Goal: Information Seeking & Learning: Learn about a topic

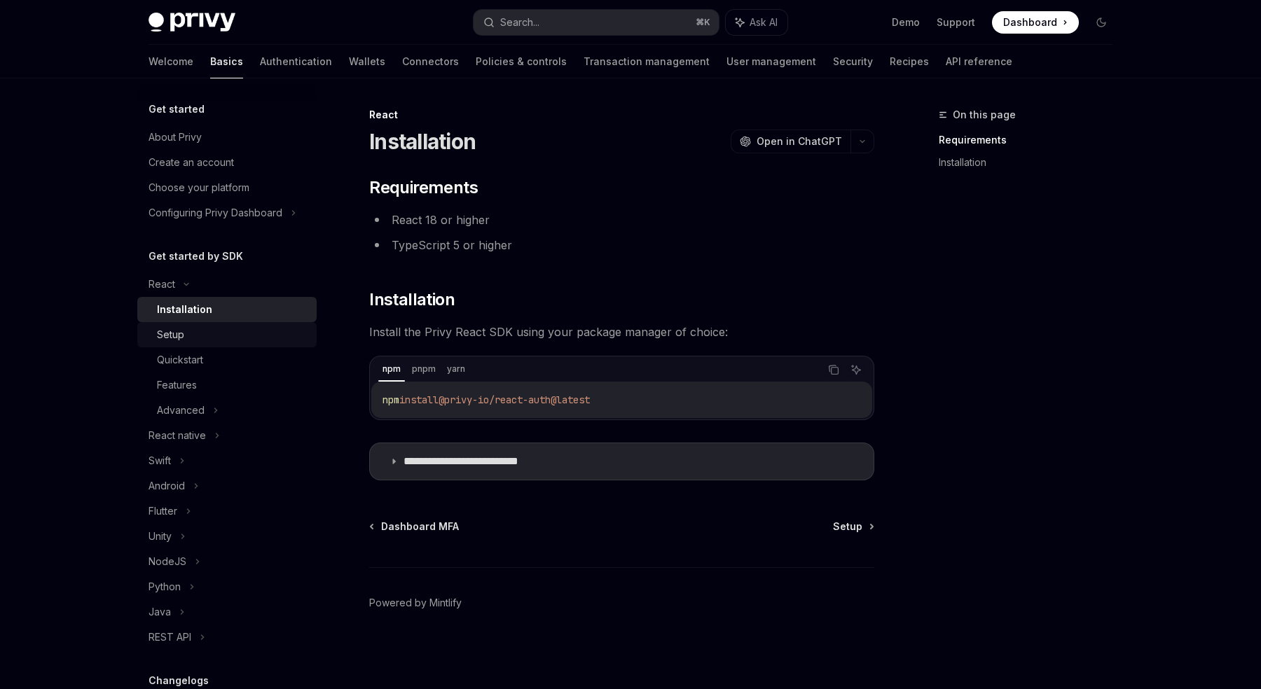
drag, startPoint x: 214, startPoint y: 338, endPoint x: 214, endPoint y: 347, distance: 9.1
click at [214, 338] on div "Setup" at bounding box center [232, 334] width 151 height 17
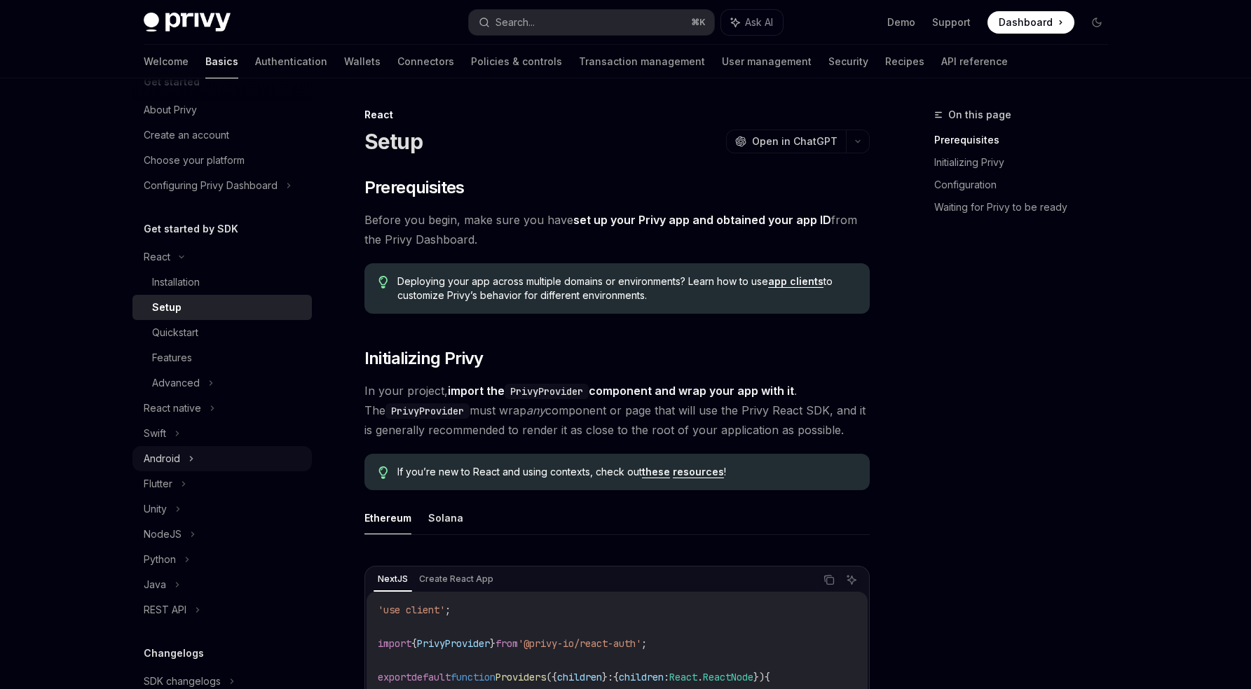
scroll to position [84, 0]
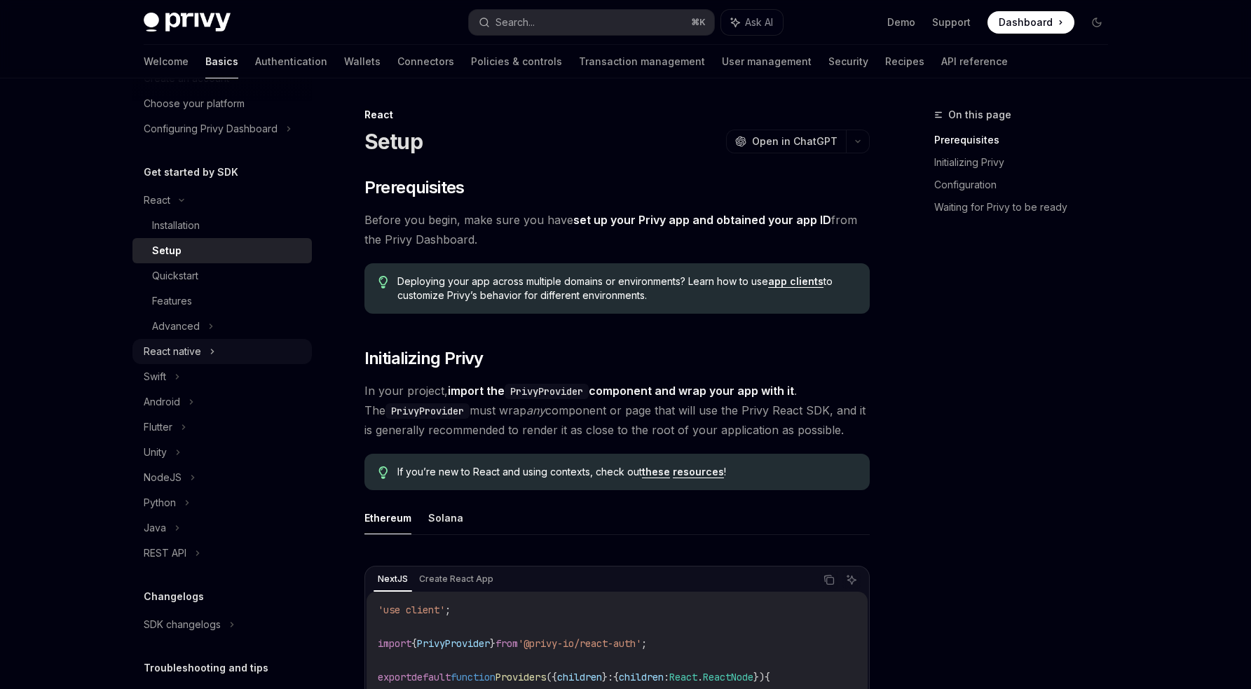
click at [174, 357] on div "React native" at bounding box center [172, 351] width 57 height 17
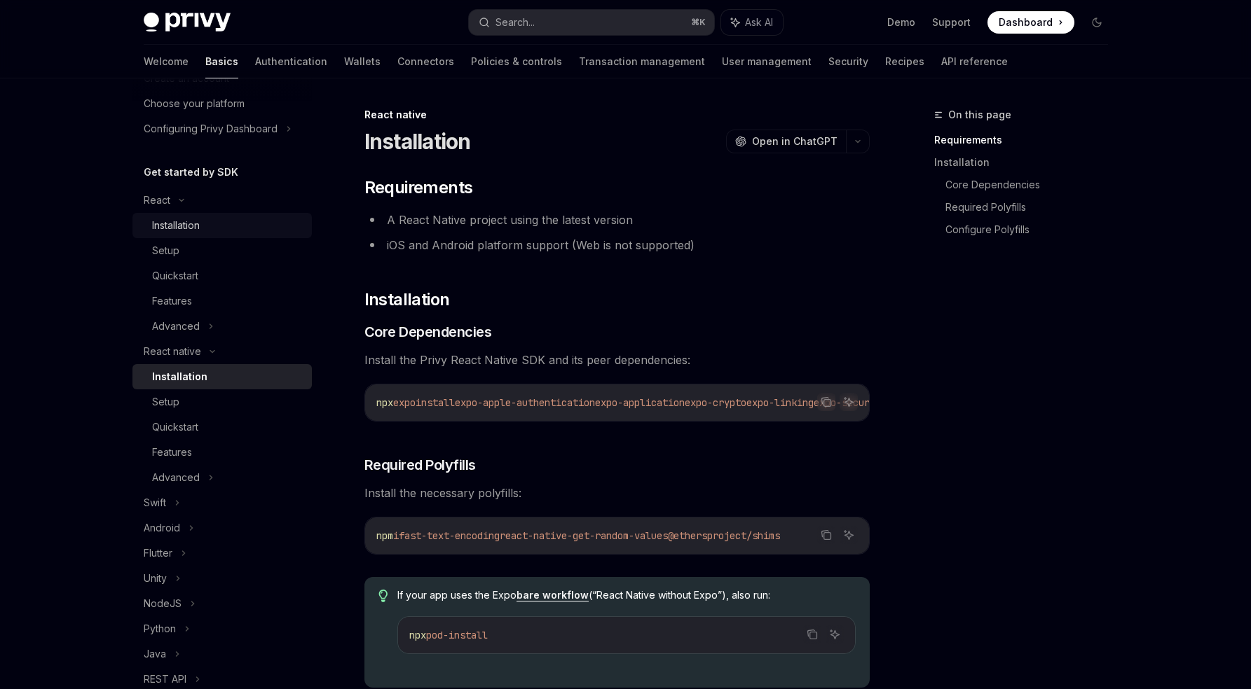
click at [198, 233] on div "Installation" at bounding box center [176, 225] width 48 height 17
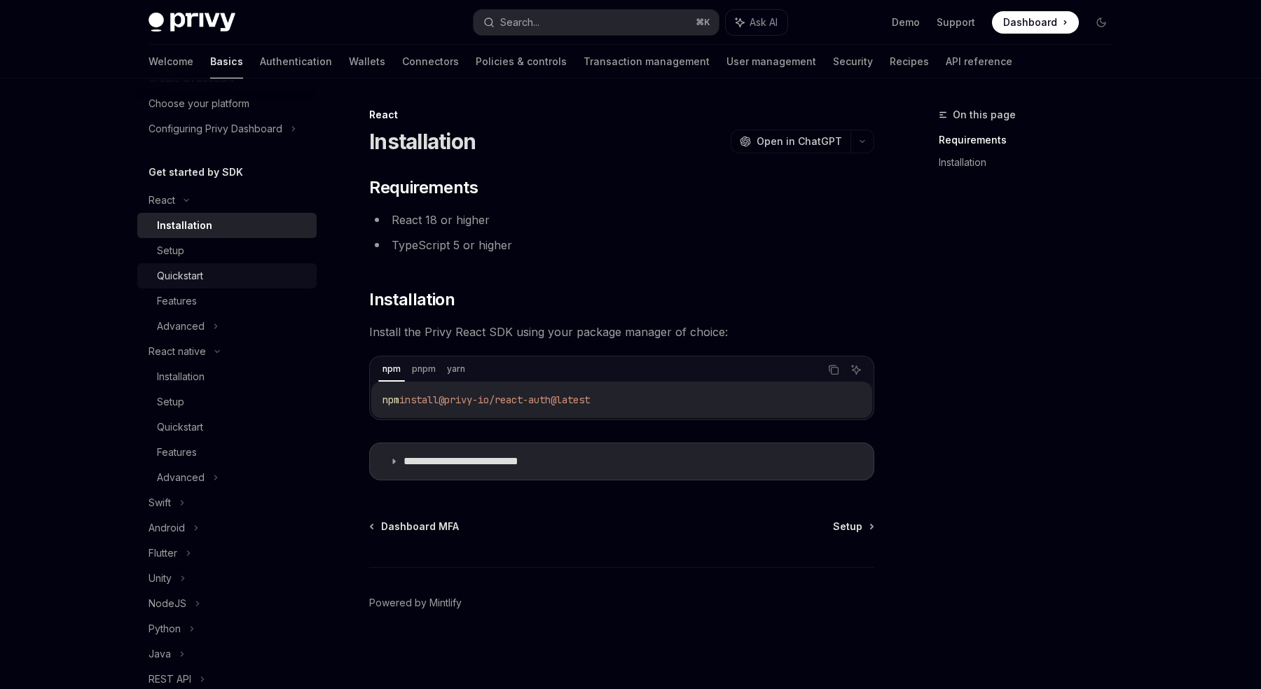
click at [198, 274] on div "Quickstart" at bounding box center [180, 276] width 46 height 17
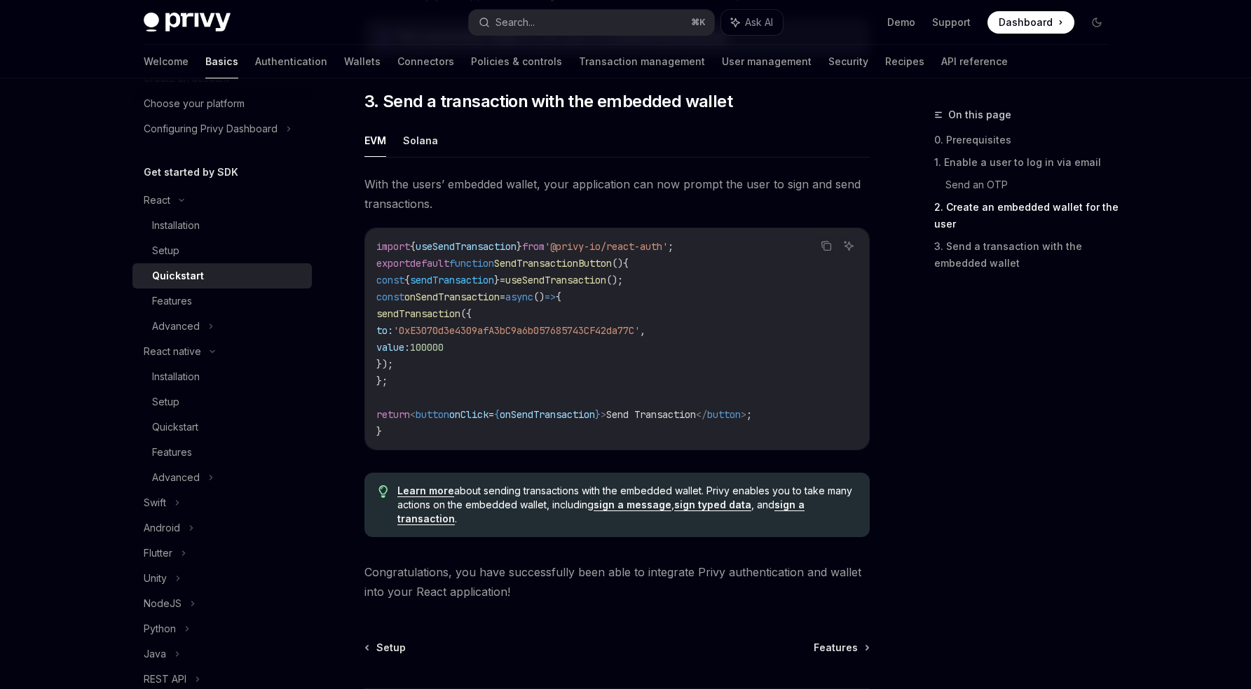
scroll to position [1333, 0]
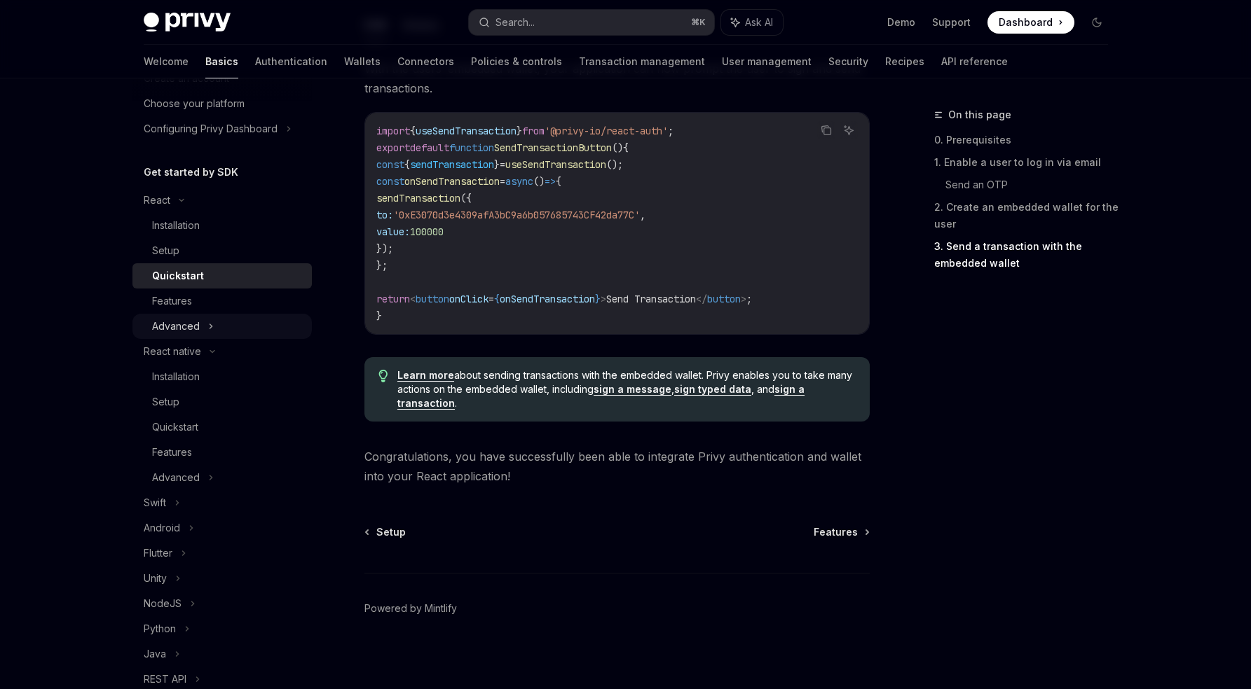
click at [177, 328] on div "Advanced" at bounding box center [176, 326] width 48 height 17
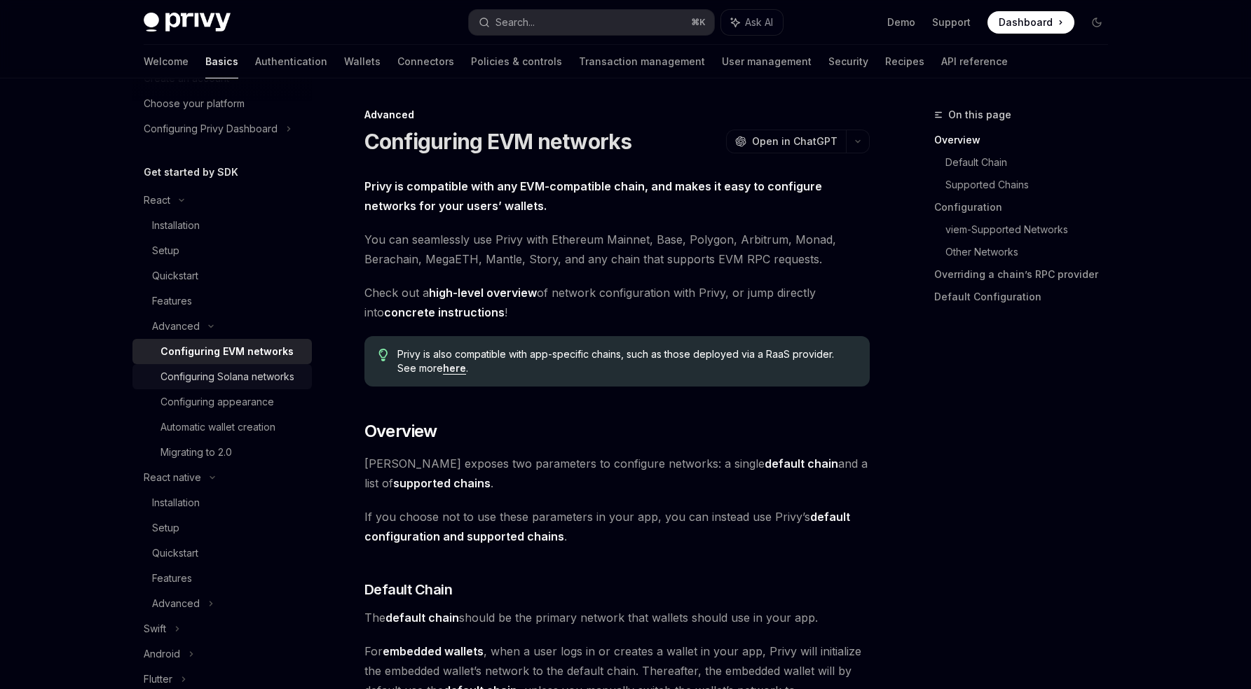
click at [181, 385] on div "Configuring Solana networks" at bounding box center [227, 377] width 134 height 17
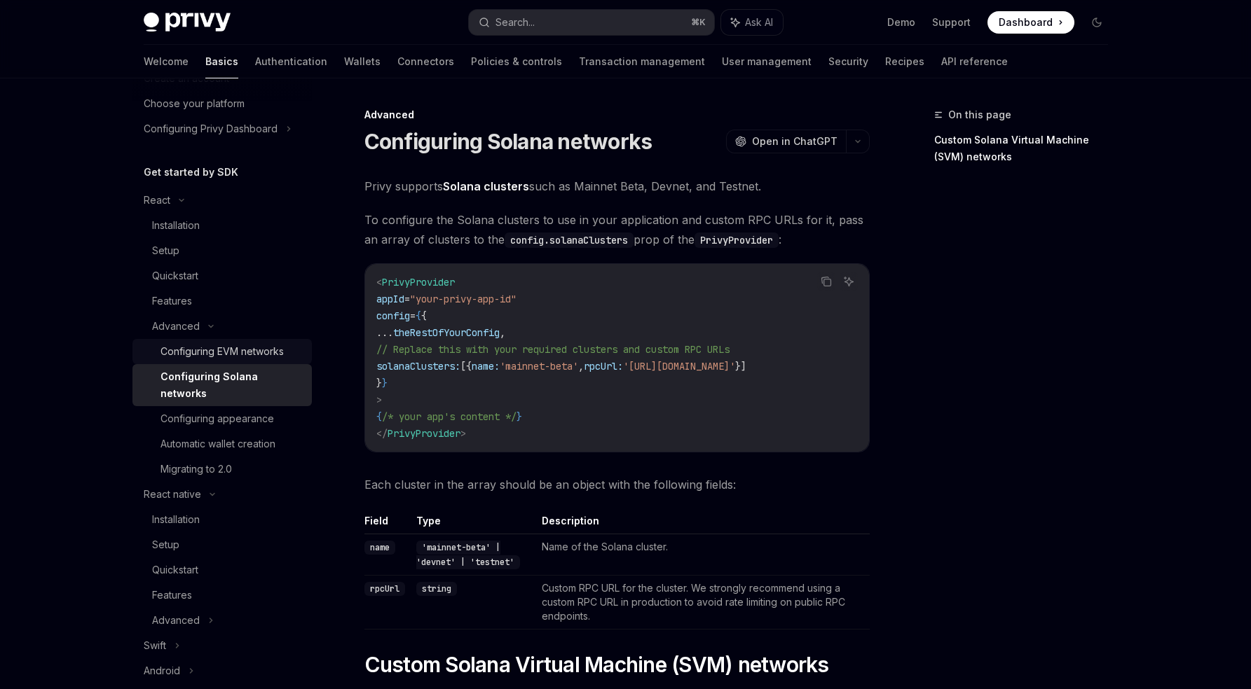
click at [204, 362] on link "Configuring EVM networks" at bounding box center [221, 351] width 179 height 25
type textarea "*"
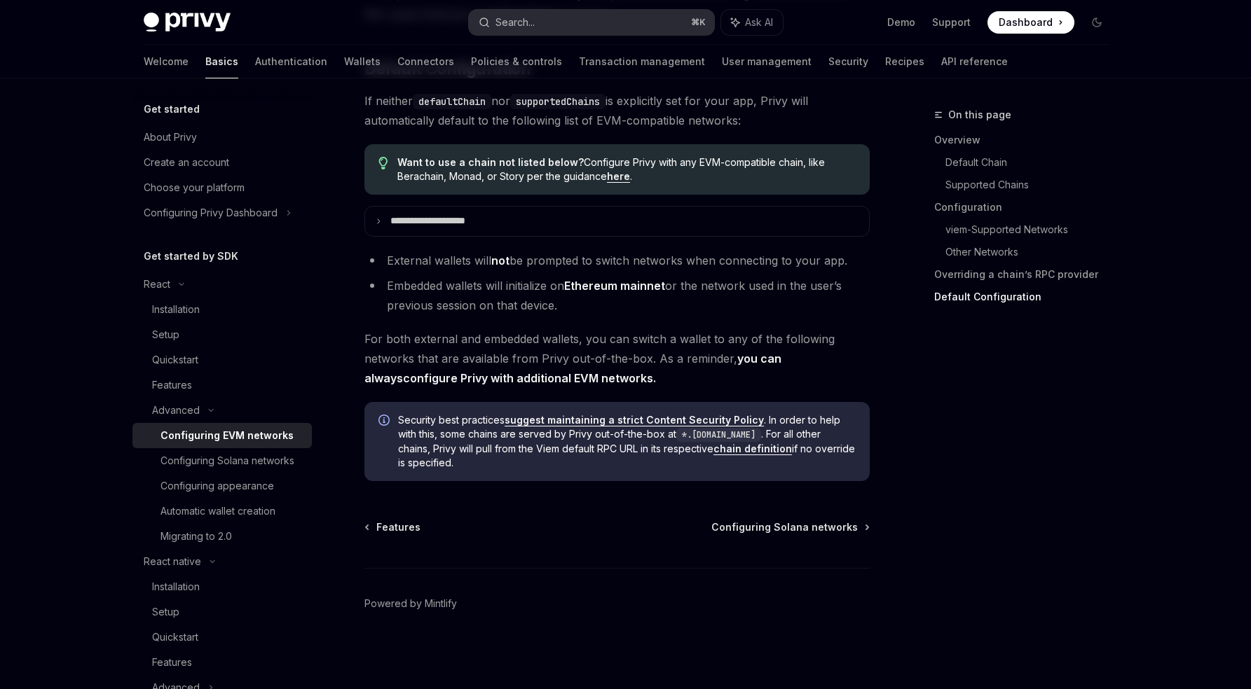
click at [542, 27] on button "Search... ⌘ K" at bounding box center [591, 22] width 245 height 25
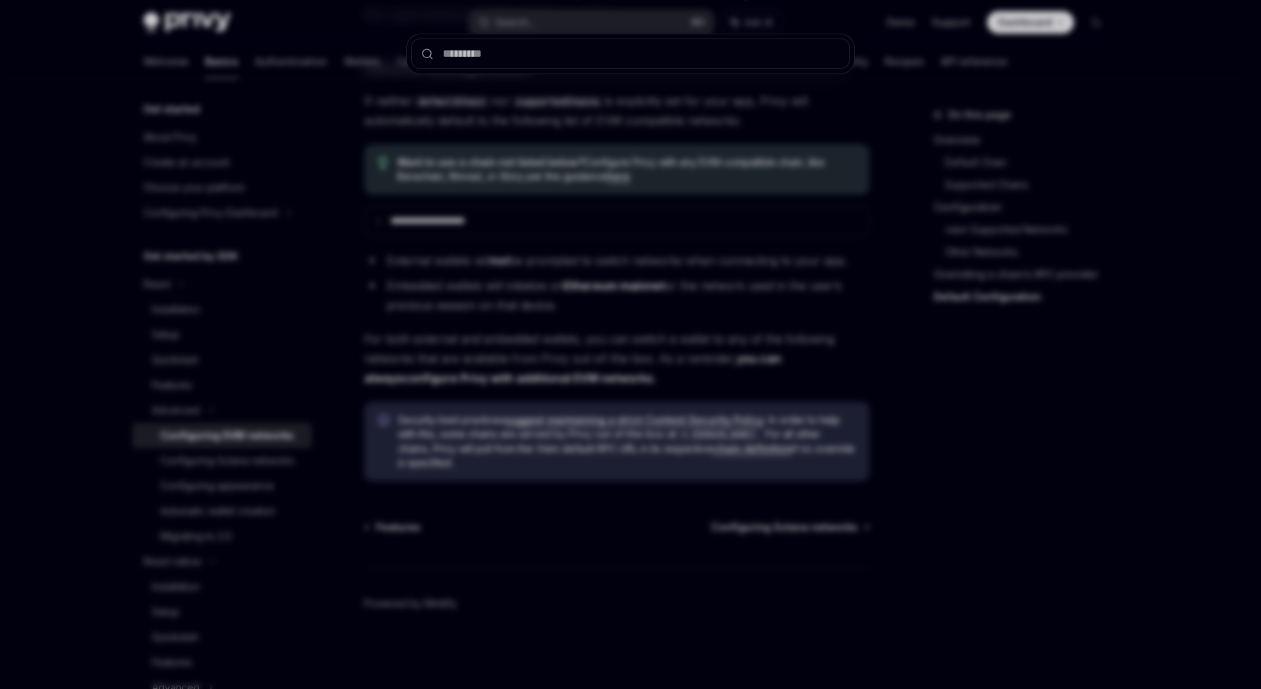
click at [533, 170] on div at bounding box center [630, 344] width 1261 height 689
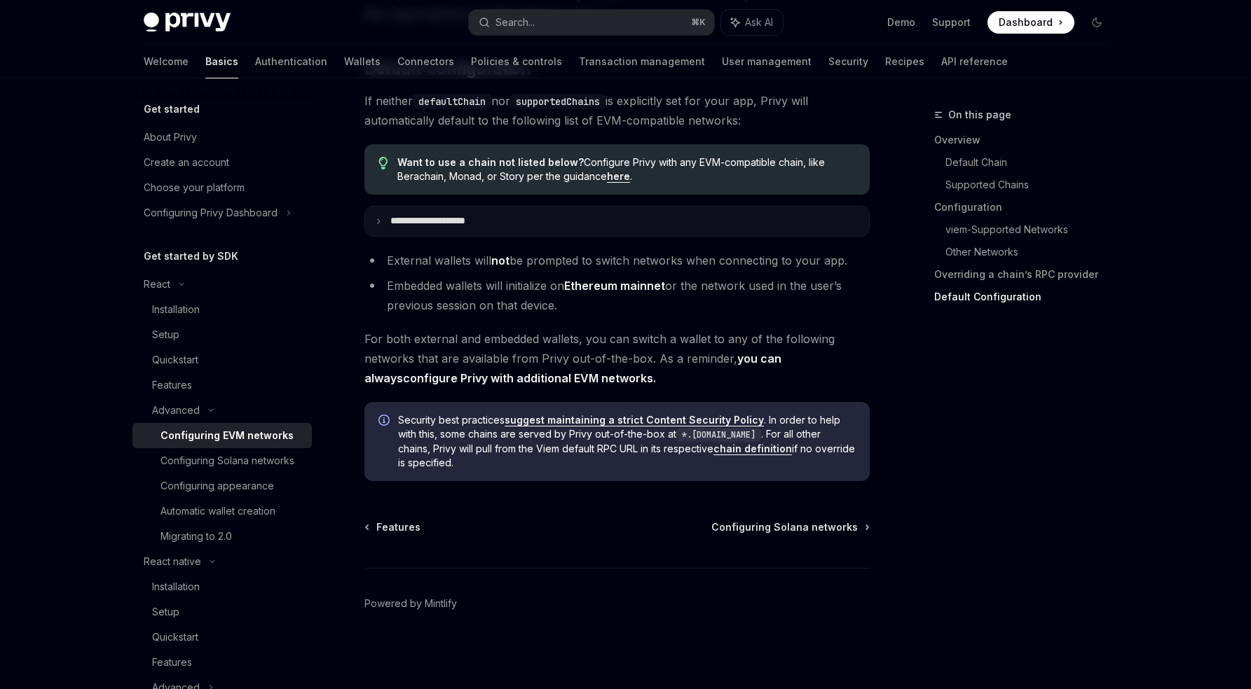
click at [427, 221] on p "**********" at bounding box center [443, 221] width 106 height 13
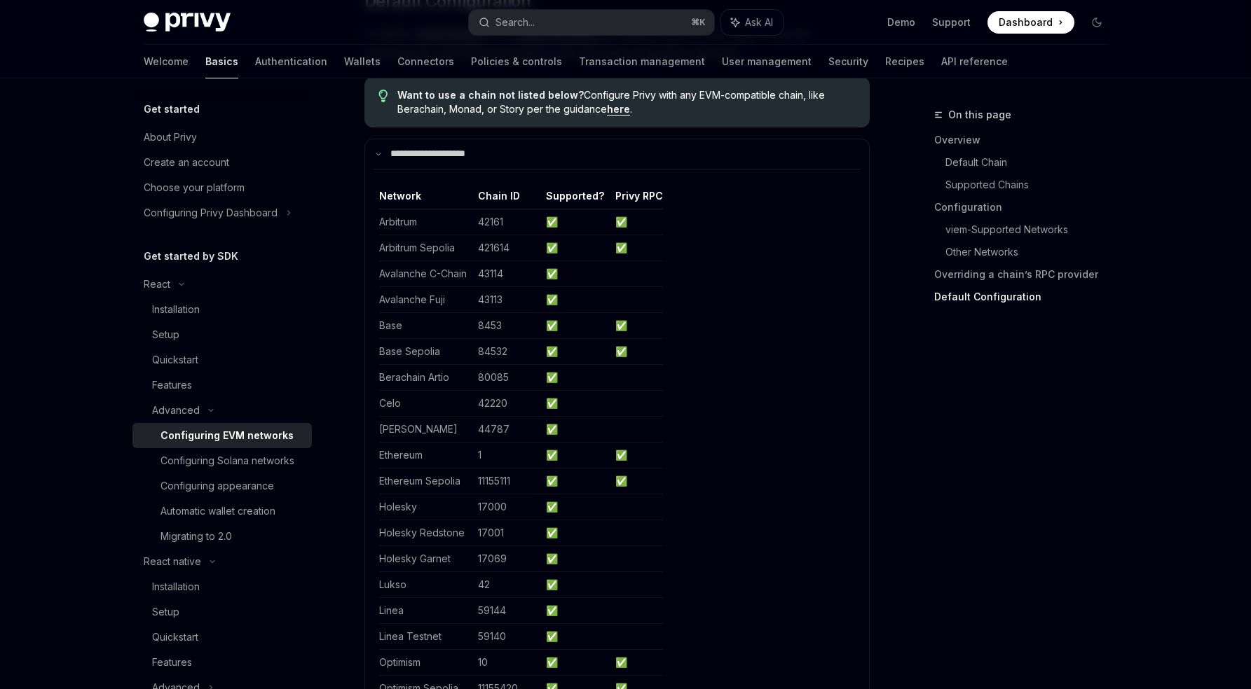
scroll to position [3507, 0]
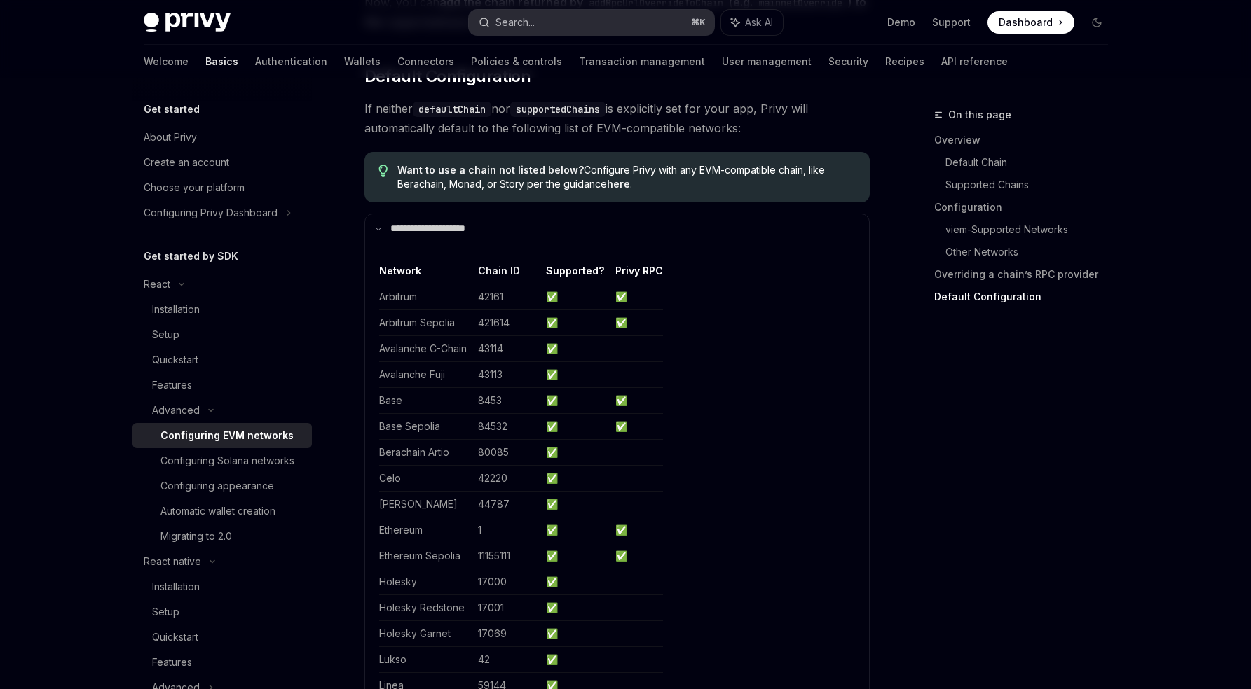
click at [530, 22] on div "Search..." at bounding box center [514, 22] width 39 height 17
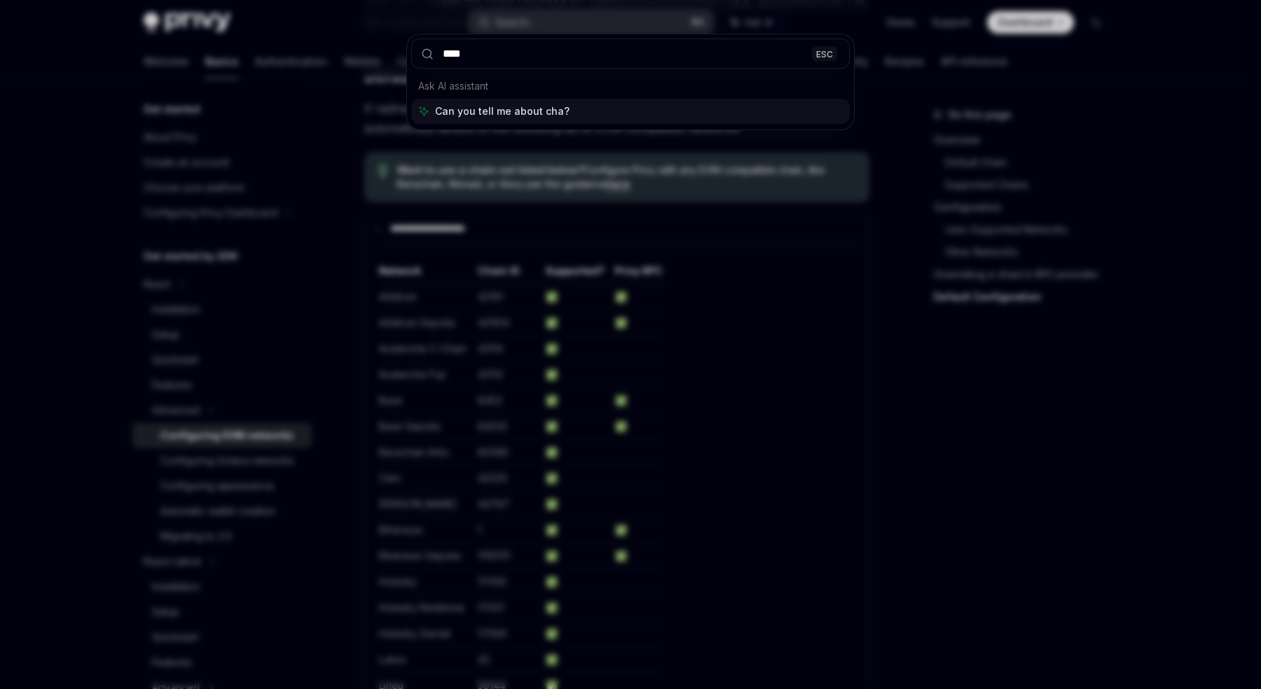
type input "*****"
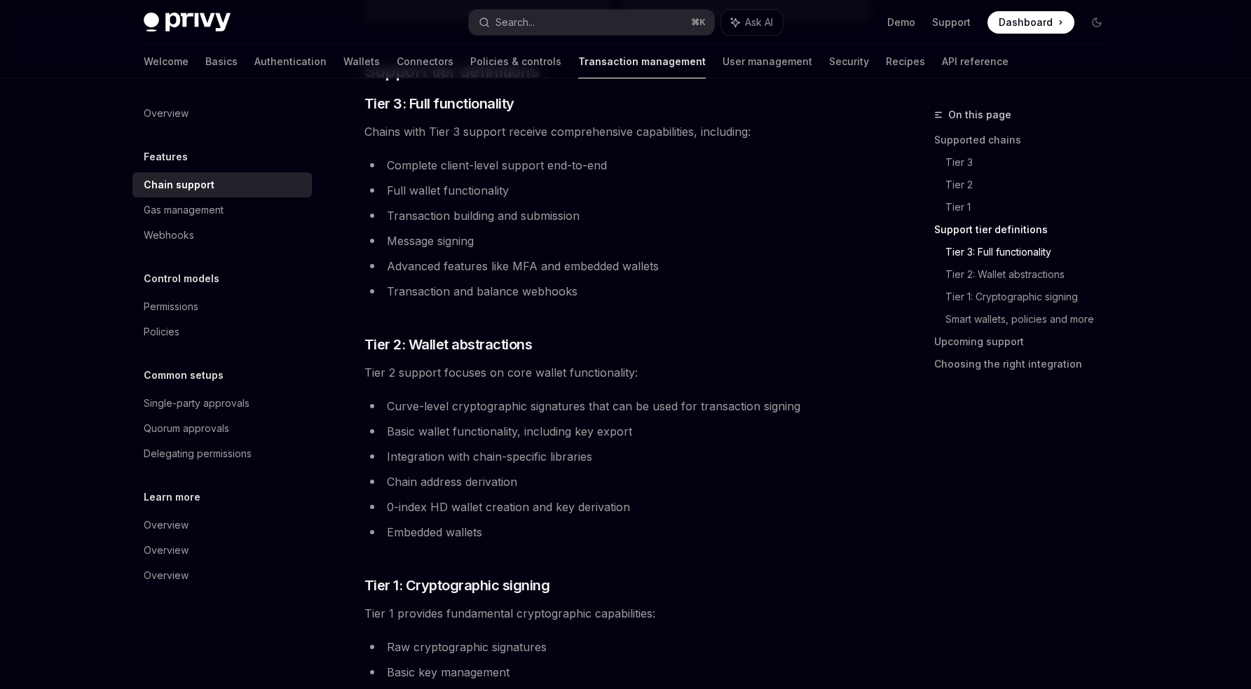
click at [582, 174] on li "Complete client-level support end-to-end" at bounding box center [616, 166] width 505 height 20
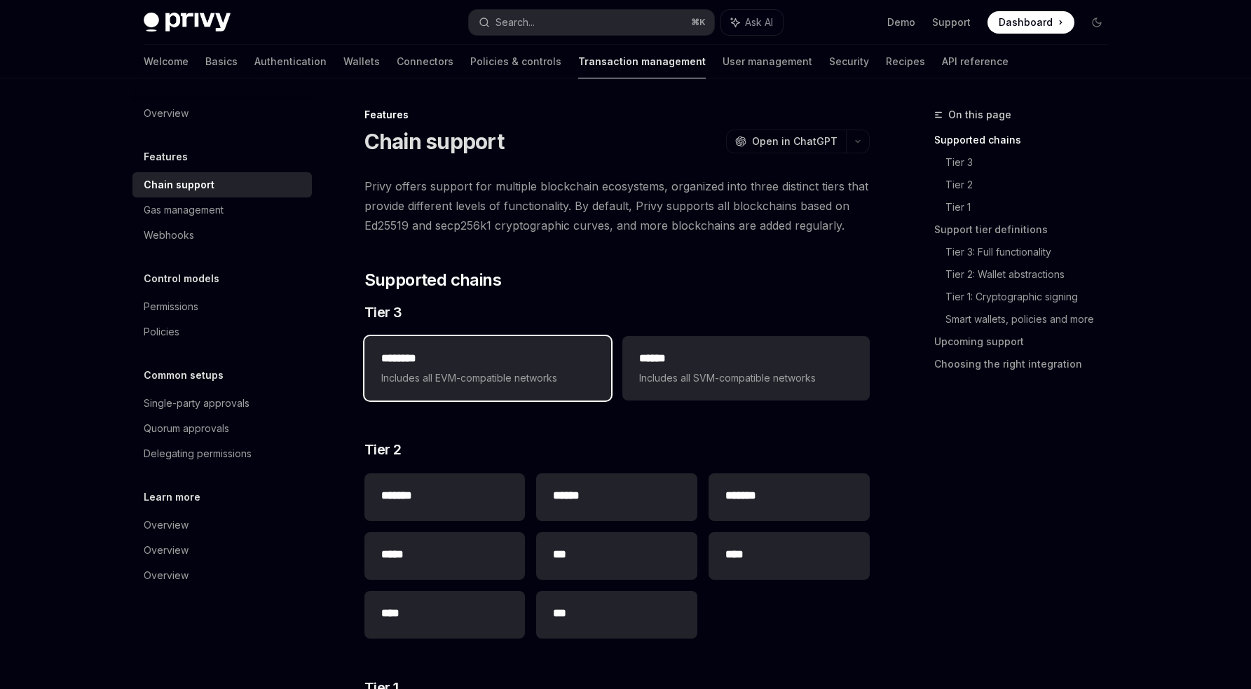
click at [420, 383] on span "Includes all EVM-compatible networks" at bounding box center [487, 378] width 213 height 17
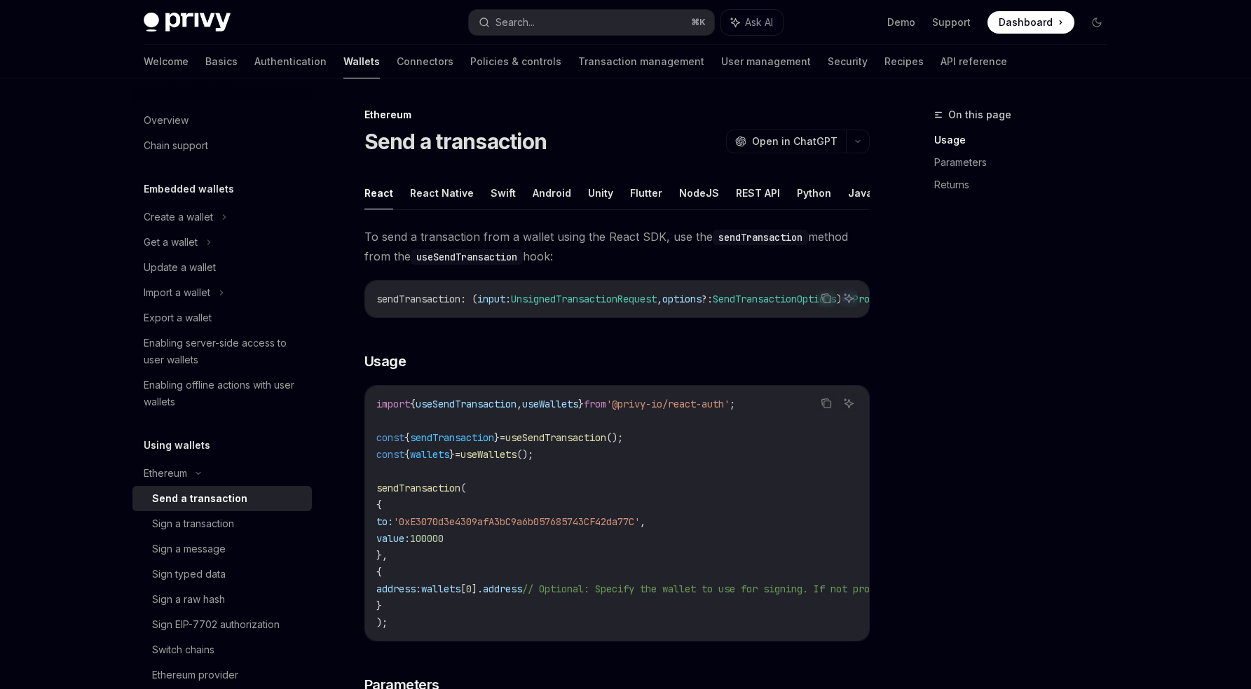
click at [505, 251] on code "useSendTransaction" at bounding box center [467, 256] width 112 height 15
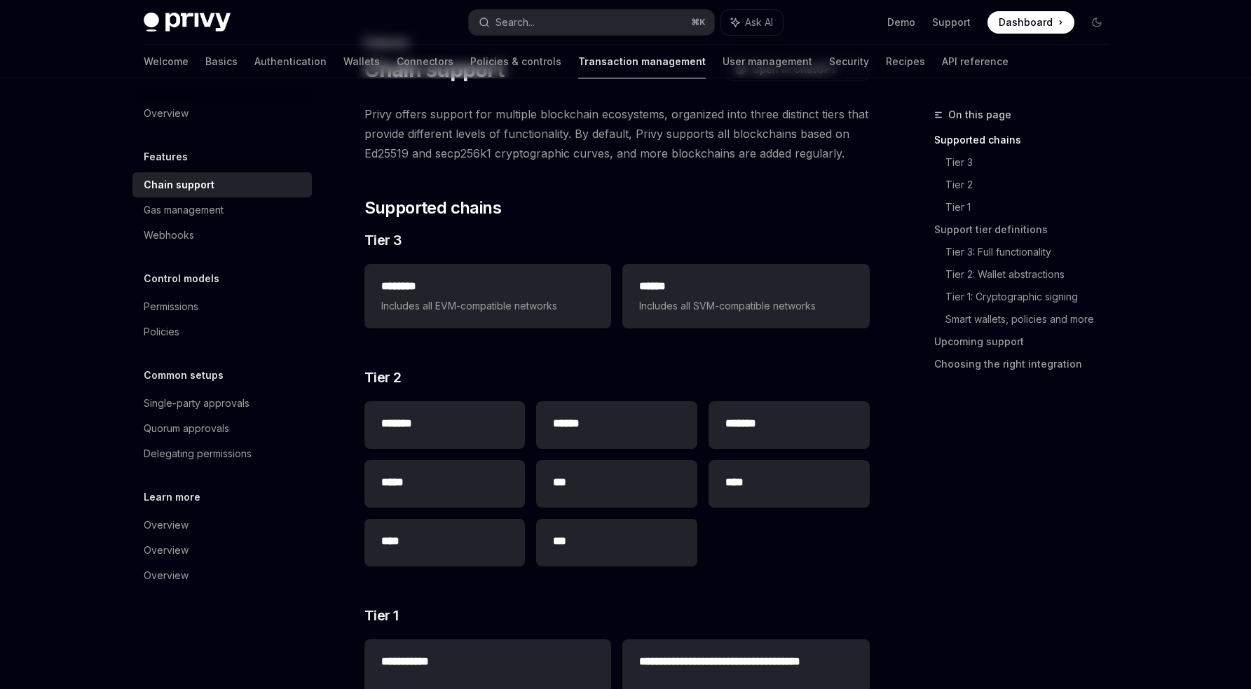
scroll to position [7, 0]
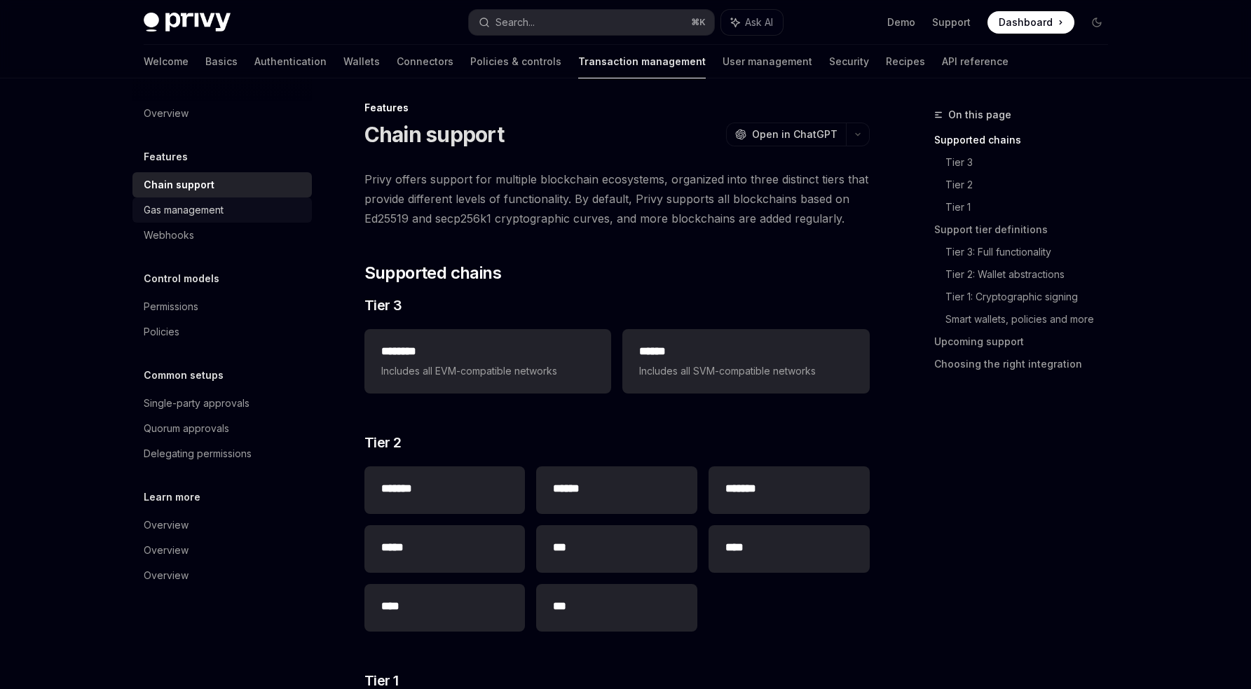
click at [219, 205] on div "Gas management" at bounding box center [184, 210] width 80 height 17
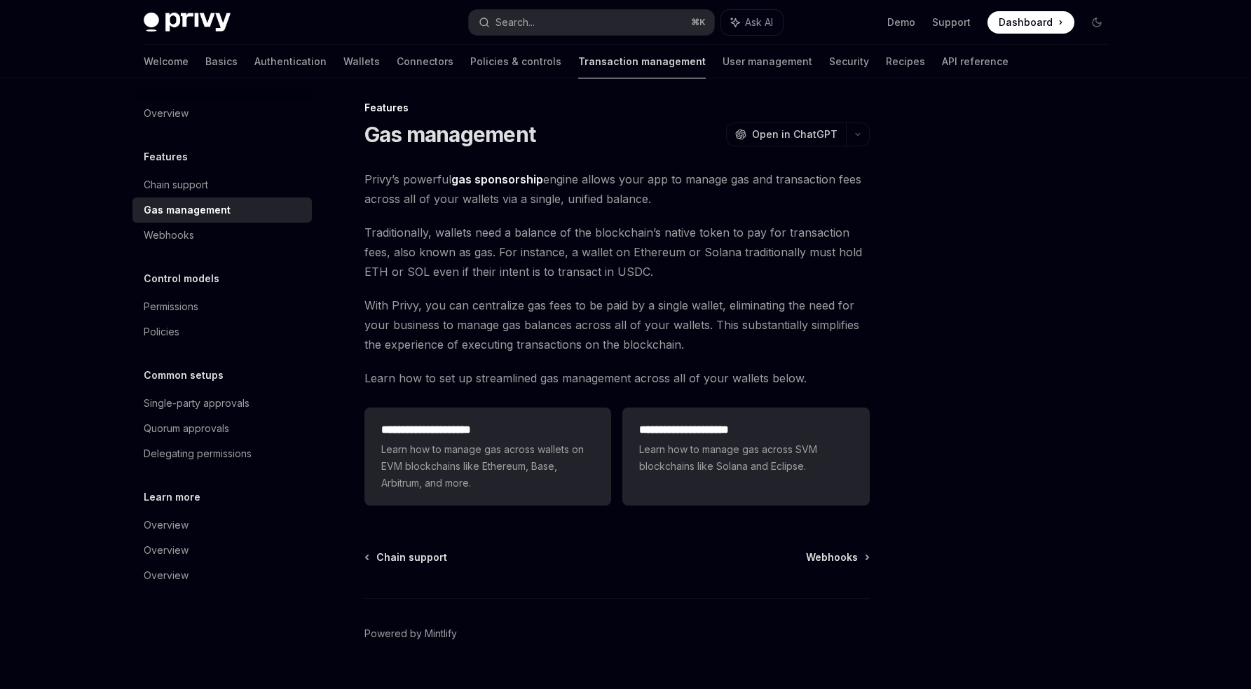
click at [578, 52] on link "Transaction management" at bounding box center [642, 62] width 128 height 34
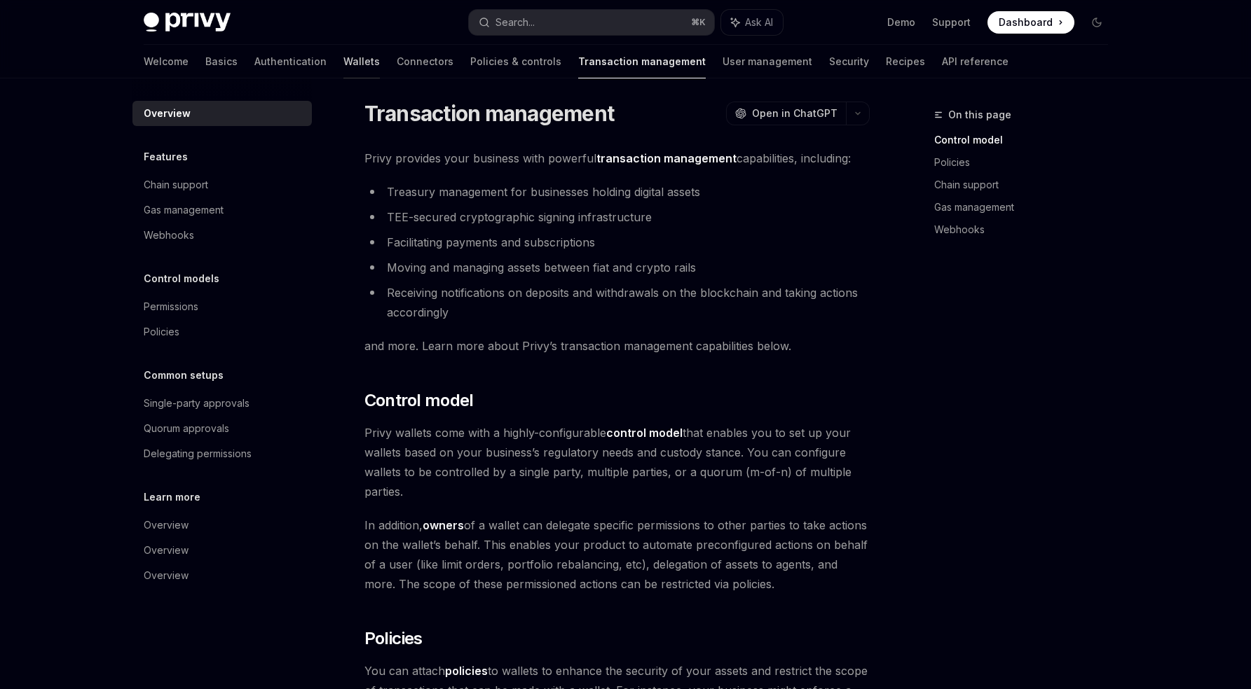
click at [343, 59] on link "Wallets" at bounding box center [361, 62] width 36 height 34
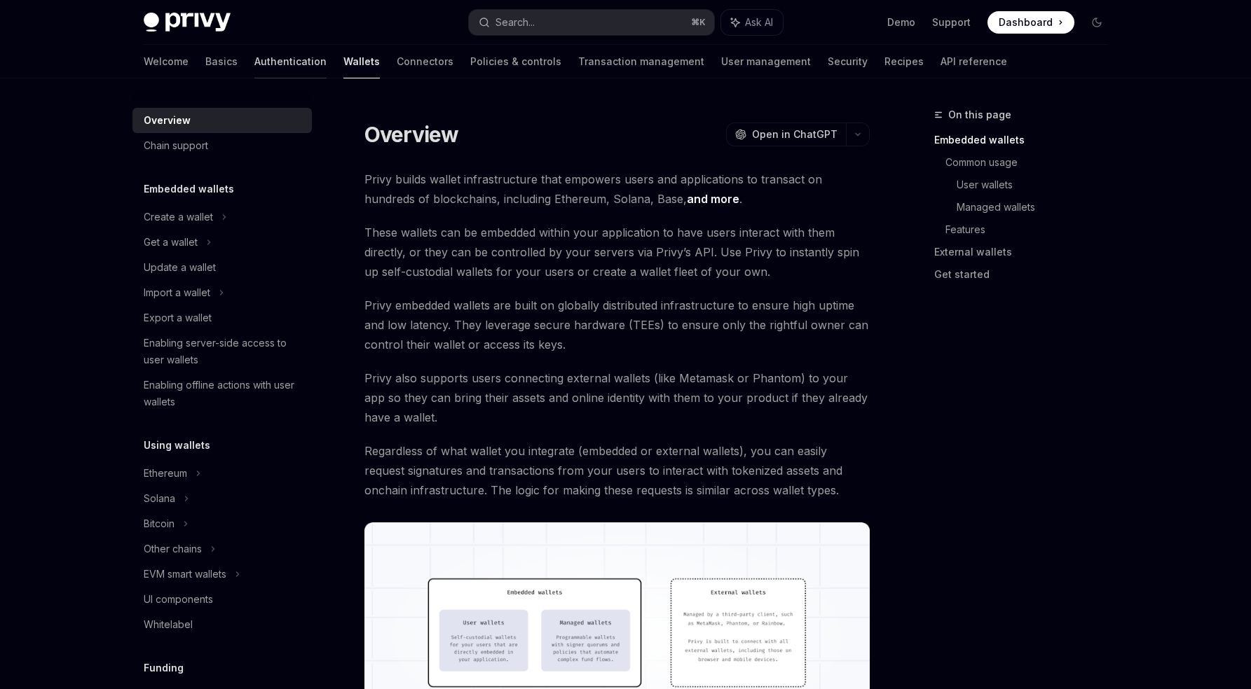
click at [254, 59] on link "Authentication" at bounding box center [290, 62] width 72 height 34
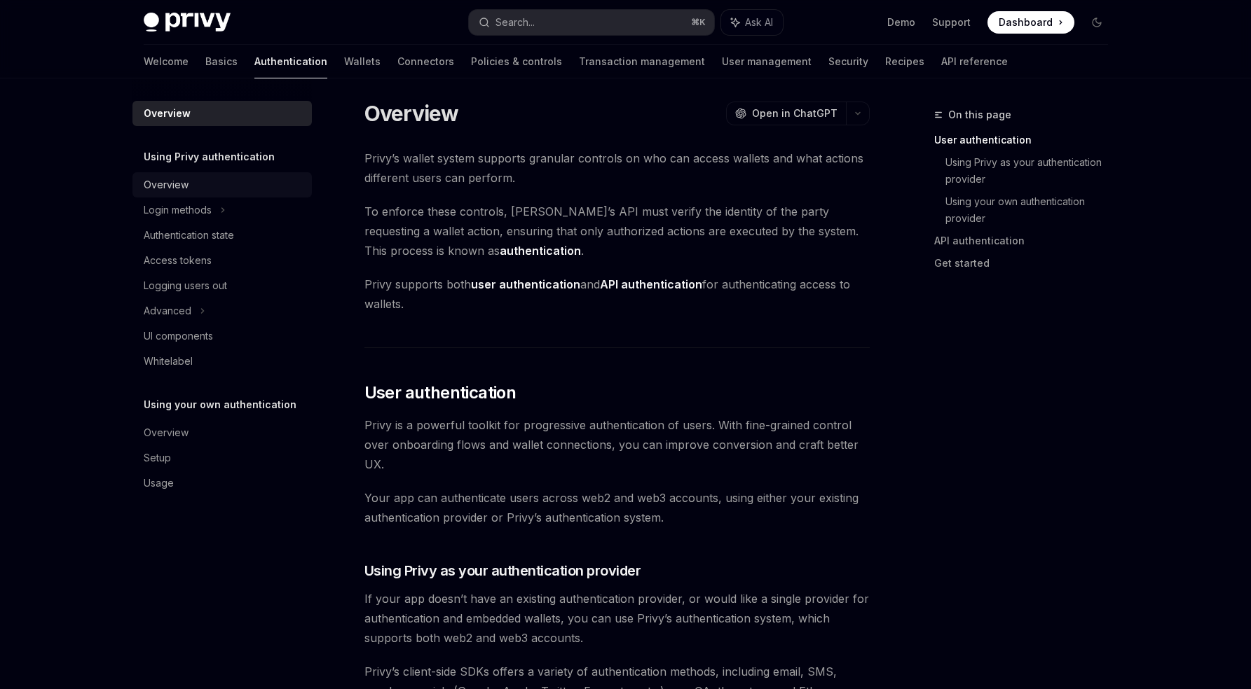
click at [179, 186] on div "Overview" at bounding box center [166, 185] width 45 height 17
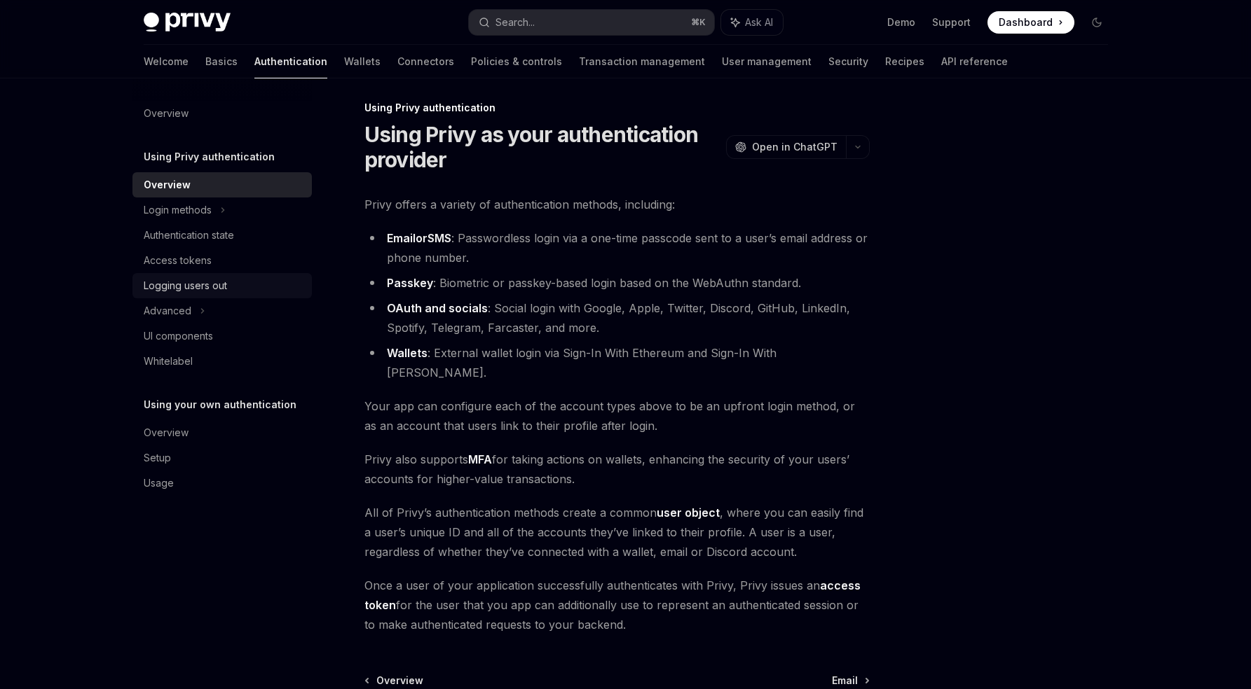
click at [186, 289] on div "Logging users out" at bounding box center [185, 285] width 83 height 17
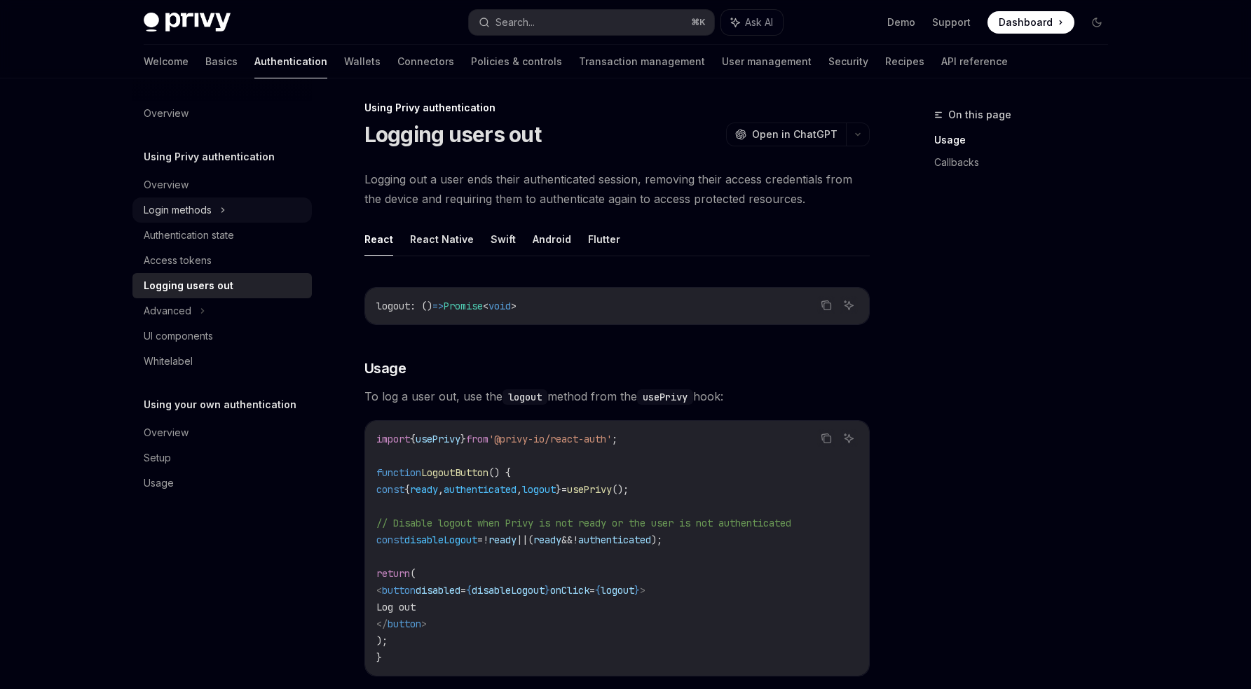
click at [186, 217] on div "Login methods" at bounding box center [178, 210] width 68 height 17
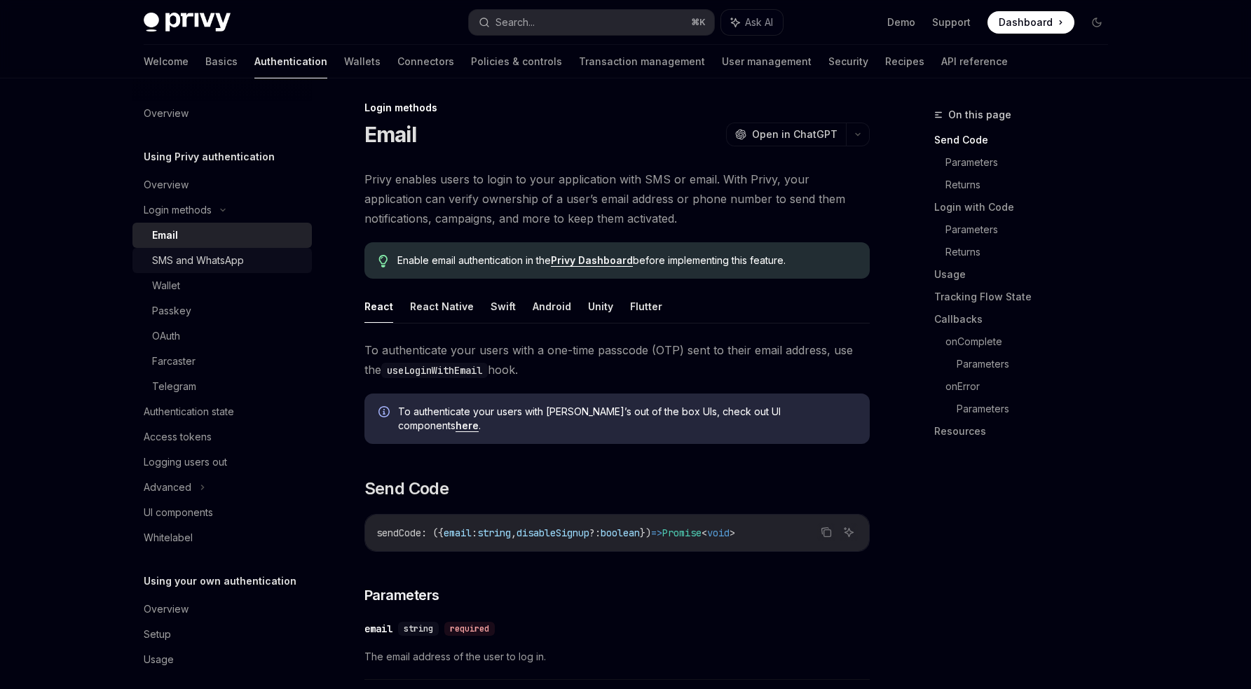
click at [200, 254] on div "SMS and WhatsApp" at bounding box center [198, 260] width 92 height 17
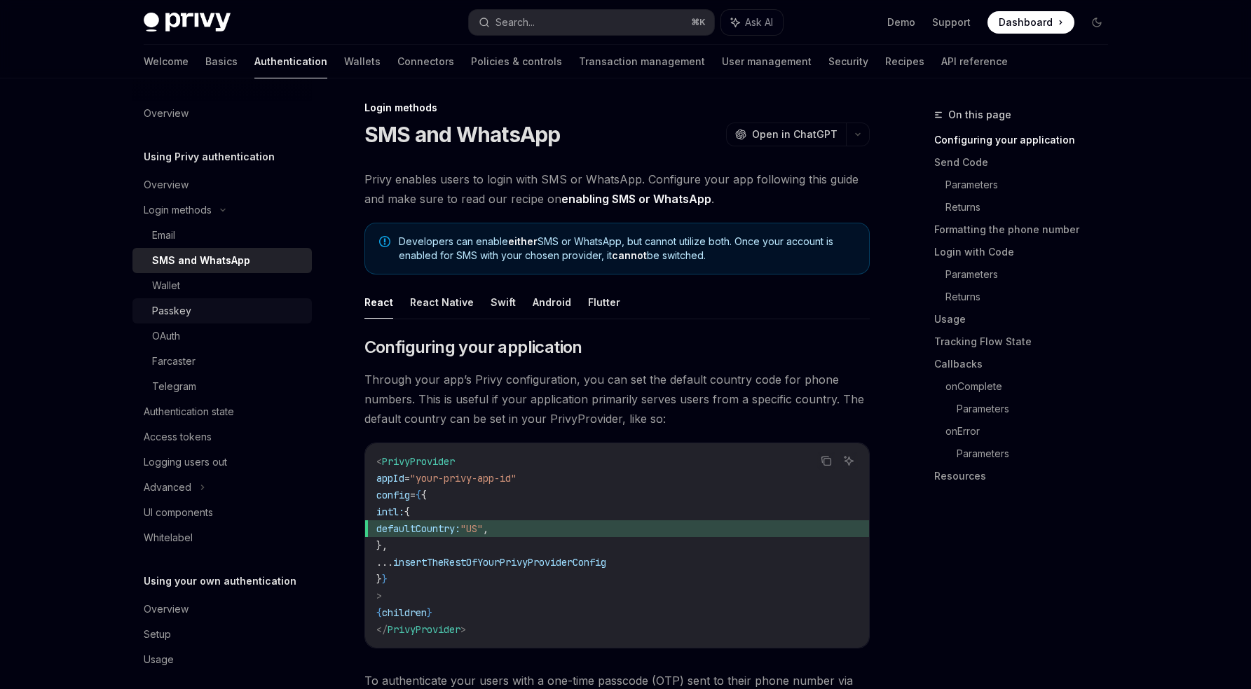
click at [200, 308] on div "Passkey" at bounding box center [227, 311] width 151 height 17
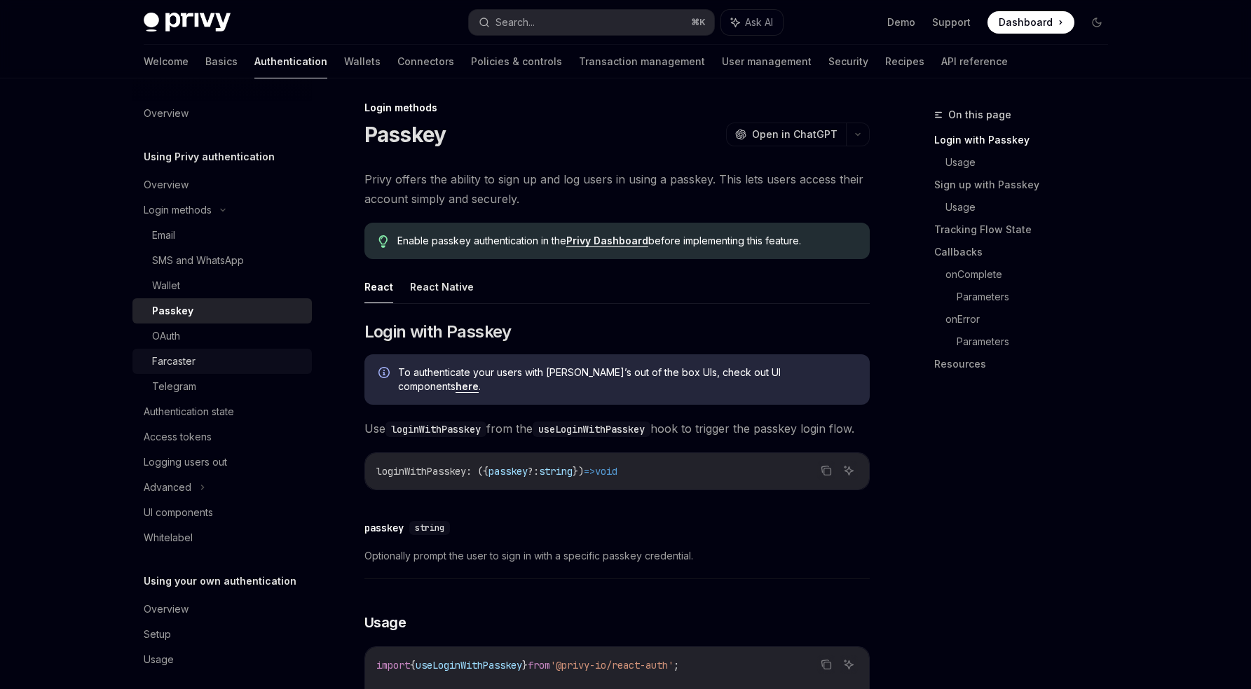
click at [200, 351] on link "Farcaster" at bounding box center [221, 361] width 179 height 25
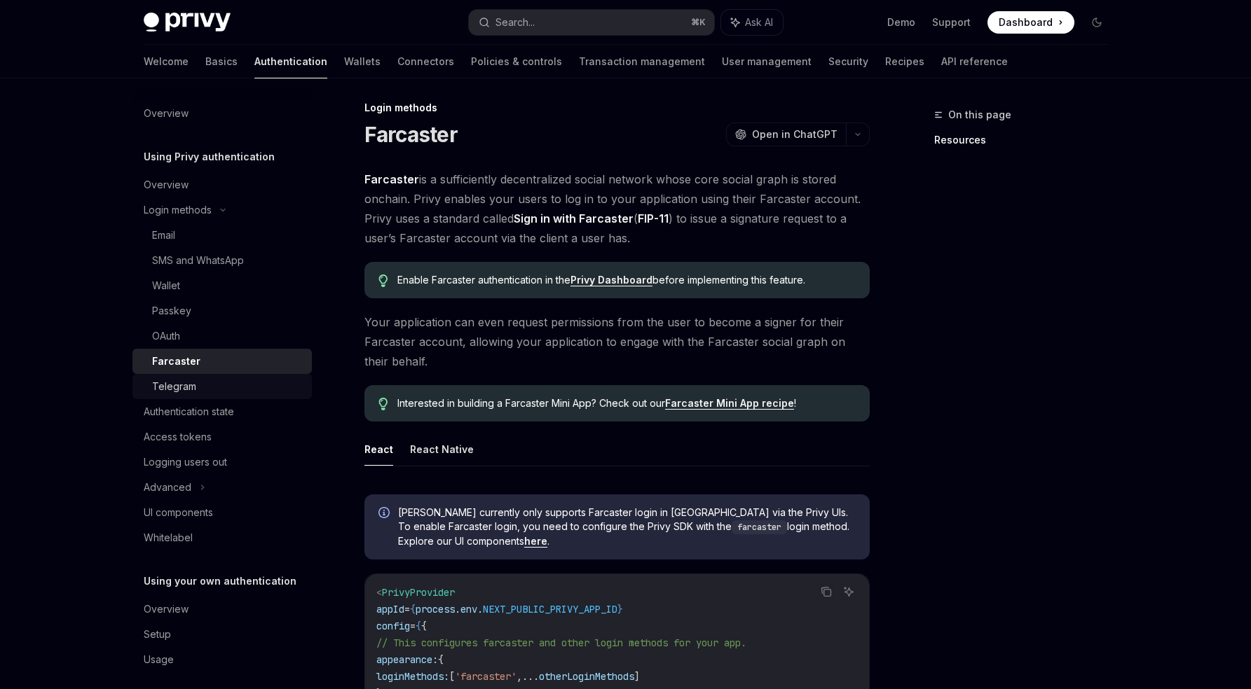
click at [200, 384] on div "Telegram" at bounding box center [227, 386] width 151 height 17
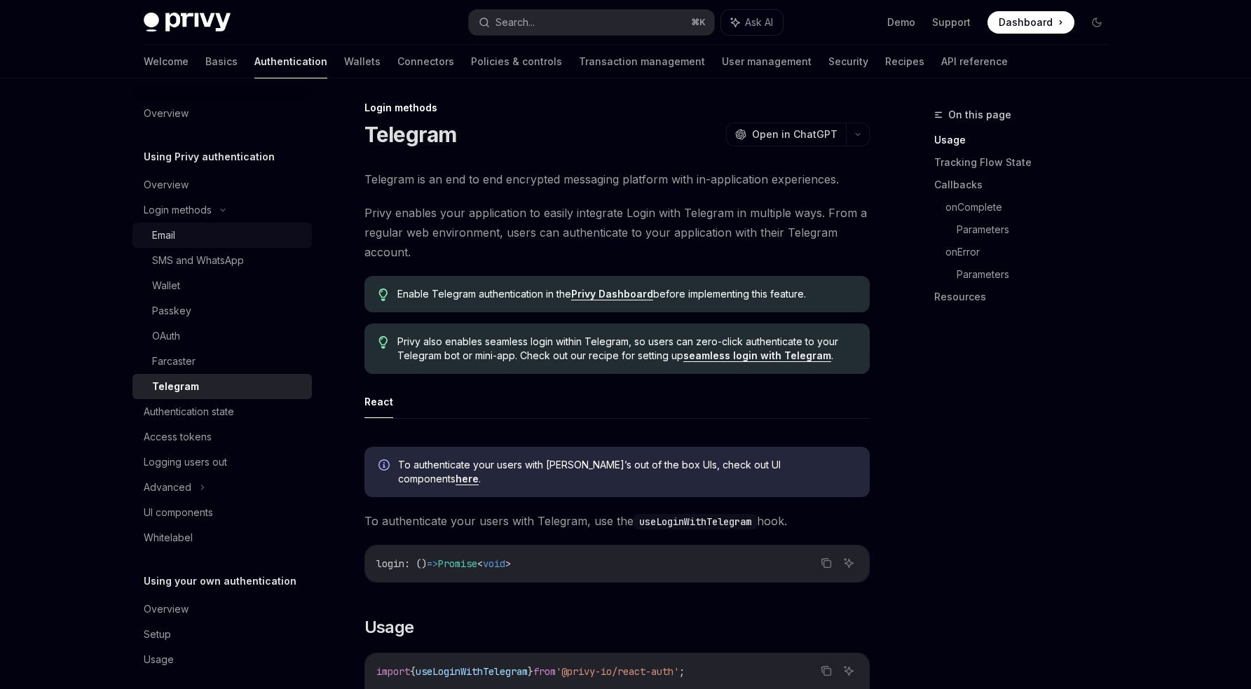
click at [191, 240] on div "Email" at bounding box center [227, 235] width 151 height 17
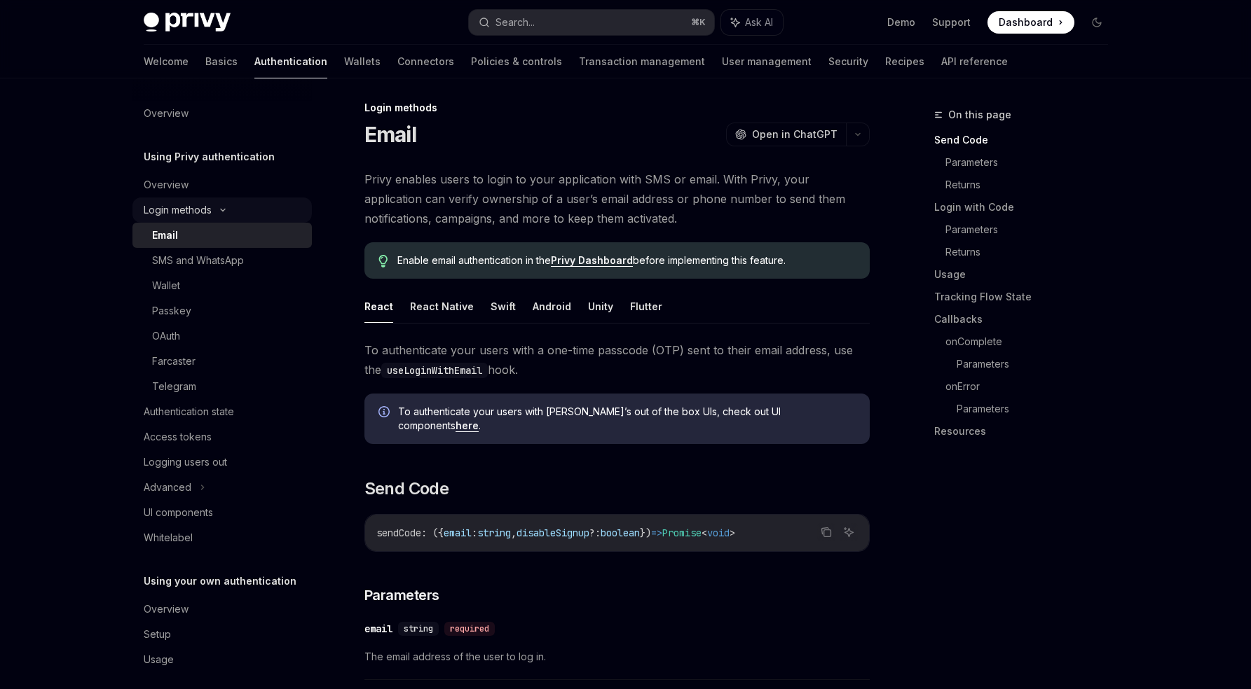
click at [185, 217] on div "Login methods" at bounding box center [178, 210] width 68 height 17
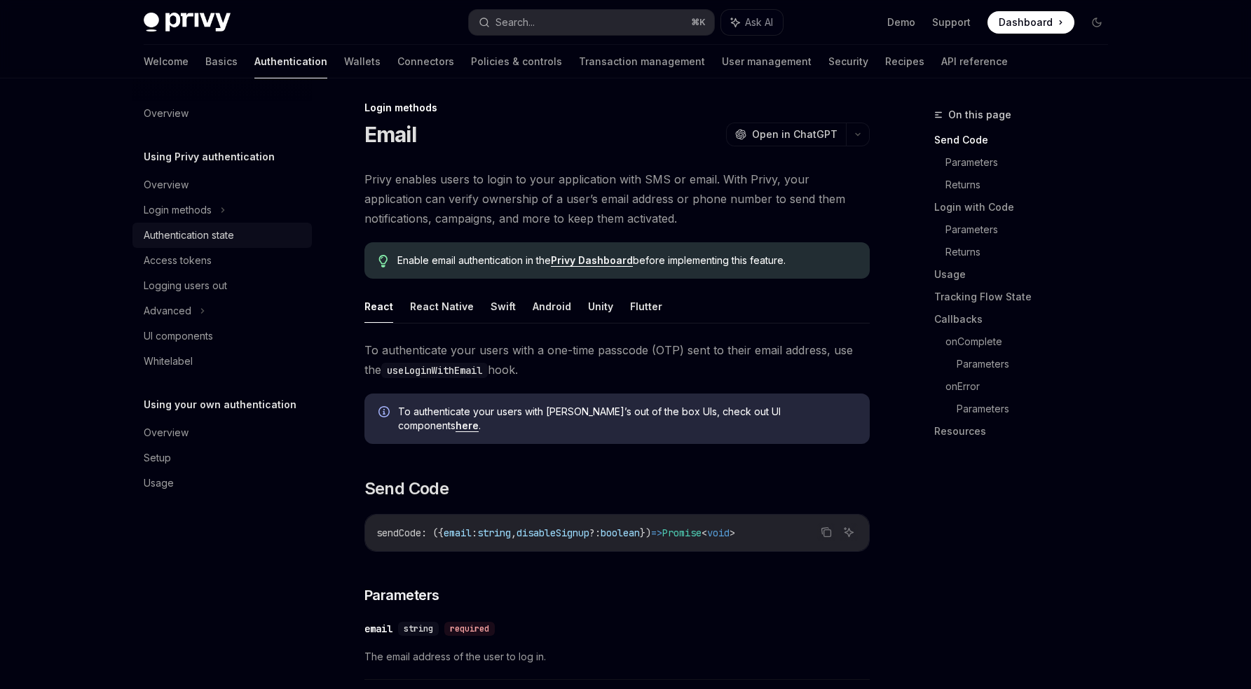
click at [188, 236] on div "Authentication state" at bounding box center [189, 235] width 90 height 17
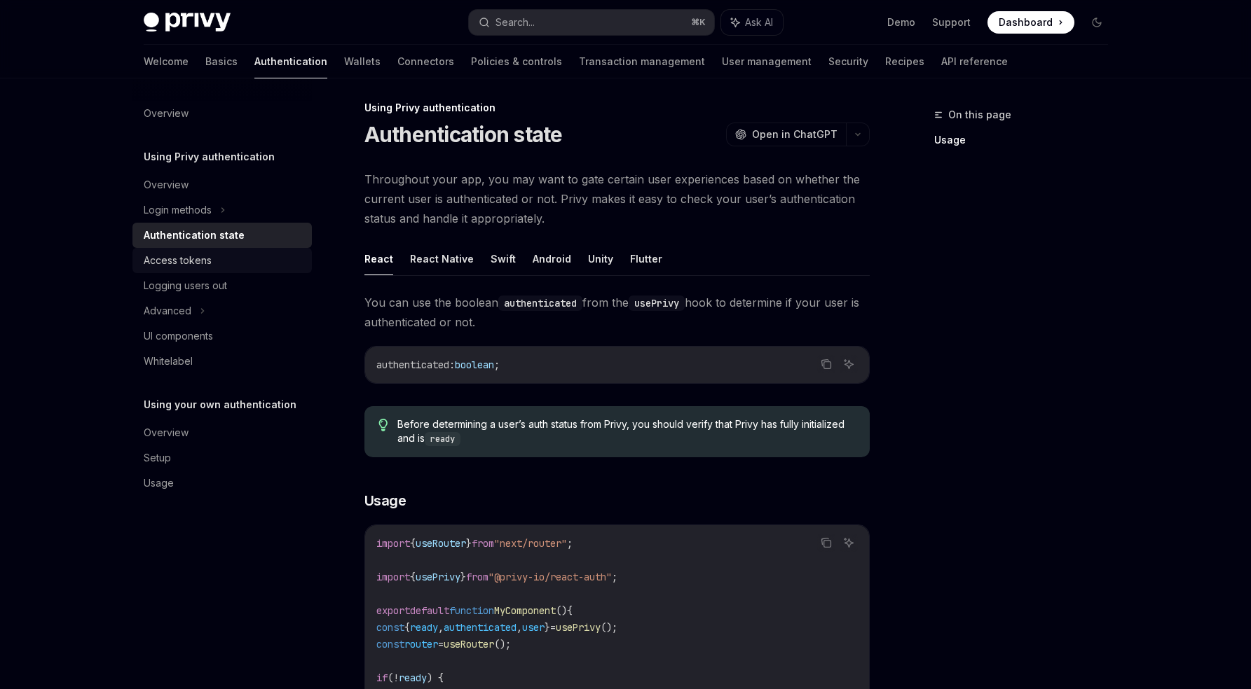
click at [192, 253] on div "Access tokens" at bounding box center [178, 260] width 68 height 17
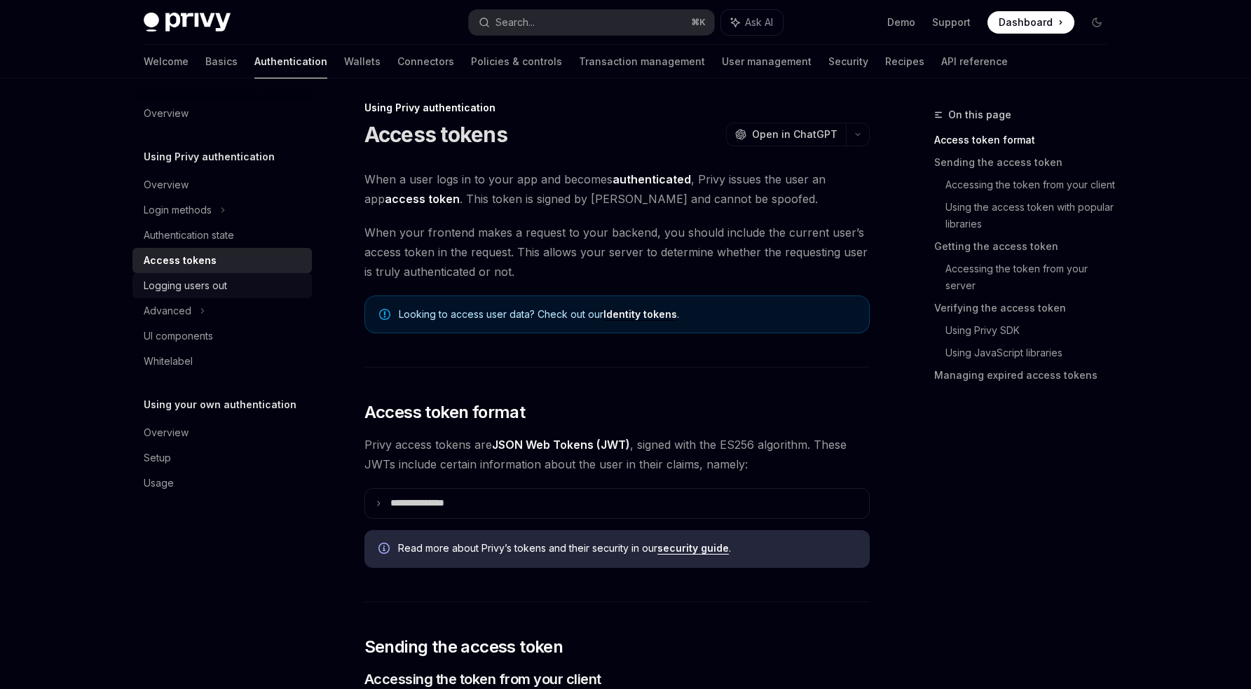
click at [193, 278] on div "Logging users out" at bounding box center [185, 285] width 83 height 17
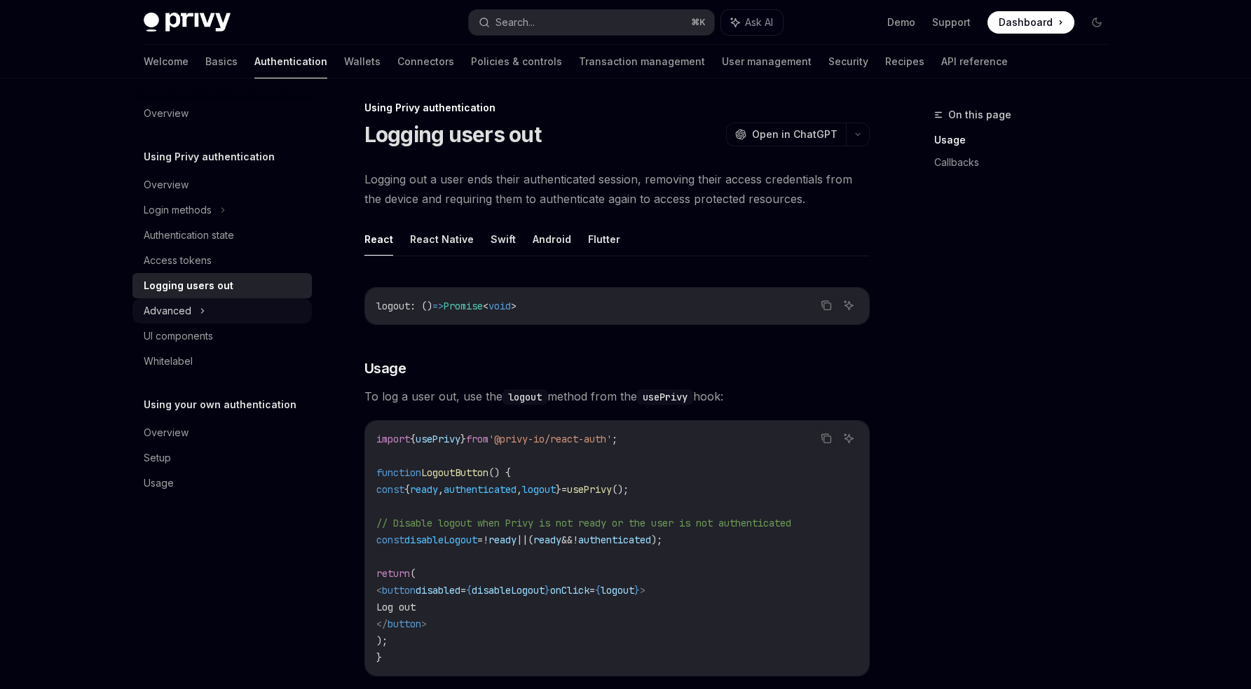
click at [193, 309] on div "Advanced" at bounding box center [221, 310] width 179 height 25
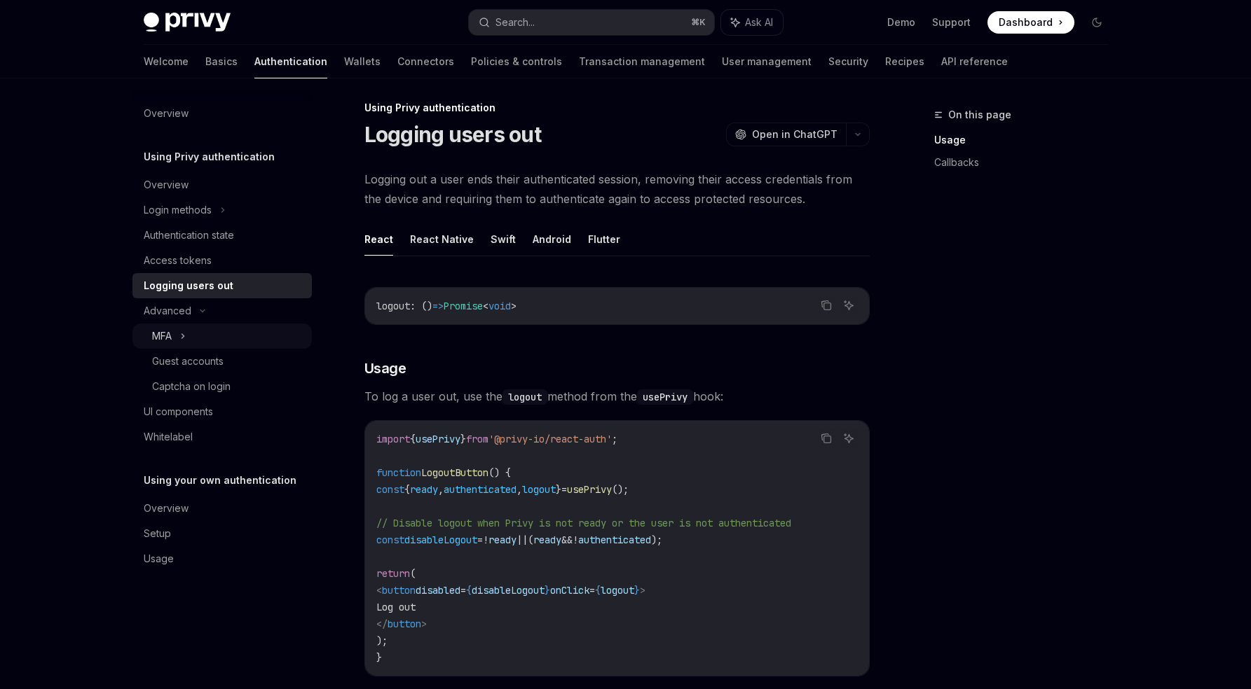
click at [198, 335] on div "MFA" at bounding box center [221, 336] width 179 height 25
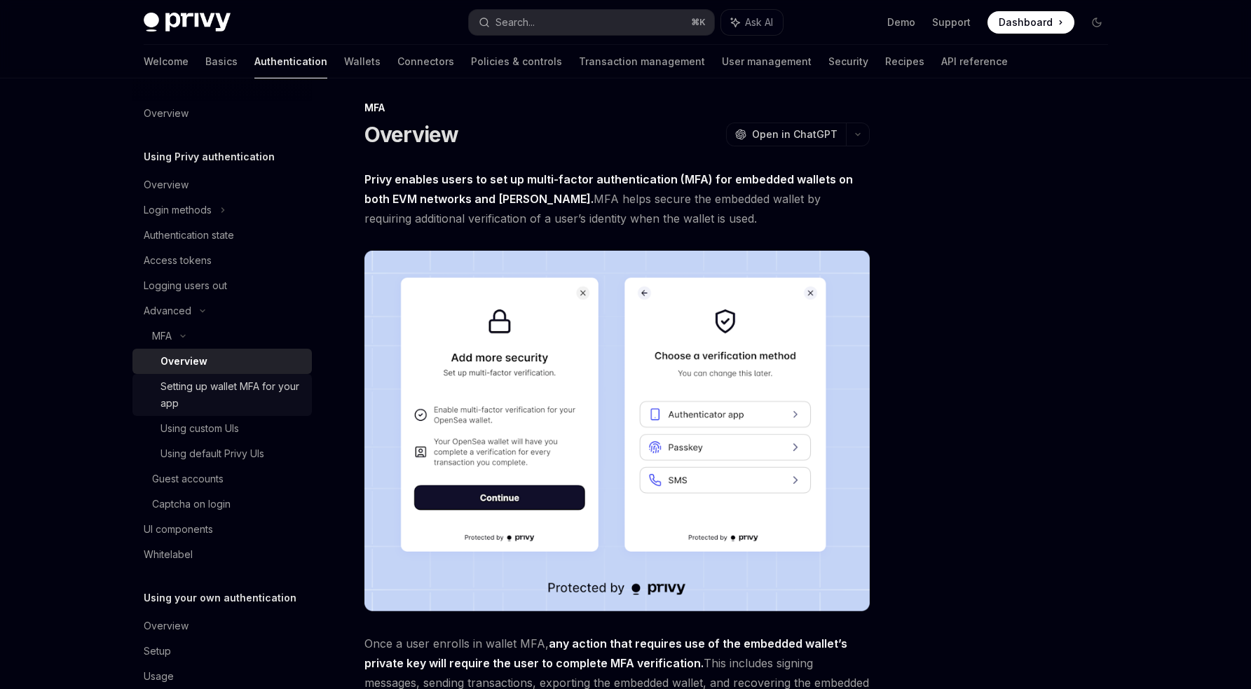
click at [198, 378] on div "Setting up wallet MFA for your app" at bounding box center [231, 395] width 143 height 34
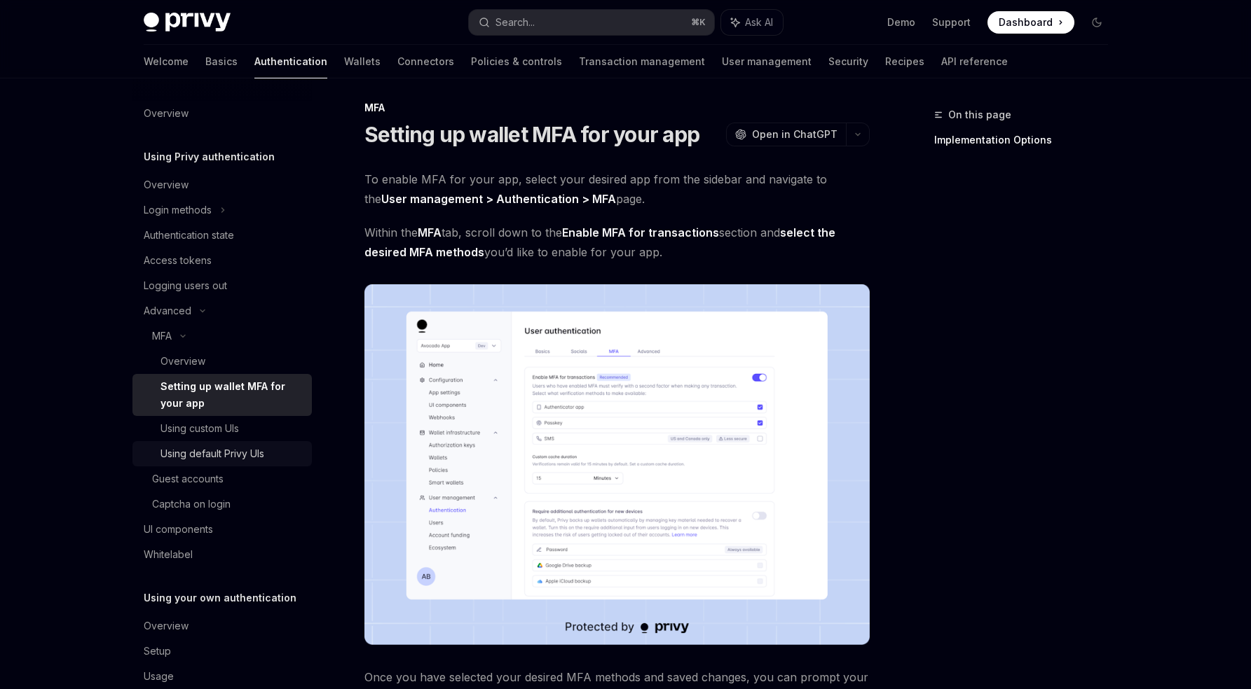
click at [206, 442] on link "Using default Privy UIs" at bounding box center [221, 453] width 179 height 25
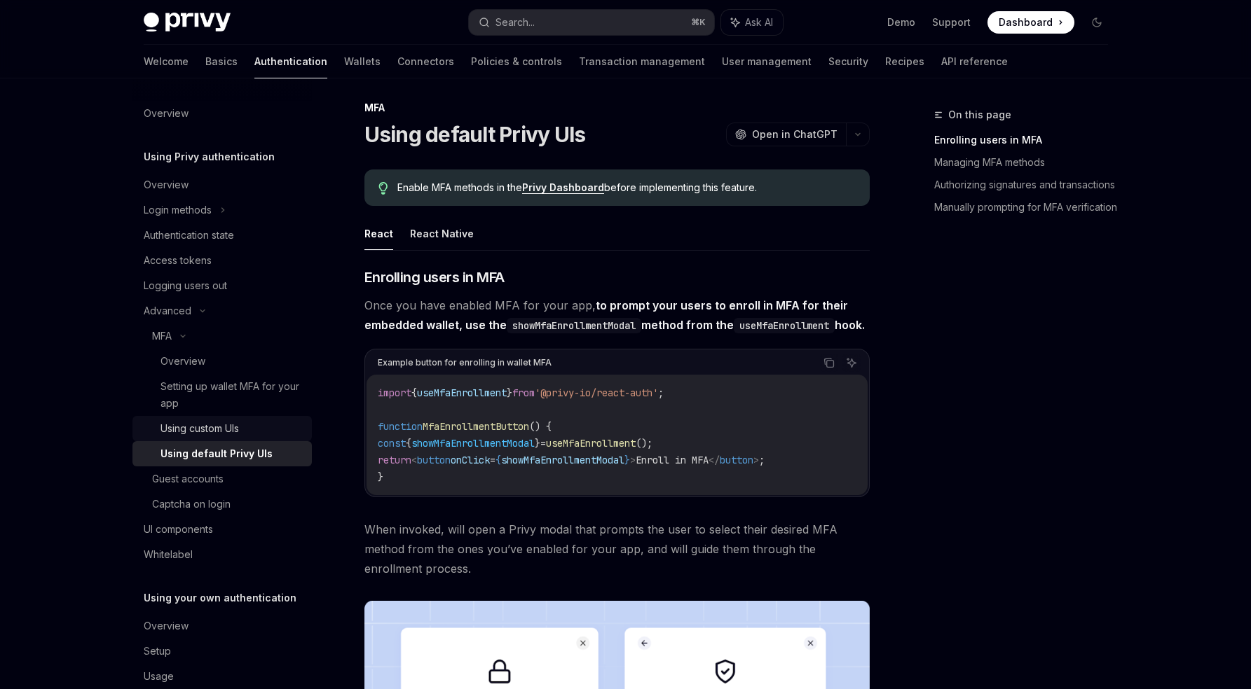
click at [201, 428] on div "Using custom UIs" at bounding box center [199, 428] width 78 height 17
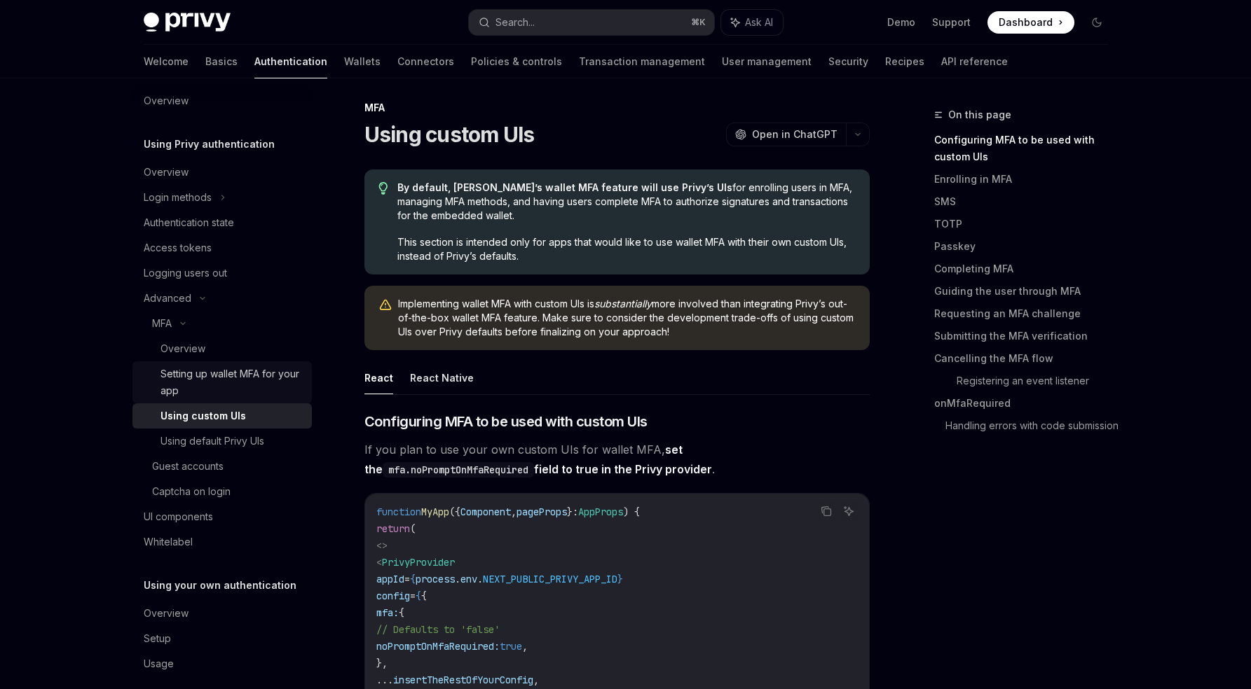
scroll to position [28, 0]
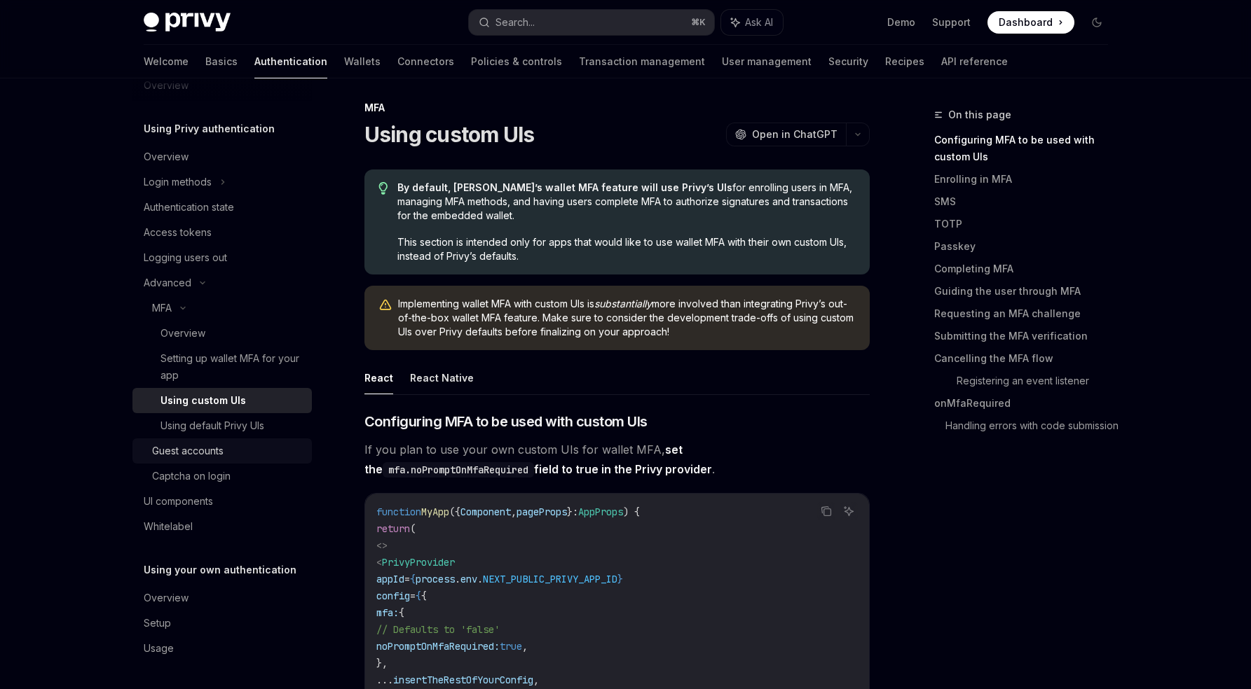
click at [173, 462] on link "Guest accounts" at bounding box center [221, 451] width 179 height 25
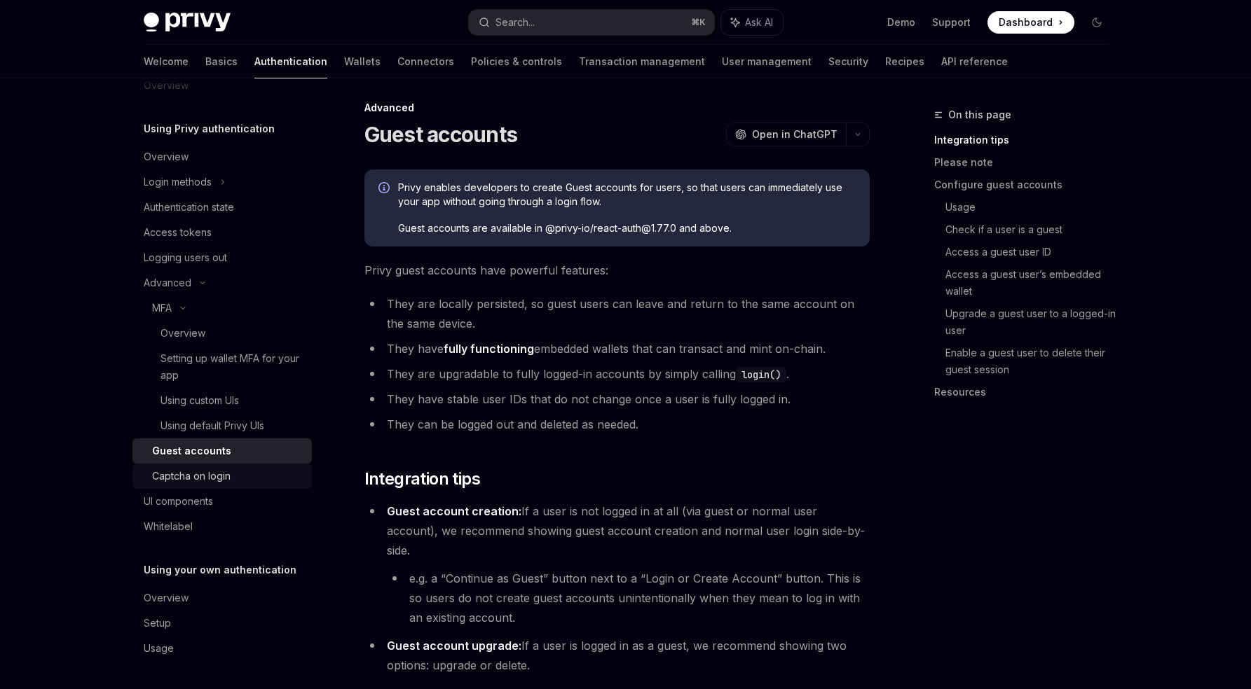
click at [173, 482] on div "Captcha on login" at bounding box center [191, 476] width 78 height 17
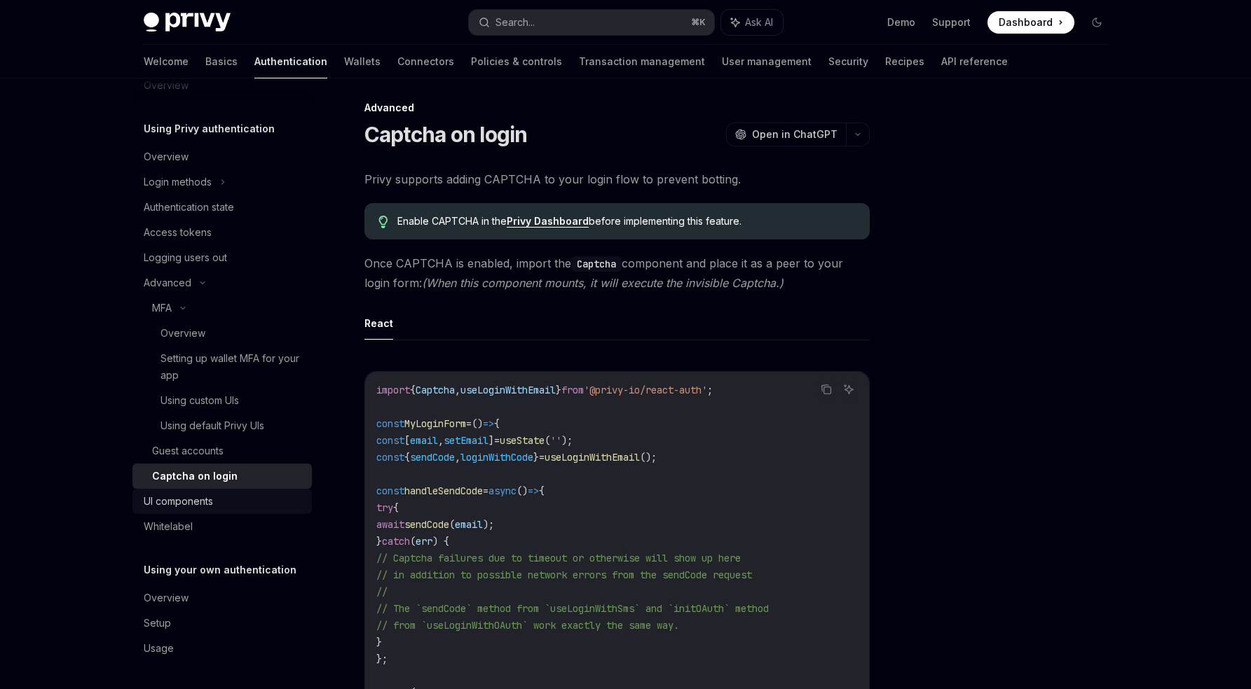
click at [175, 510] on link "UI components" at bounding box center [221, 501] width 179 height 25
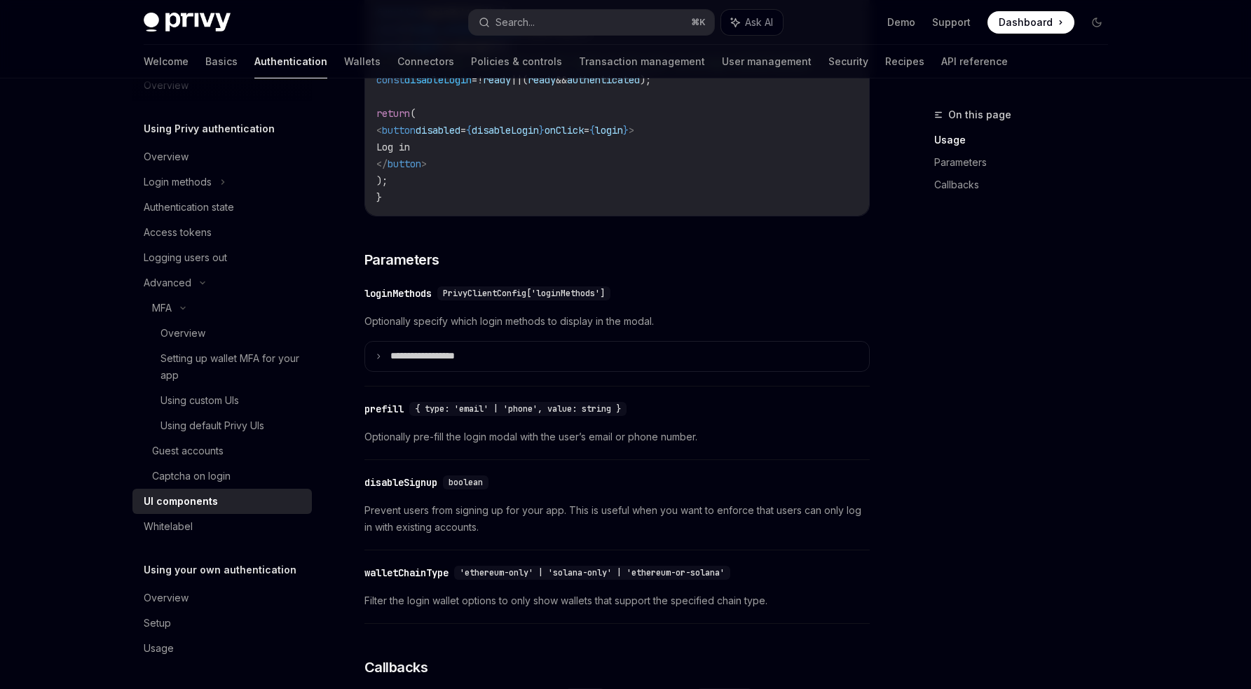
scroll to position [1145, 0]
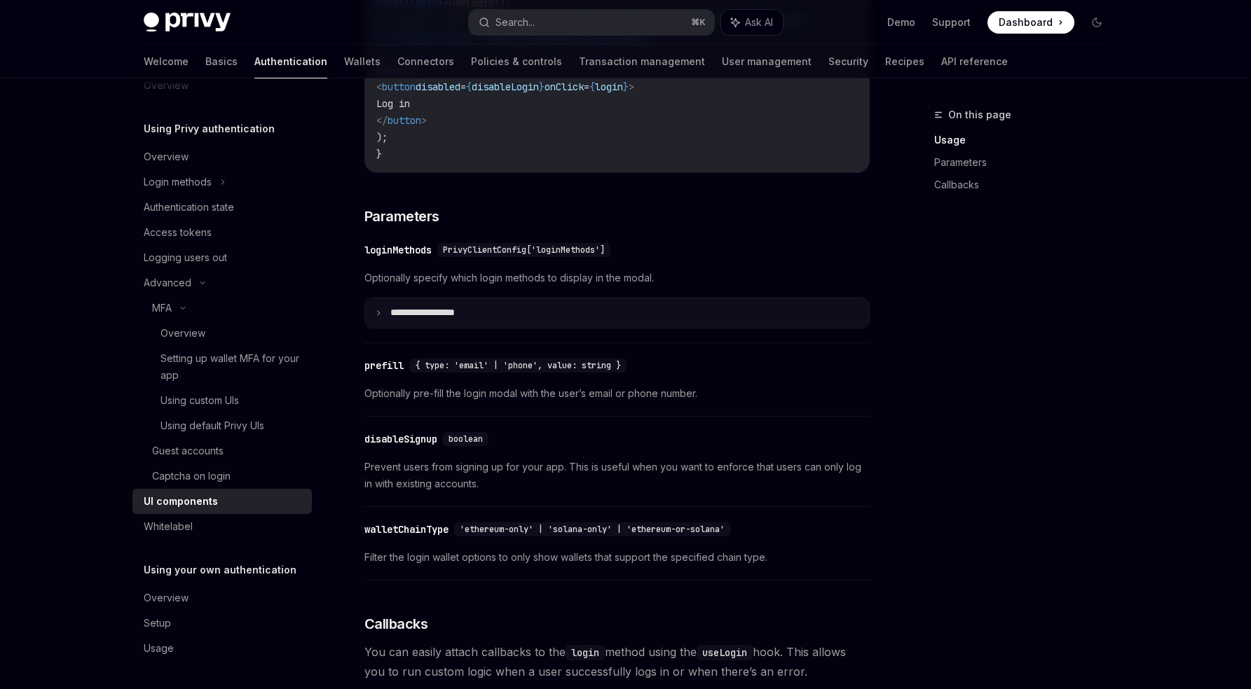
click at [451, 319] on p "**********" at bounding box center [438, 313] width 97 height 13
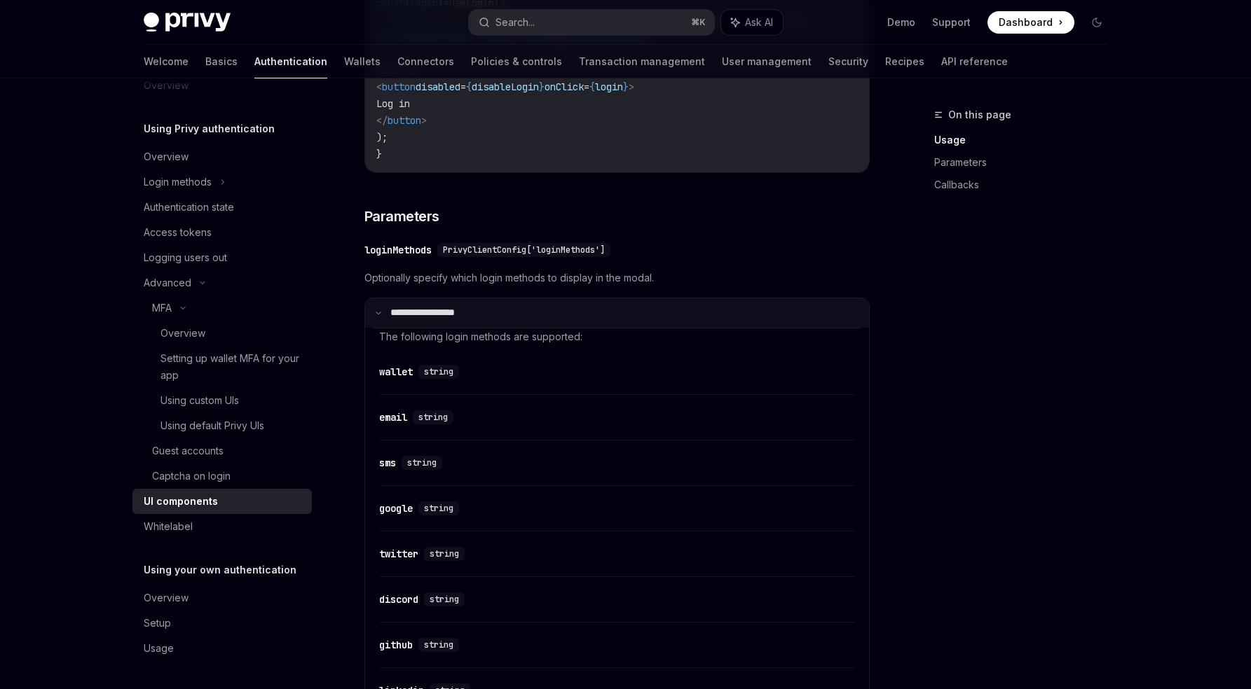
click at [444, 319] on p "**********" at bounding box center [436, 313] width 93 height 13
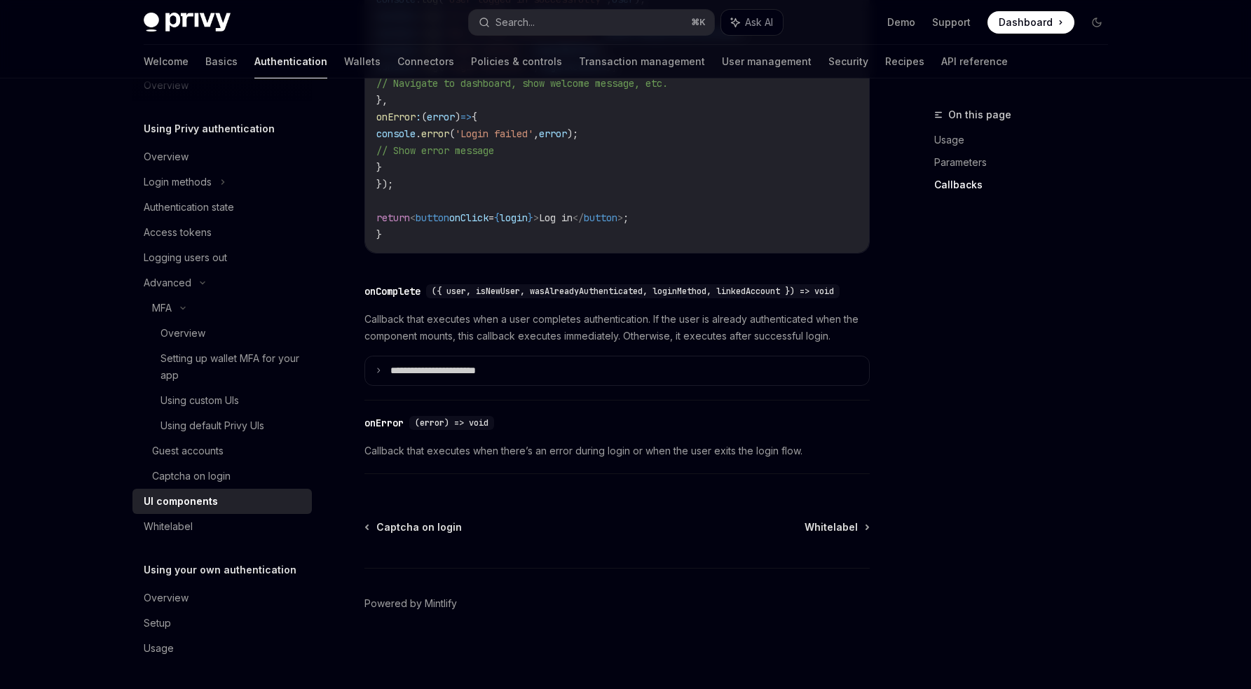
scroll to position [1955, 0]
click at [178, 523] on div "Whitelabel" at bounding box center [168, 526] width 49 height 17
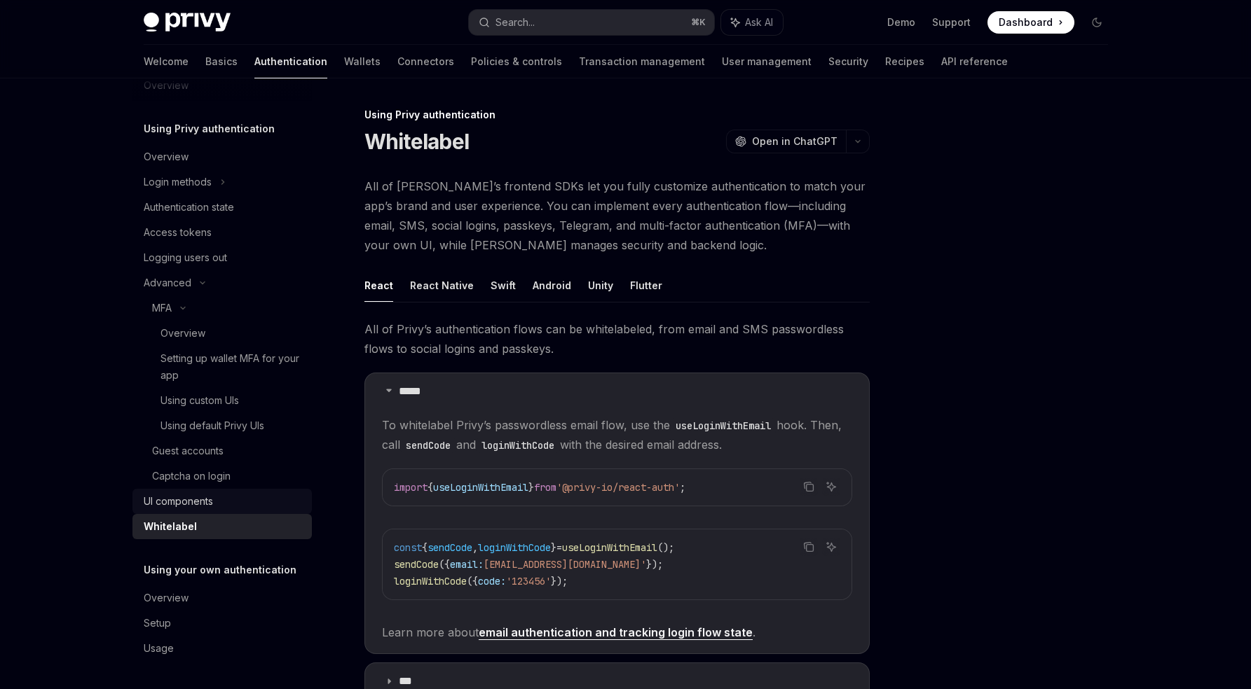
click at [216, 507] on div "UI components" at bounding box center [224, 501] width 160 height 17
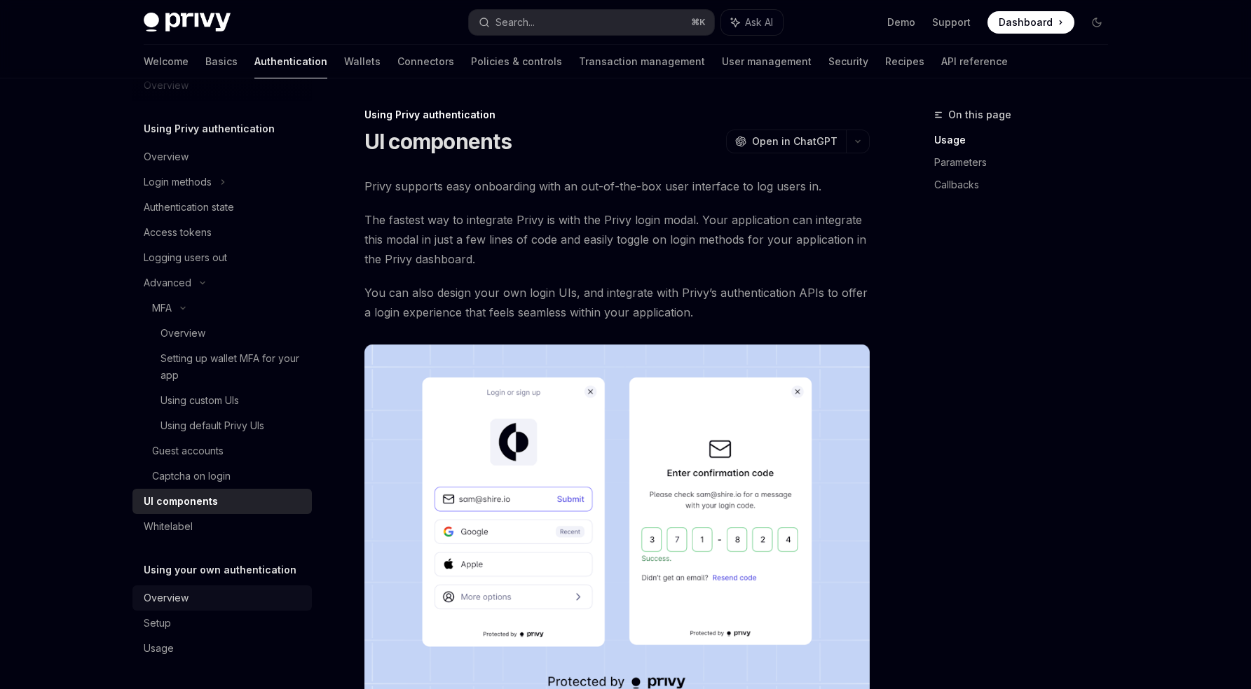
click at [196, 607] on link "Overview" at bounding box center [221, 598] width 179 height 25
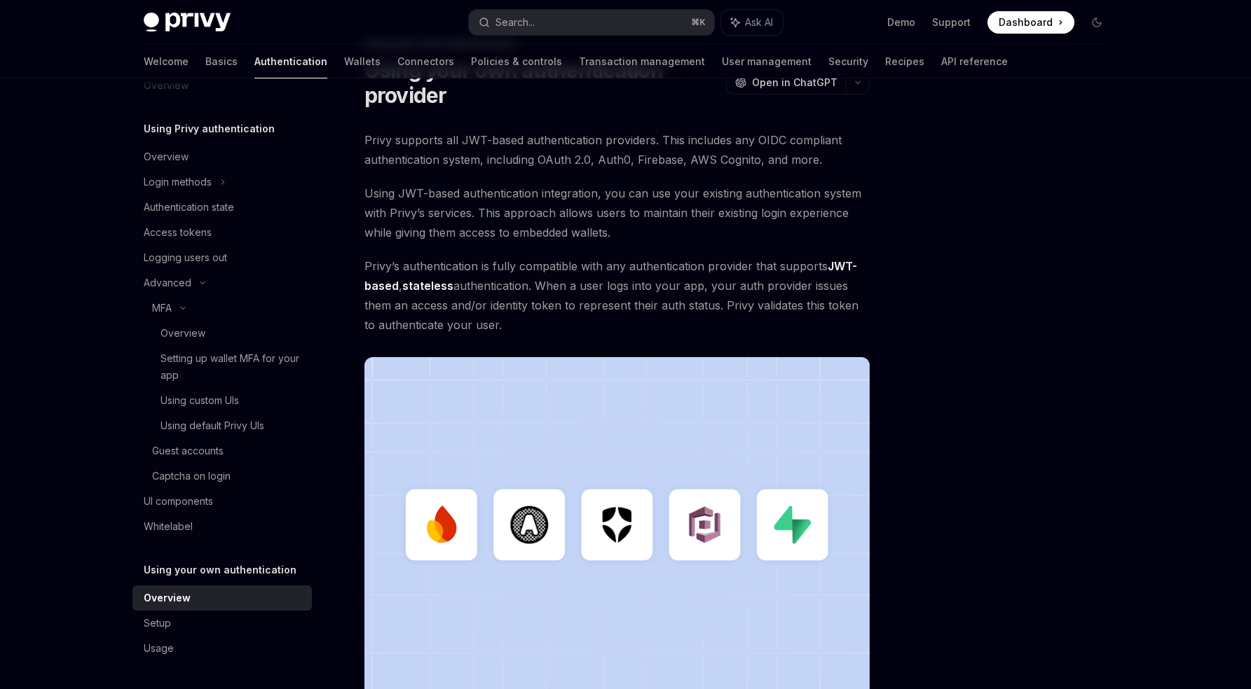
scroll to position [81, 0]
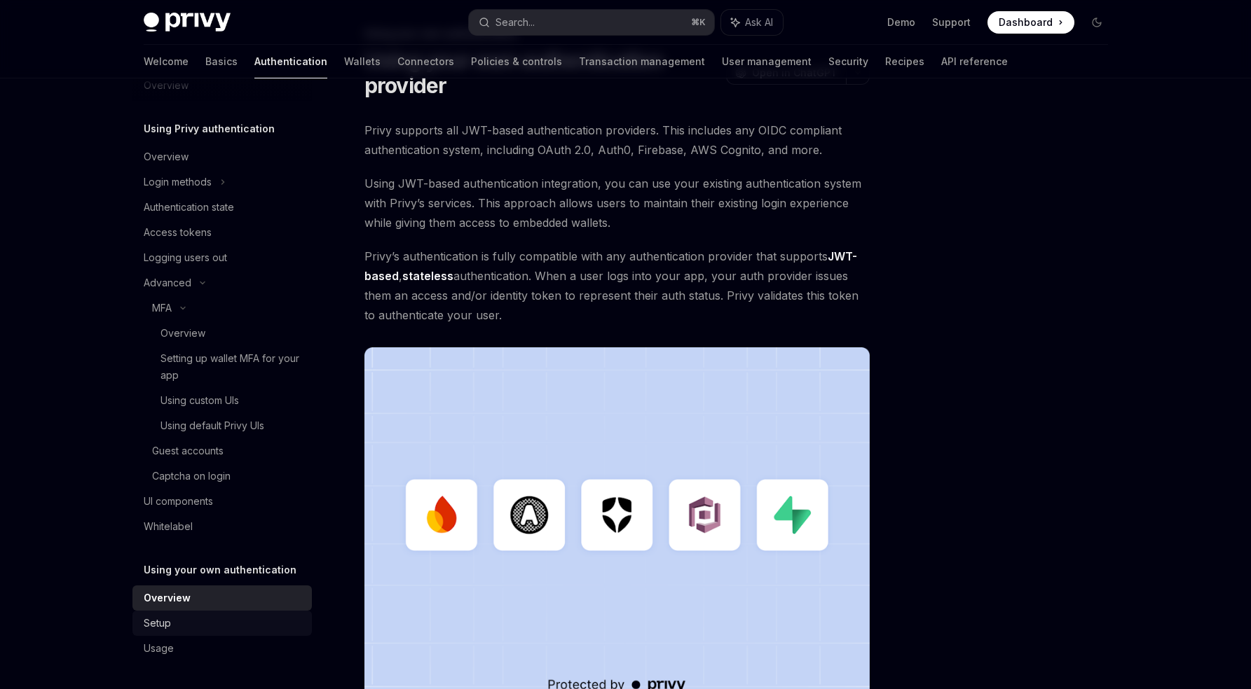
click at [198, 619] on div "Setup" at bounding box center [224, 623] width 160 height 17
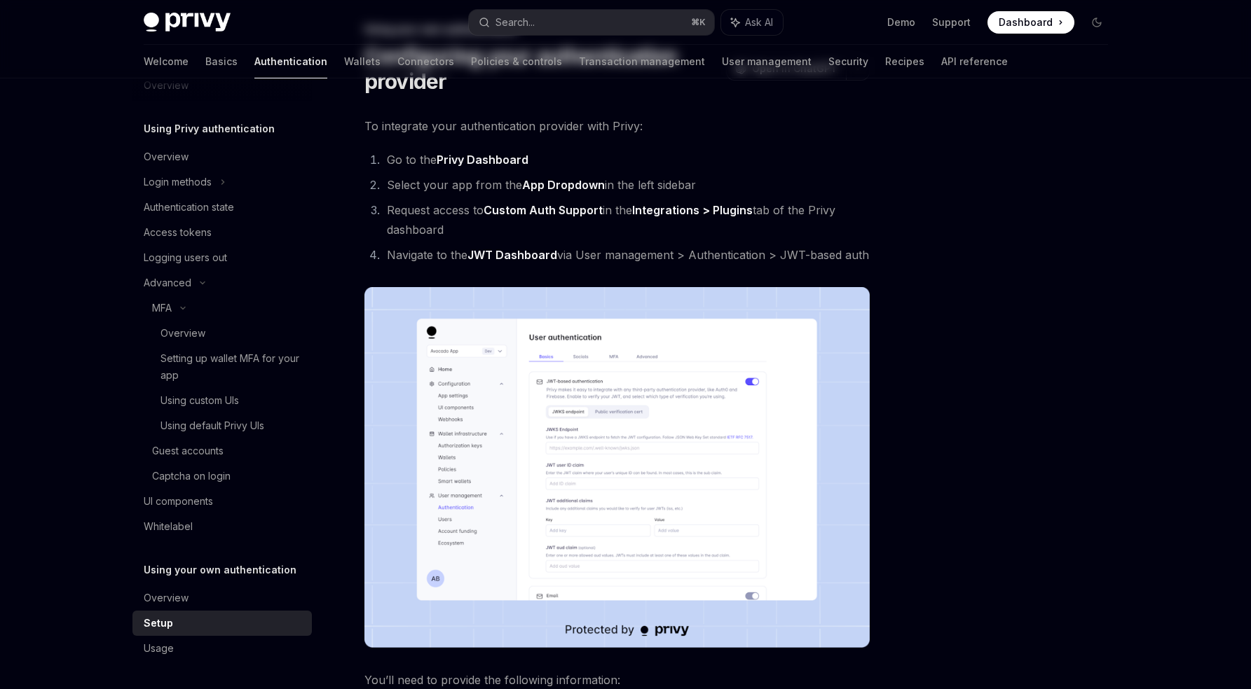
scroll to position [129, 0]
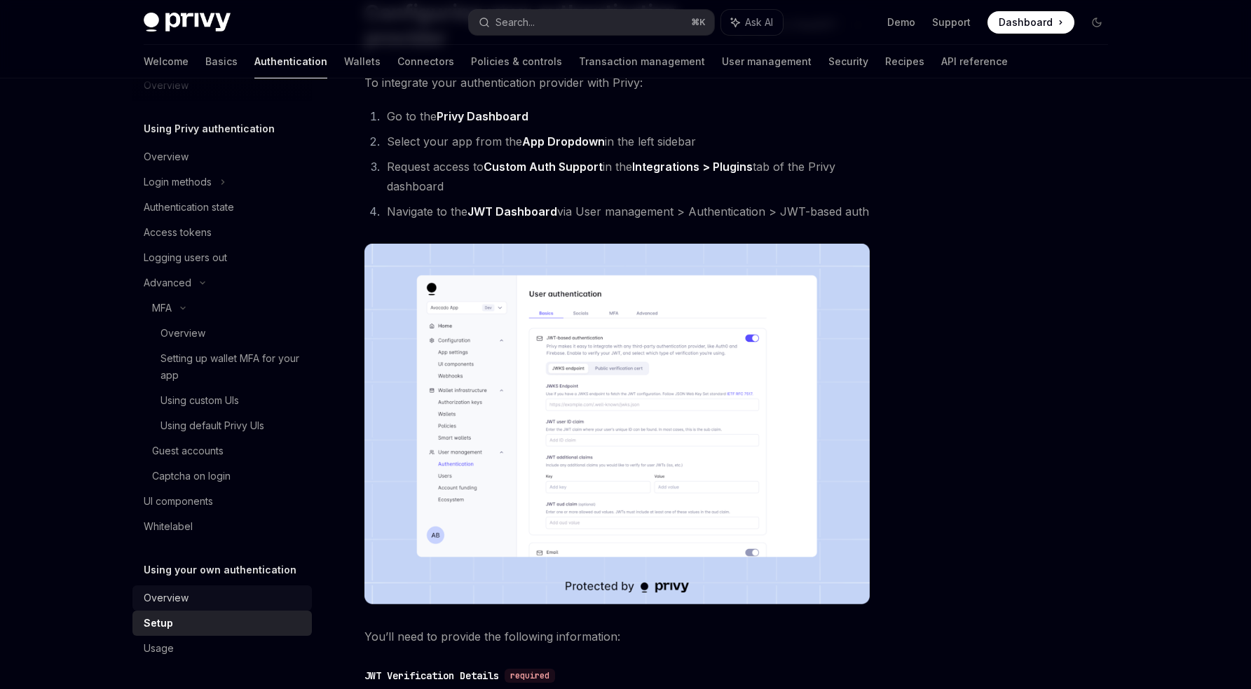
click at [197, 598] on div "Overview" at bounding box center [224, 598] width 160 height 17
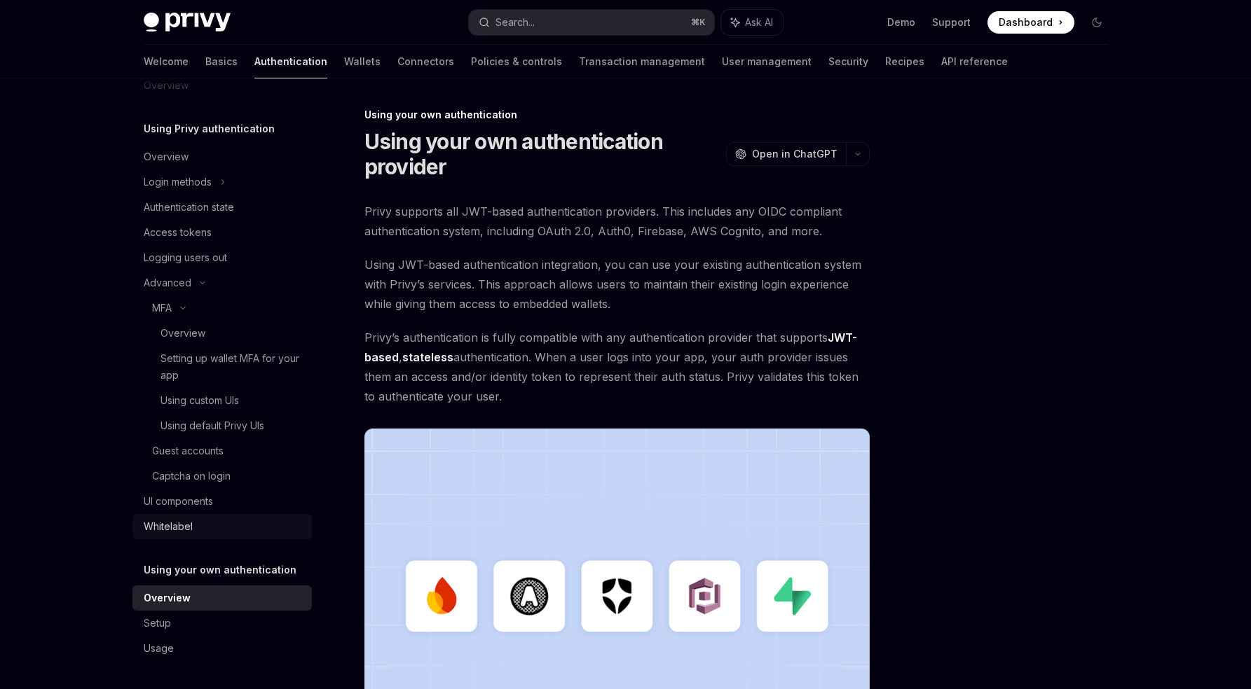
click at [212, 518] on div "Whitelabel" at bounding box center [224, 526] width 160 height 17
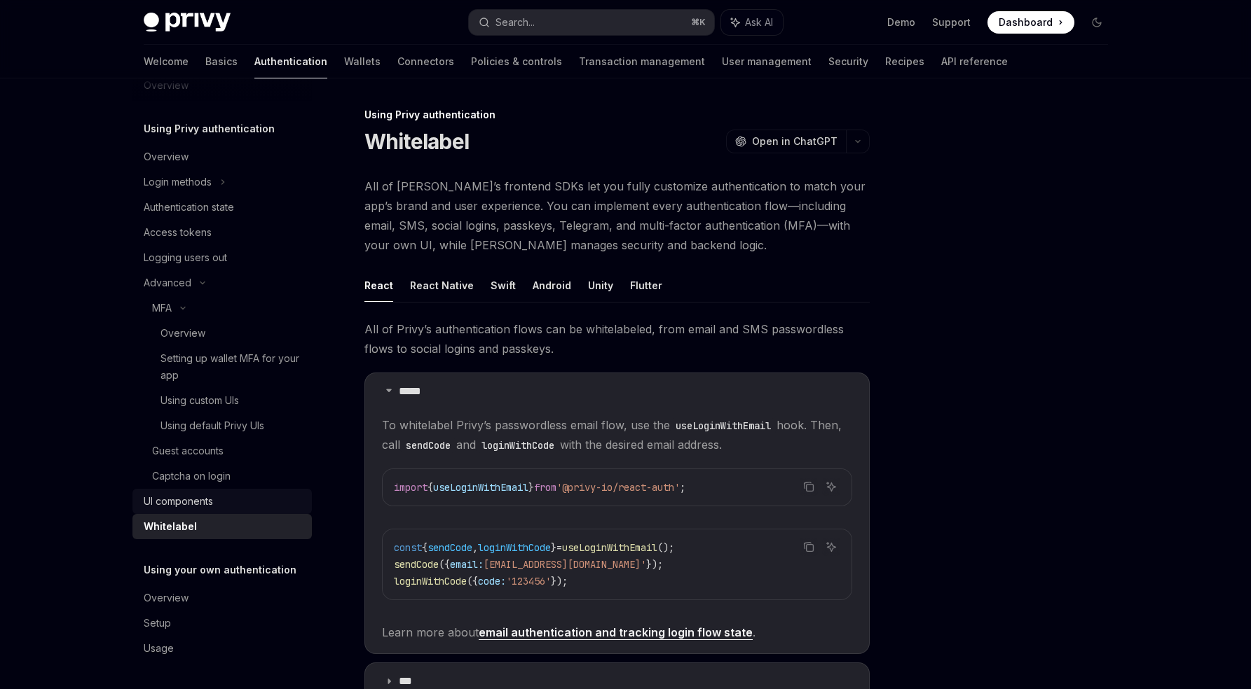
click at [209, 507] on div "UI components" at bounding box center [178, 501] width 69 height 17
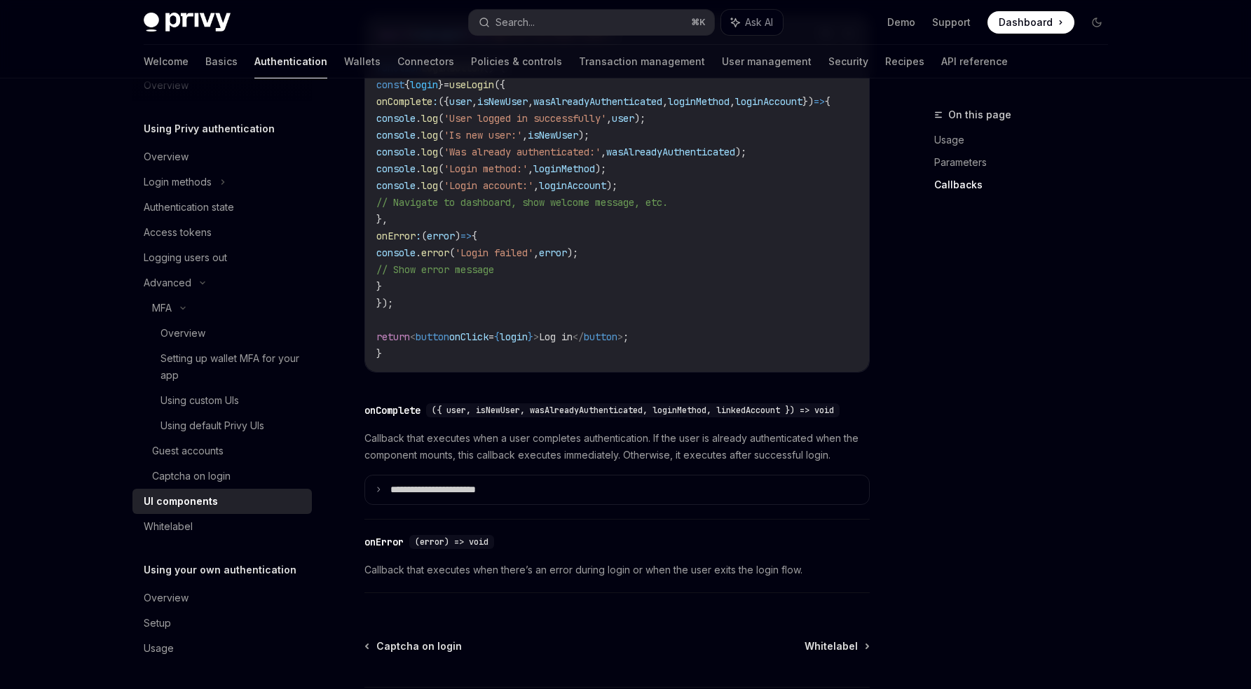
scroll to position [1981, 0]
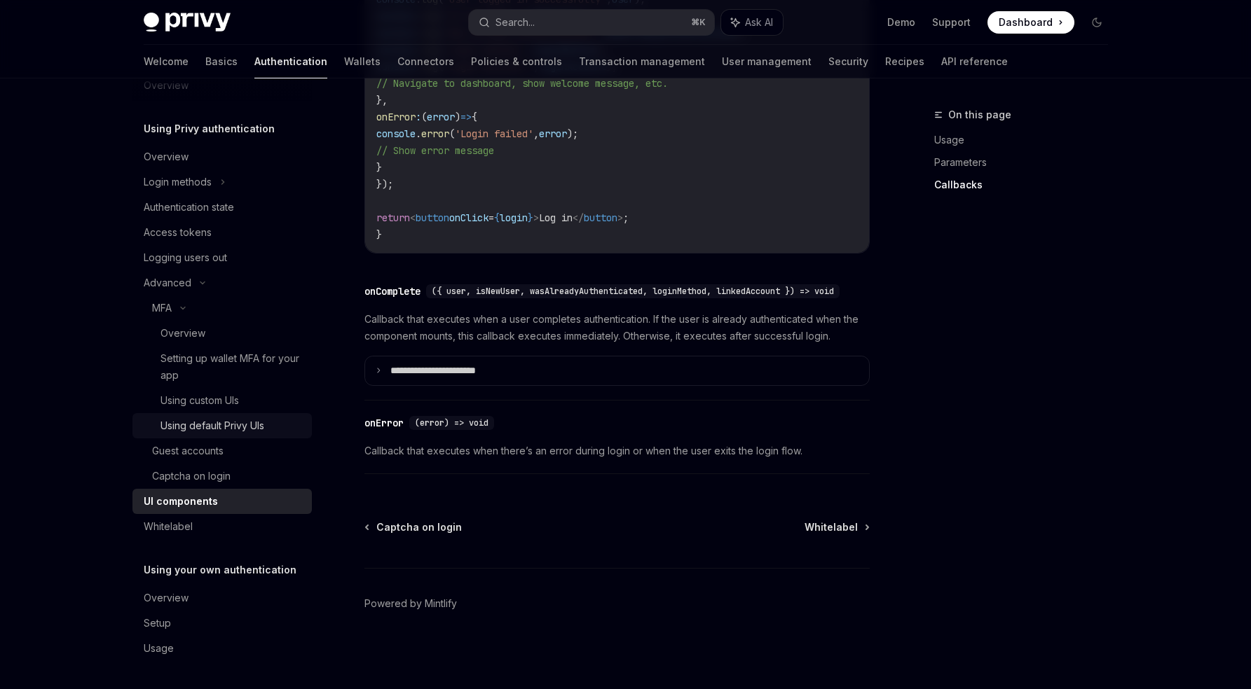
click at [216, 425] on div "Using default Privy UIs" at bounding box center [212, 426] width 104 height 17
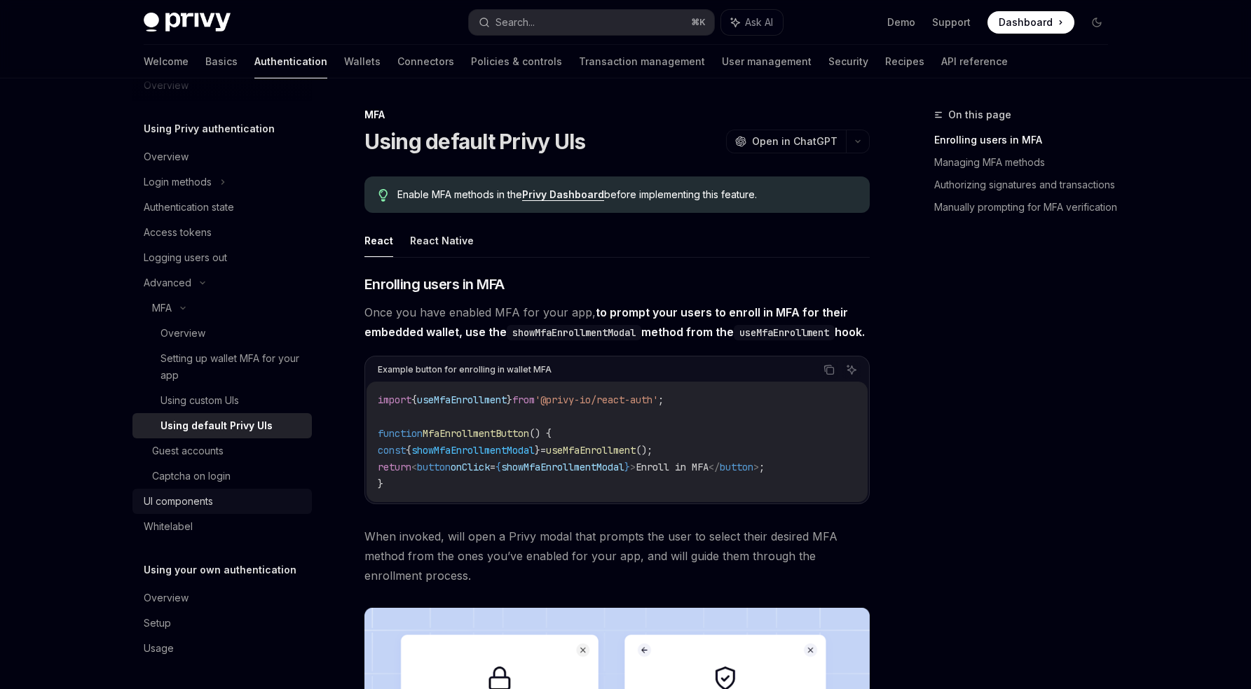
click at [216, 490] on link "UI components" at bounding box center [221, 501] width 179 height 25
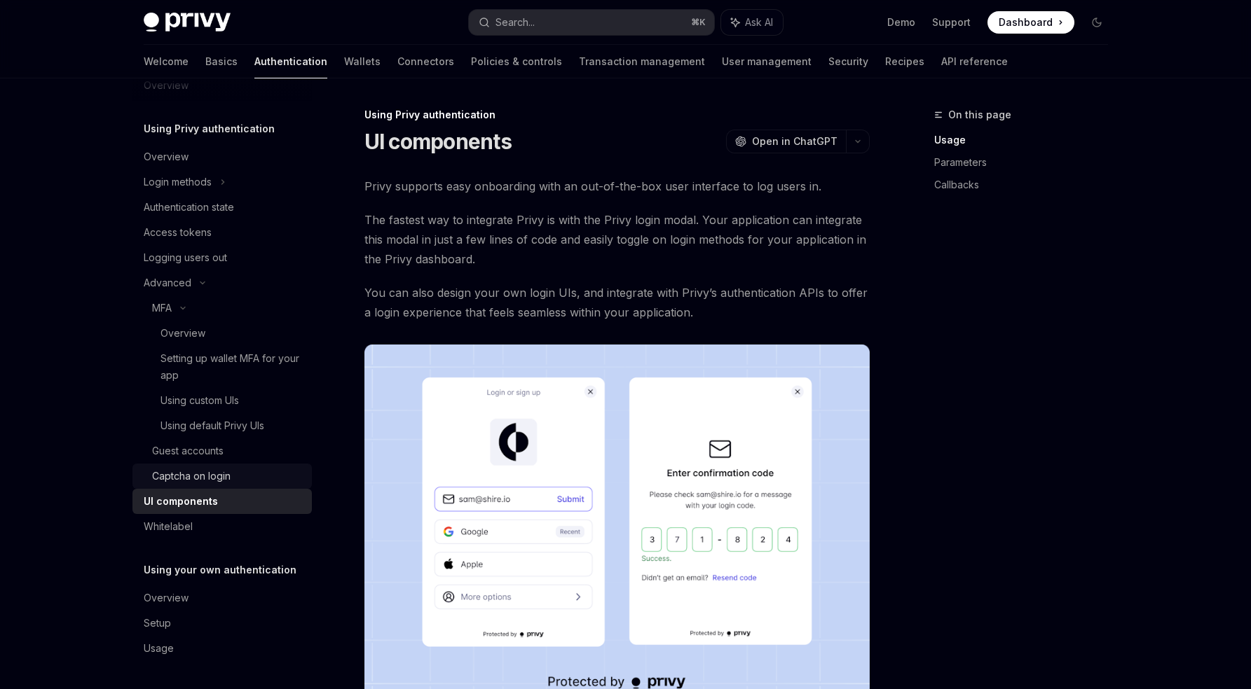
click at [206, 472] on div "Captcha on login" at bounding box center [191, 476] width 78 height 17
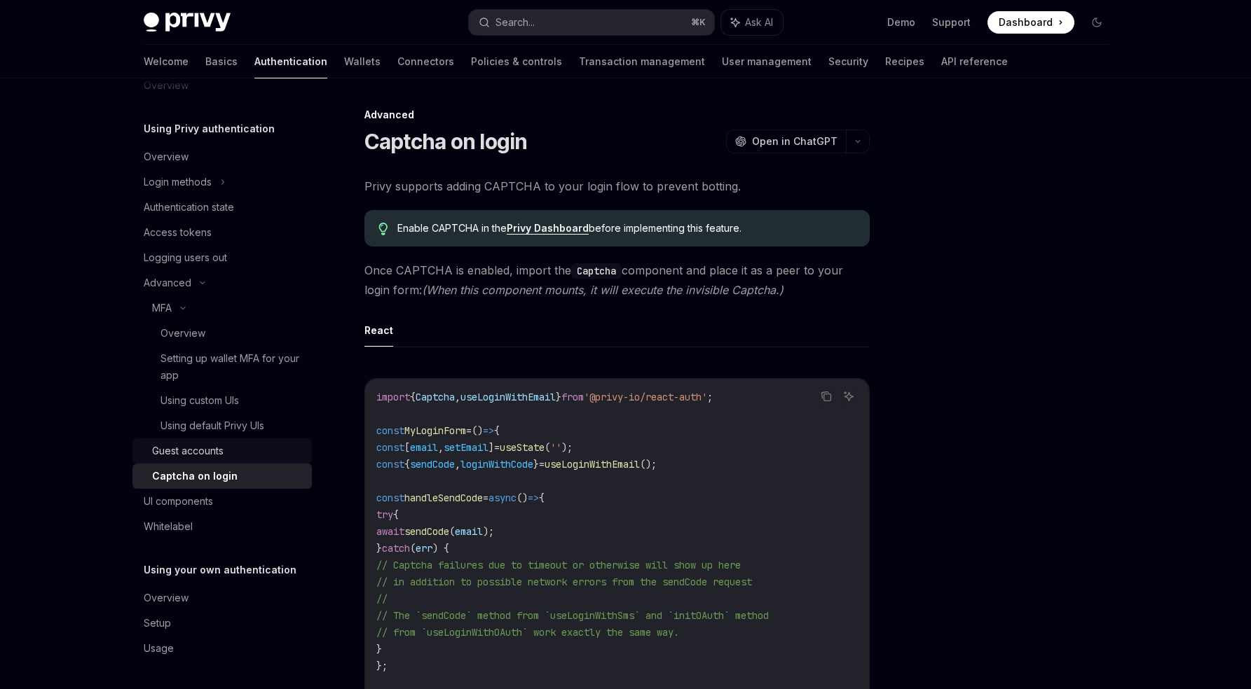
click at [206, 455] on div "Guest accounts" at bounding box center [187, 451] width 71 height 17
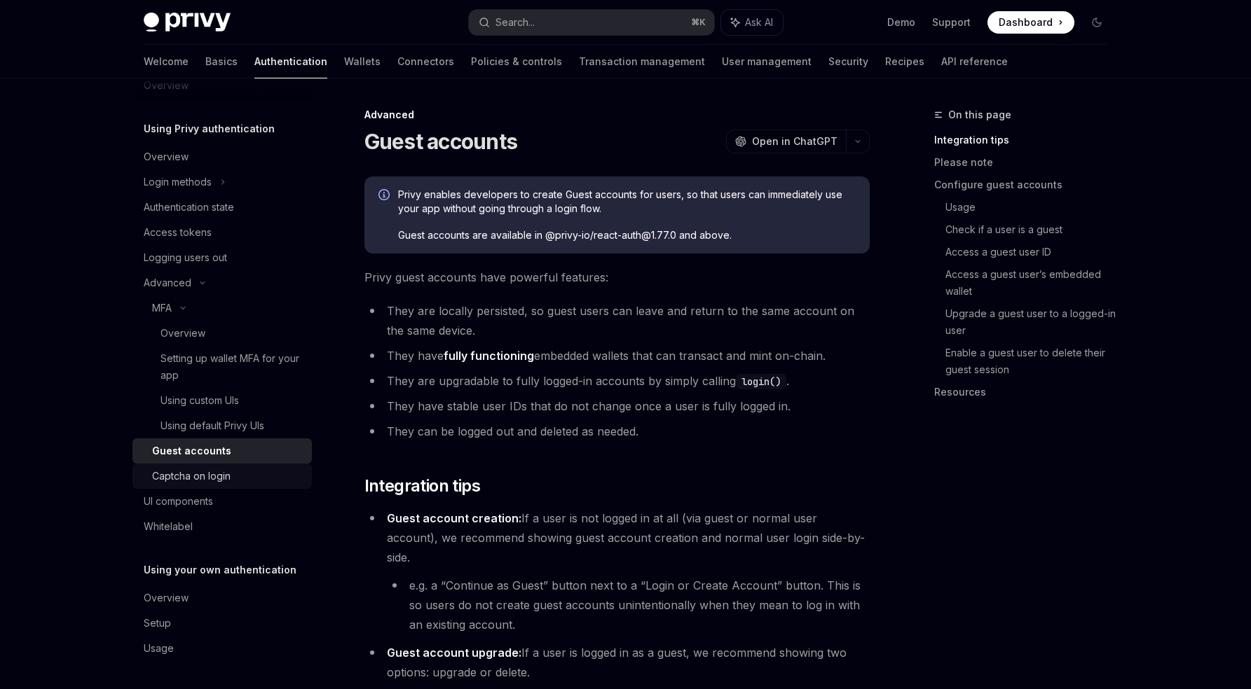
click at [215, 487] on link "Captcha on login" at bounding box center [221, 476] width 179 height 25
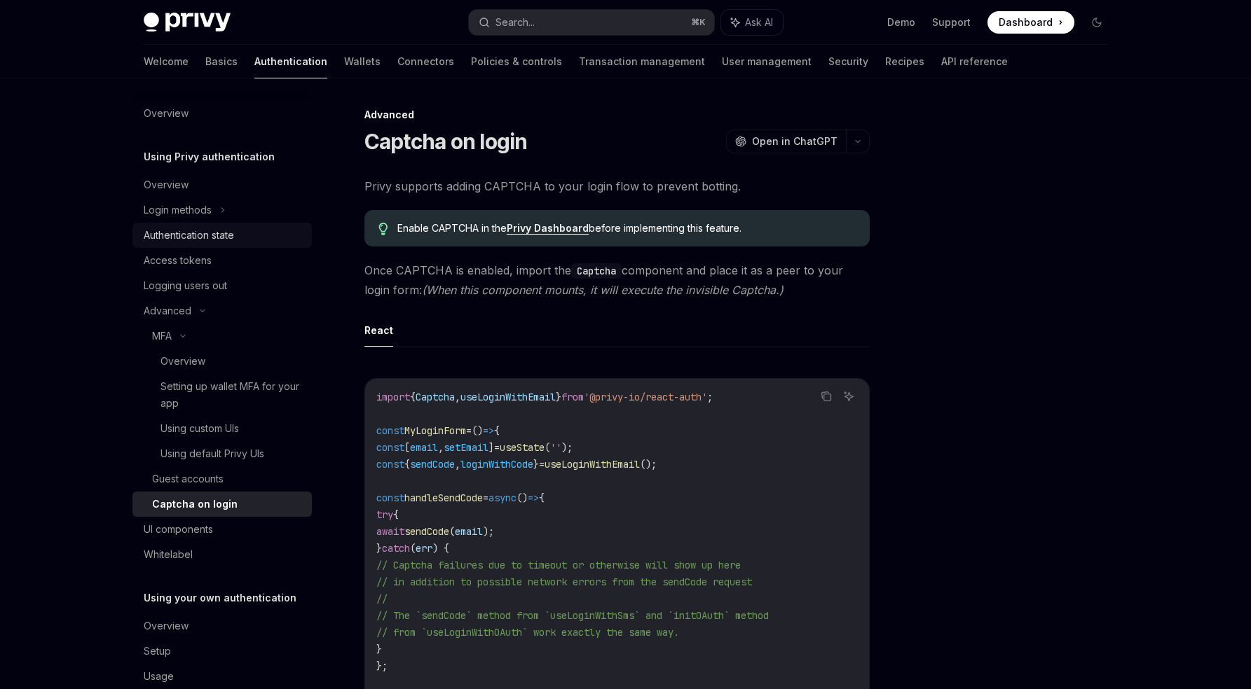
click at [202, 240] on div "Authentication state" at bounding box center [189, 235] width 90 height 17
click at [202, 321] on div "Advanced" at bounding box center [221, 310] width 179 height 25
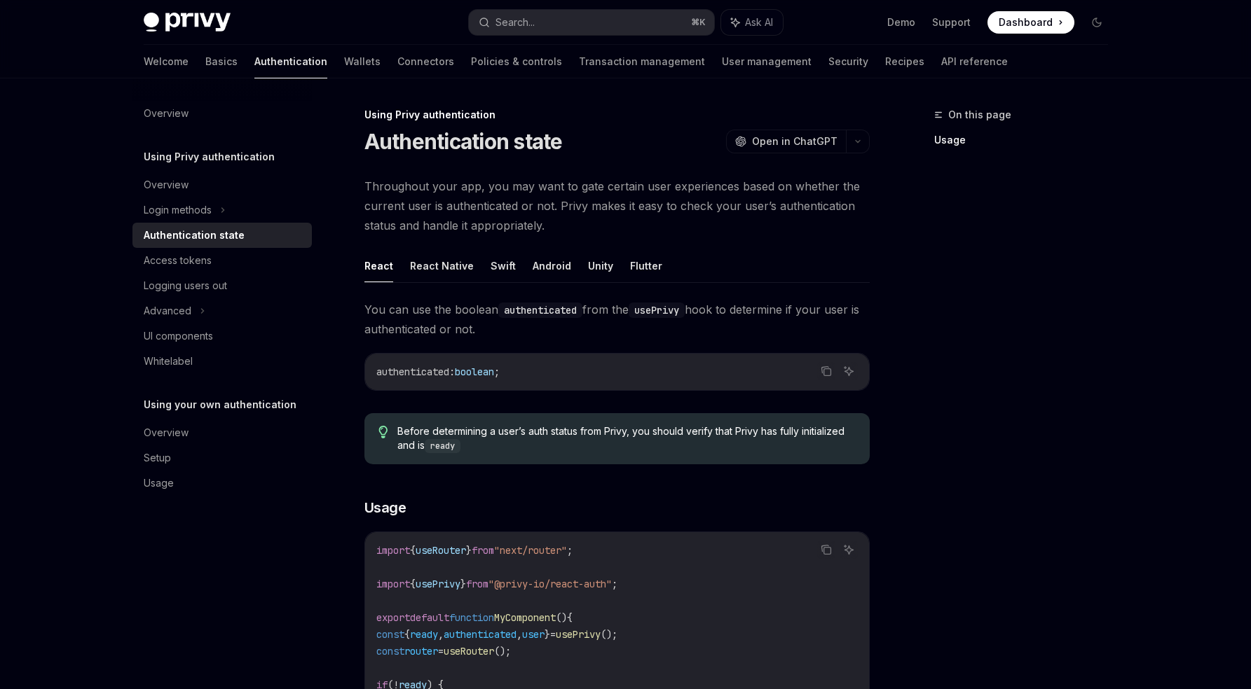
click at [201, 149] on h5 "Using Privy authentication" at bounding box center [209, 157] width 131 height 17
click at [254, 67] on link "Authentication" at bounding box center [290, 62] width 73 height 34
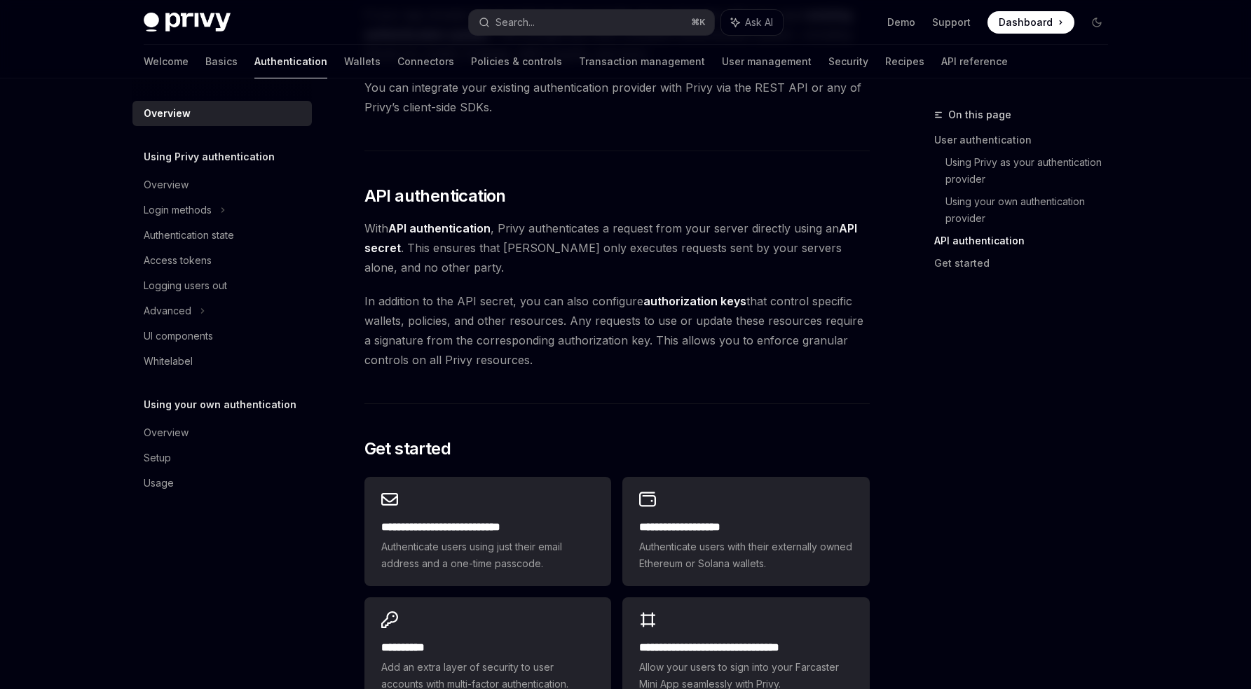
scroll to position [1068, 0]
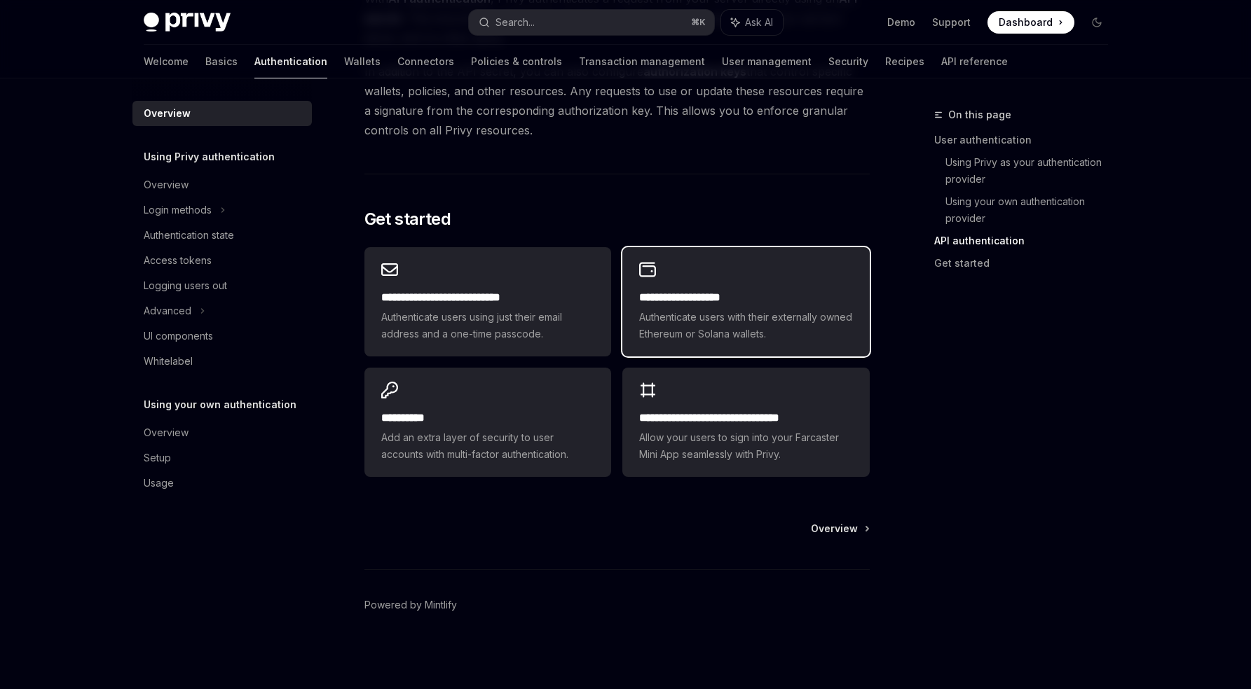
click at [787, 287] on div "**********" at bounding box center [745, 301] width 247 height 109
type textarea "*"
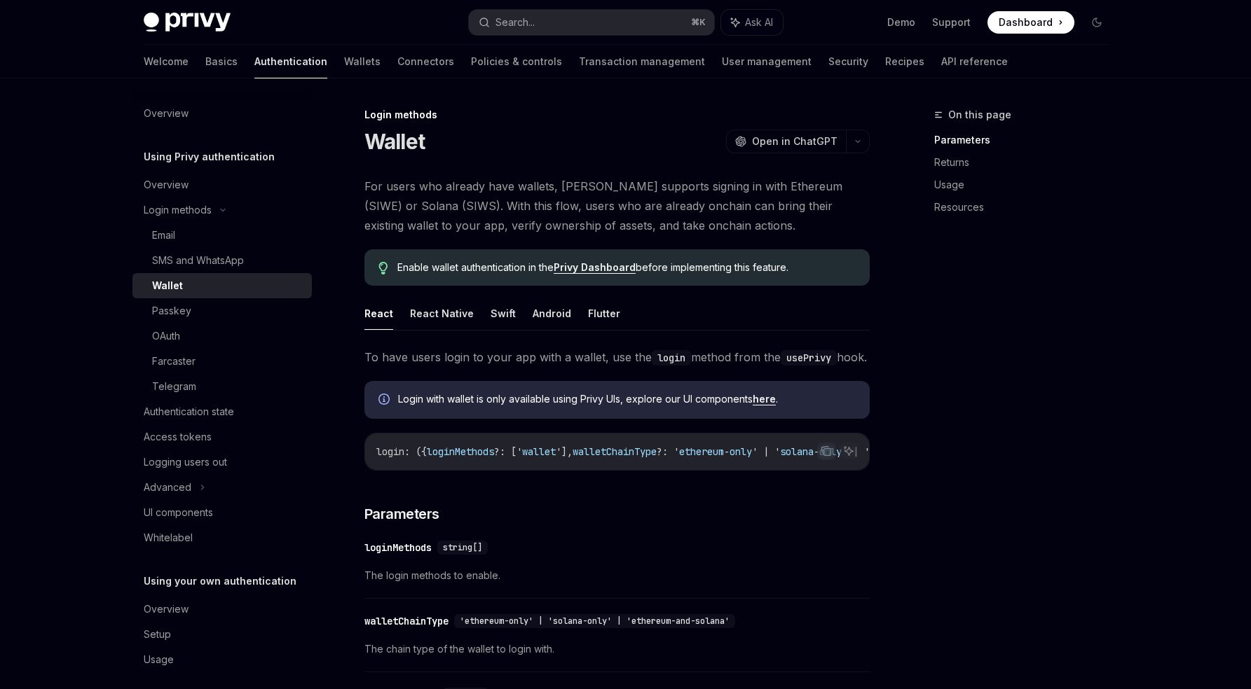
click at [584, 269] on link "Privy Dashboard" at bounding box center [594, 267] width 82 height 13
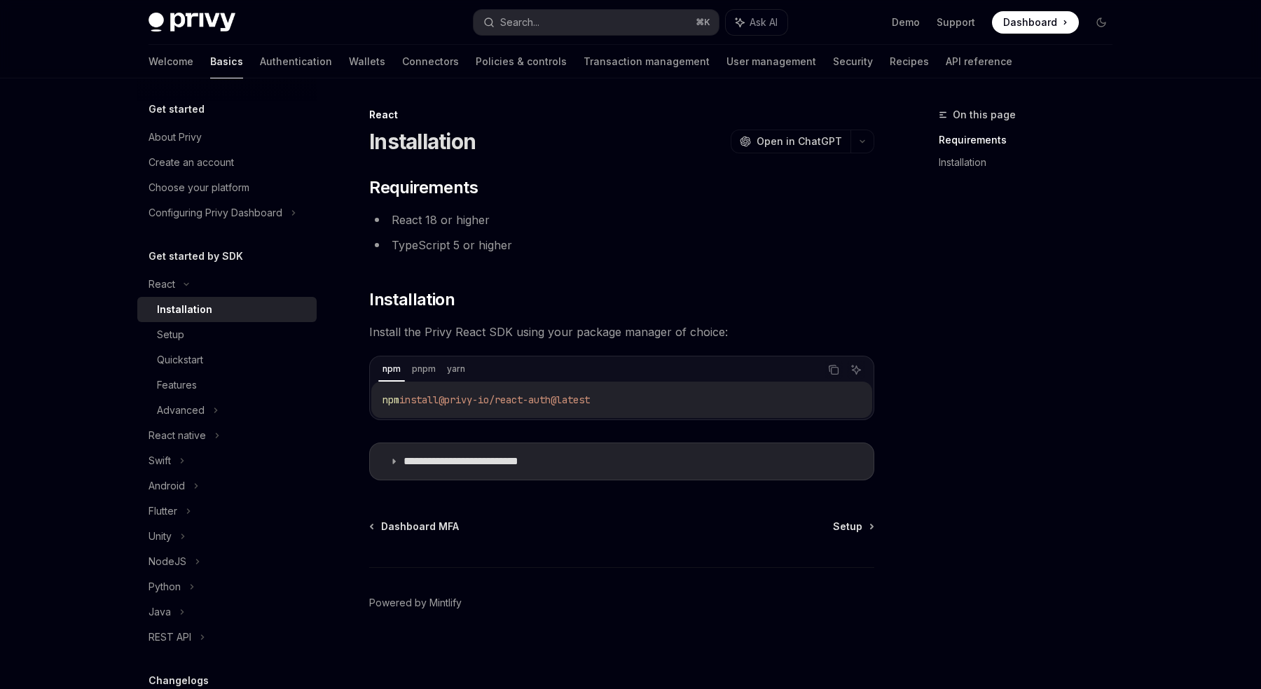
click at [1015, 27] on span "Dashboard" at bounding box center [1030, 22] width 54 height 14
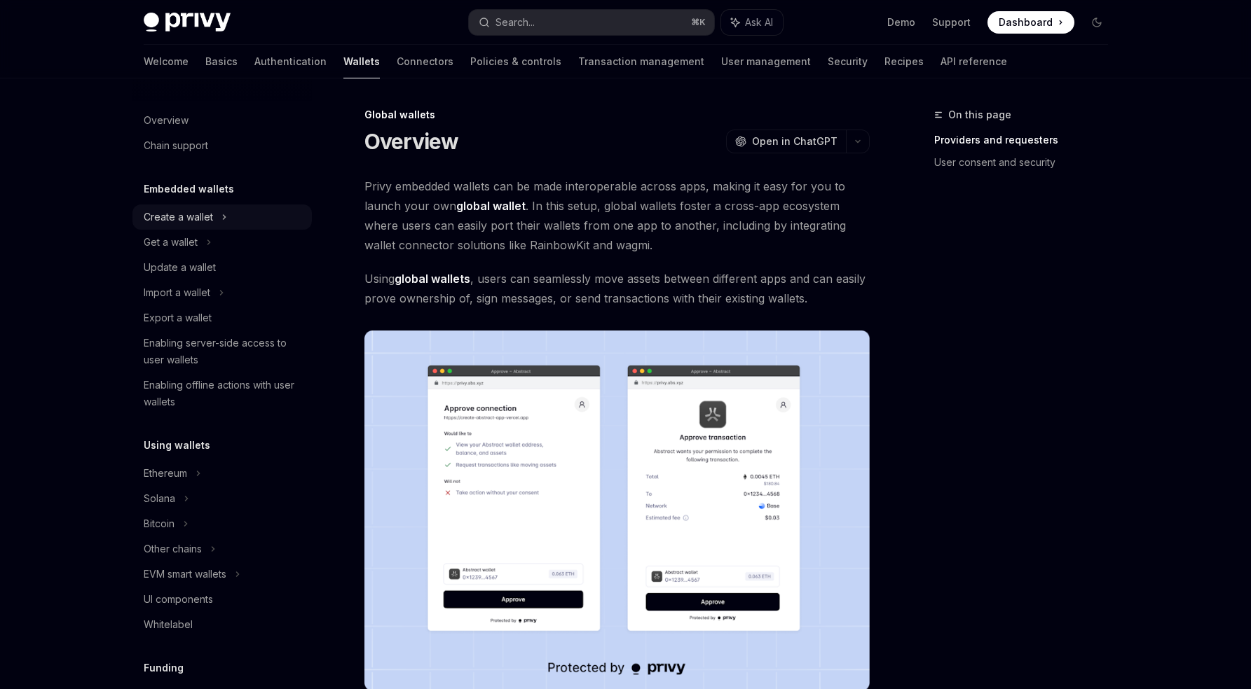
click at [186, 215] on div "Create a wallet" at bounding box center [178, 217] width 69 height 17
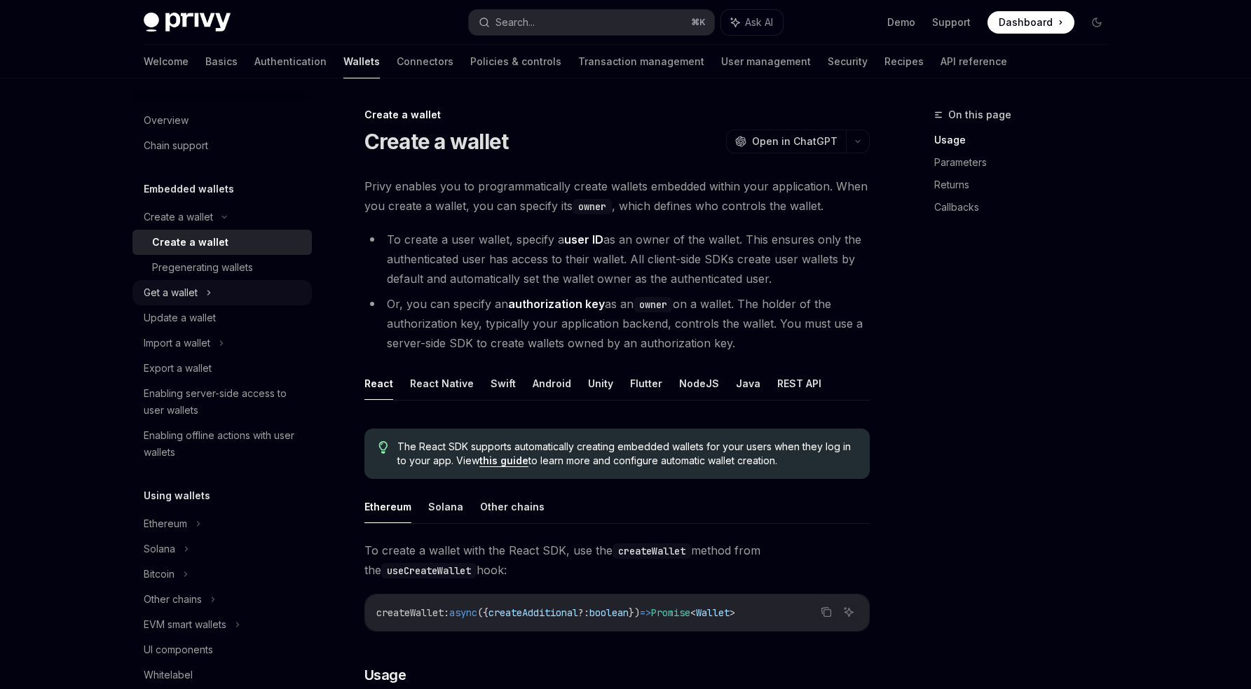
click at [198, 287] on div "Get a wallet" at bounding box center [221, 292] width 179 height 25
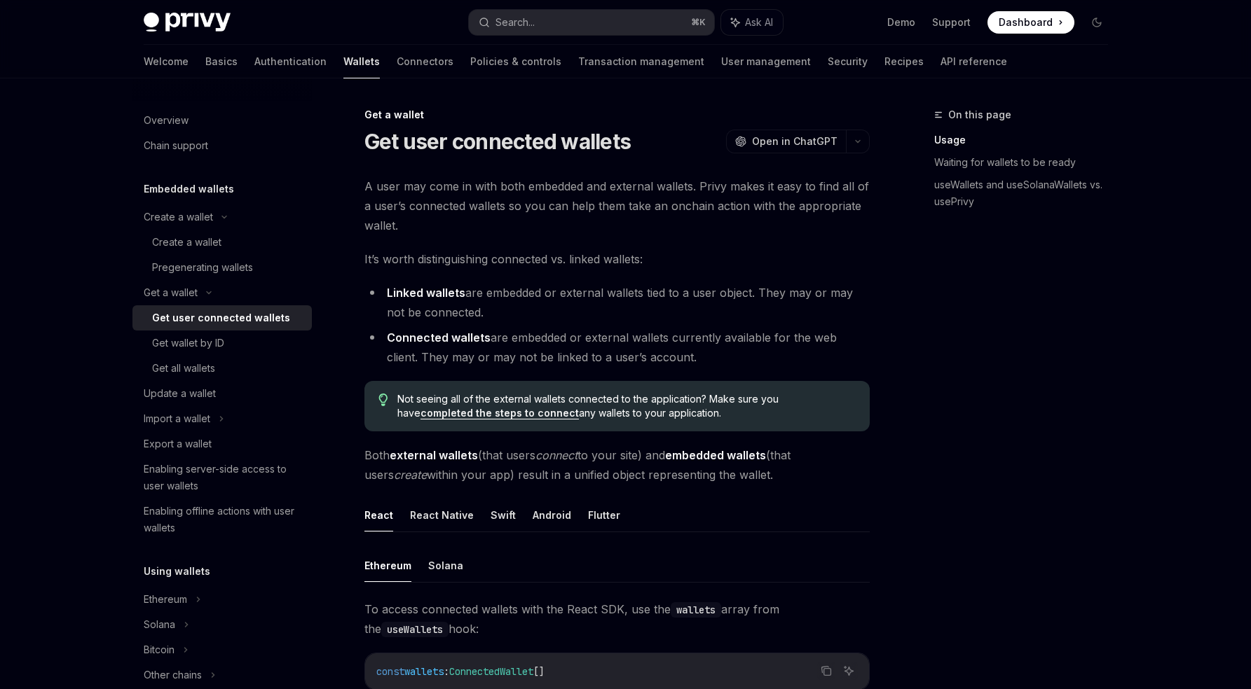
click at [198, 330] on link "Get user connected wallets" at bounding box center [221, 317] width 179 height 25
click at [198, 344] on div "Get wallet by ID" at bounding box center [188, 343] width 72 height 17
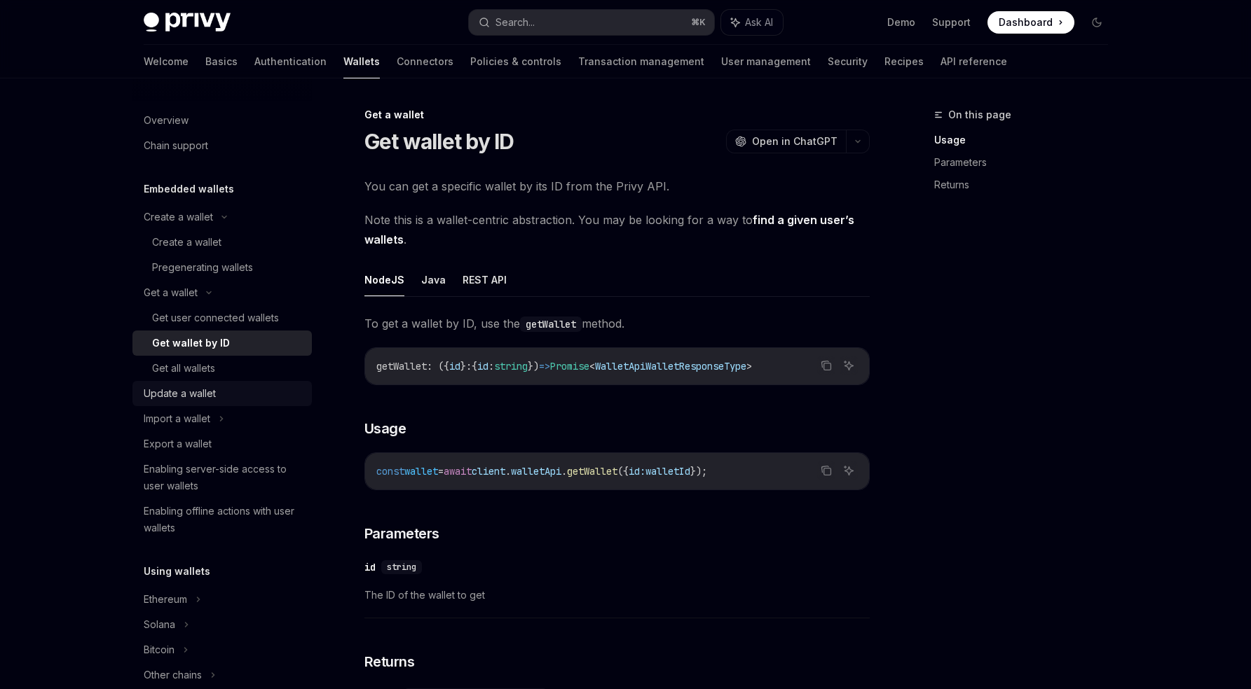
click at [198, 381] on link "Update a wallet" at bounding box center [221, 393] width 179 height 25
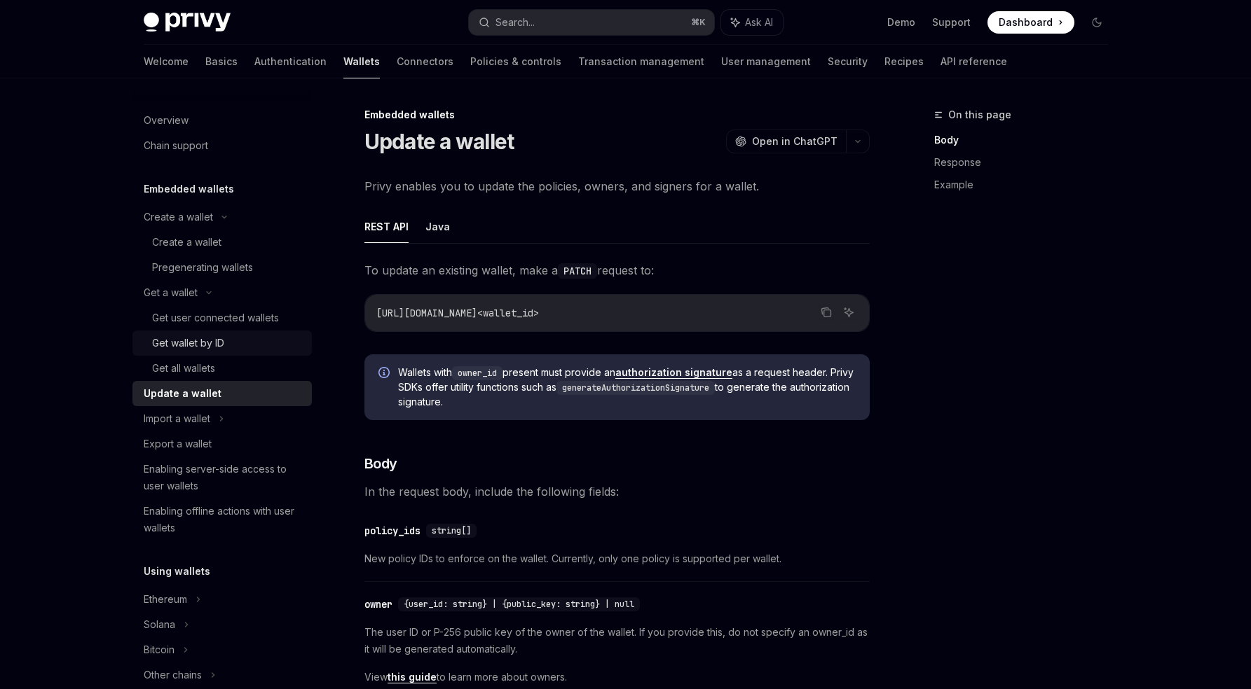
click at [197, 341] on div "Get wallet by ID" at bounding box center [188, 343] width 72 height 17
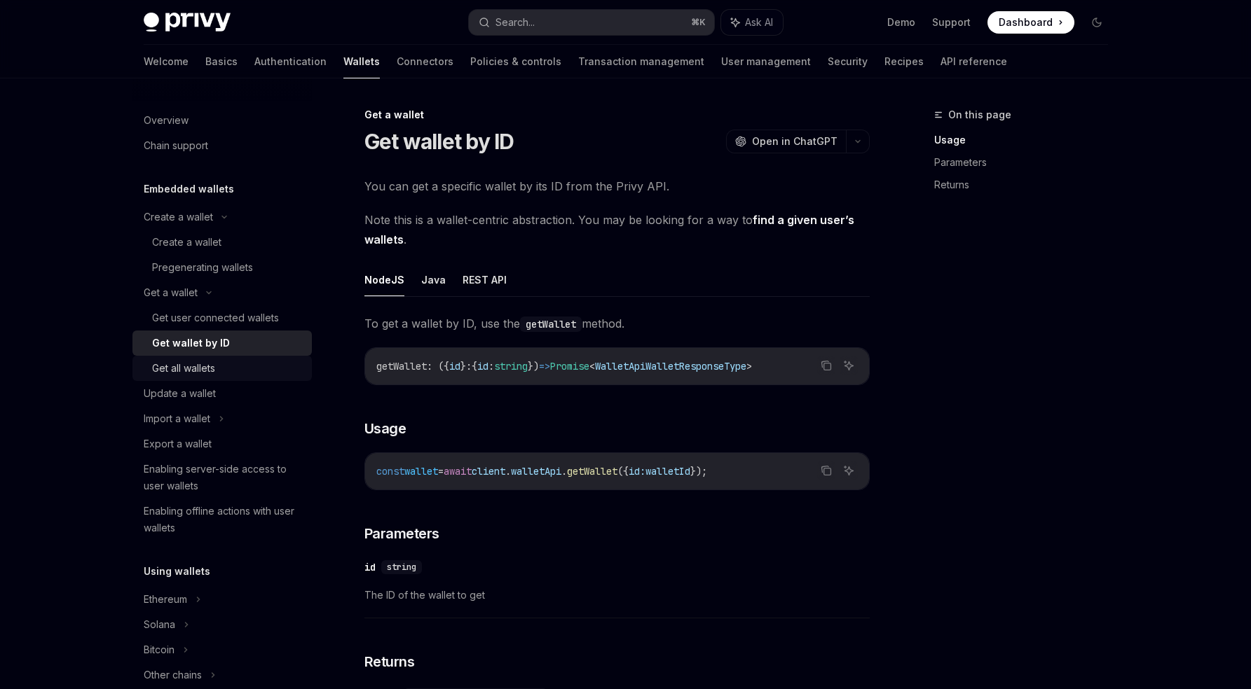
click at [199, 359] on link "Get all wallets" at bounding box center [221, 368] width 179 height 25
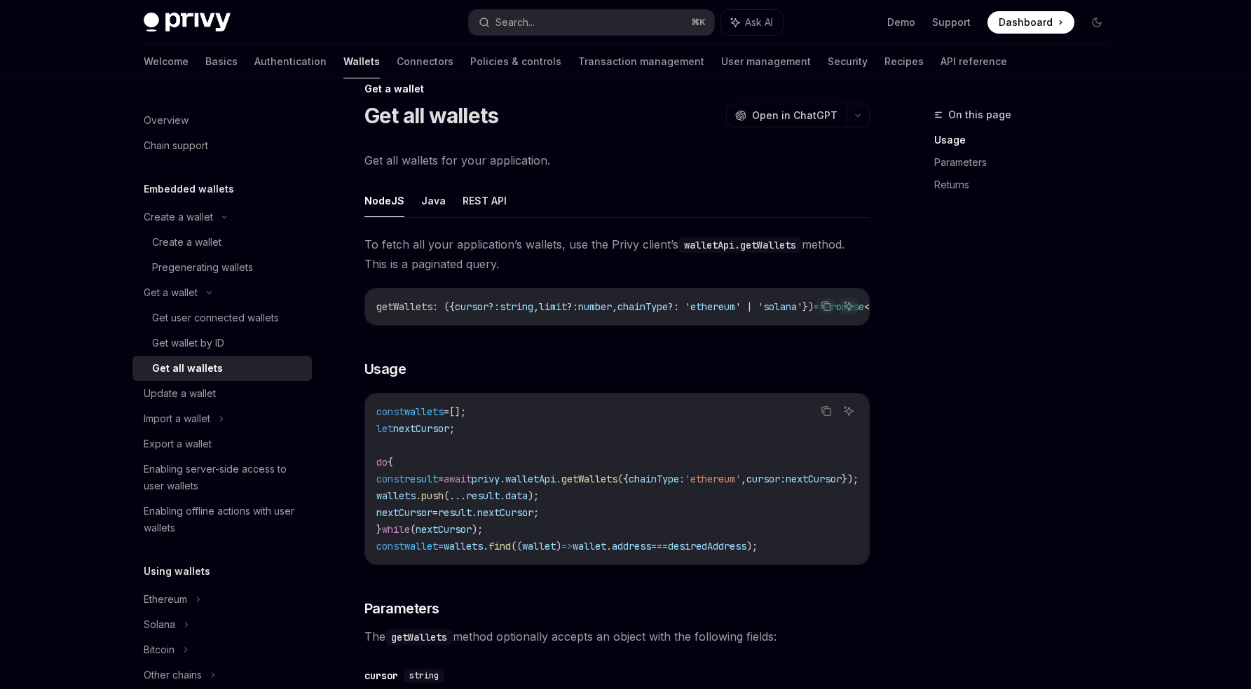
scroll to position [27, 0]
click at [426, 303] on span "getWallets" at bounding box center [404, 306] width 56 height 13
click at [663, 474] on code "const wallets = []; let nextCursor ; do { const result = await privy . walletAp…" at bounding box center [634, 478] width 516 height 151
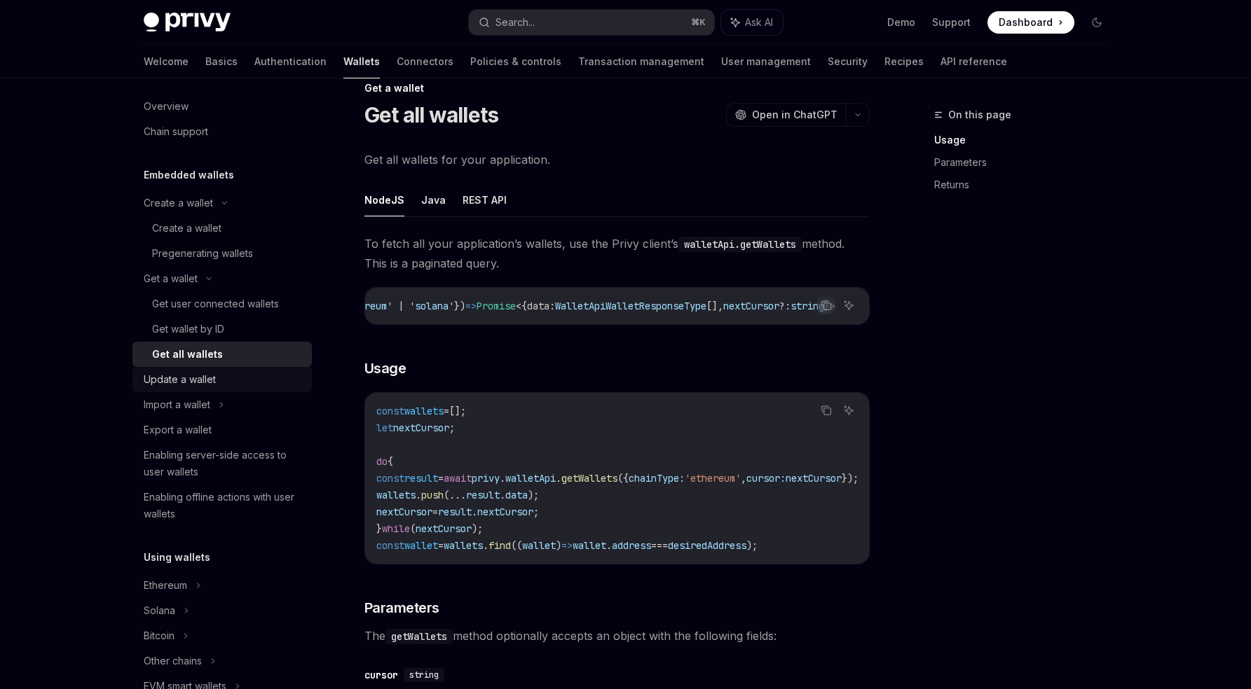
click at [226, 379] on div "Update a wallet" at bounding box center [224, 379] width 160 height 17
type textarea "*"
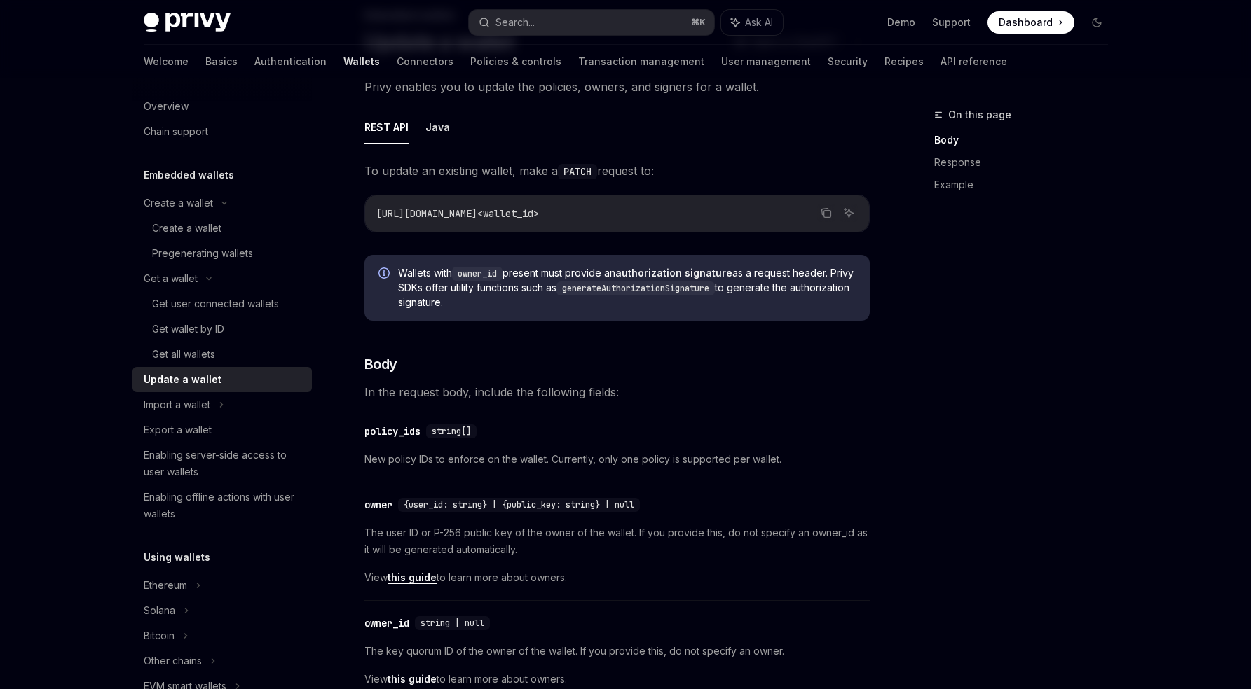
scroll to position [104, 0]
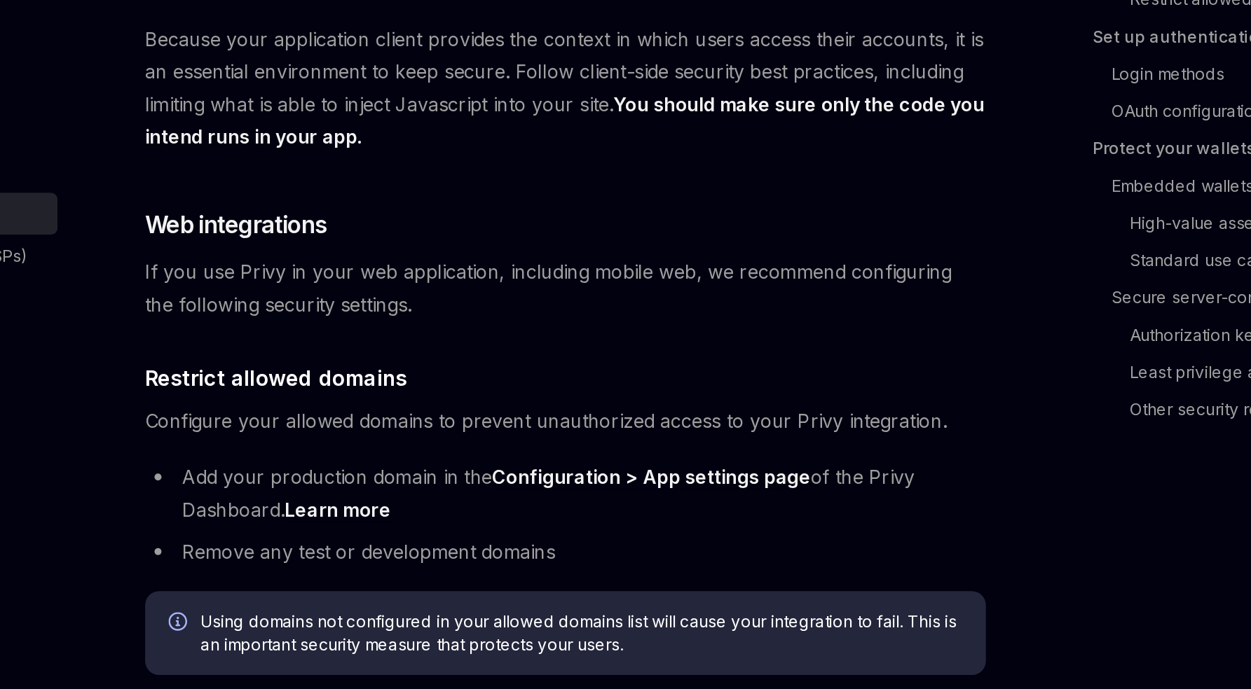
scroll to position [106, 0]
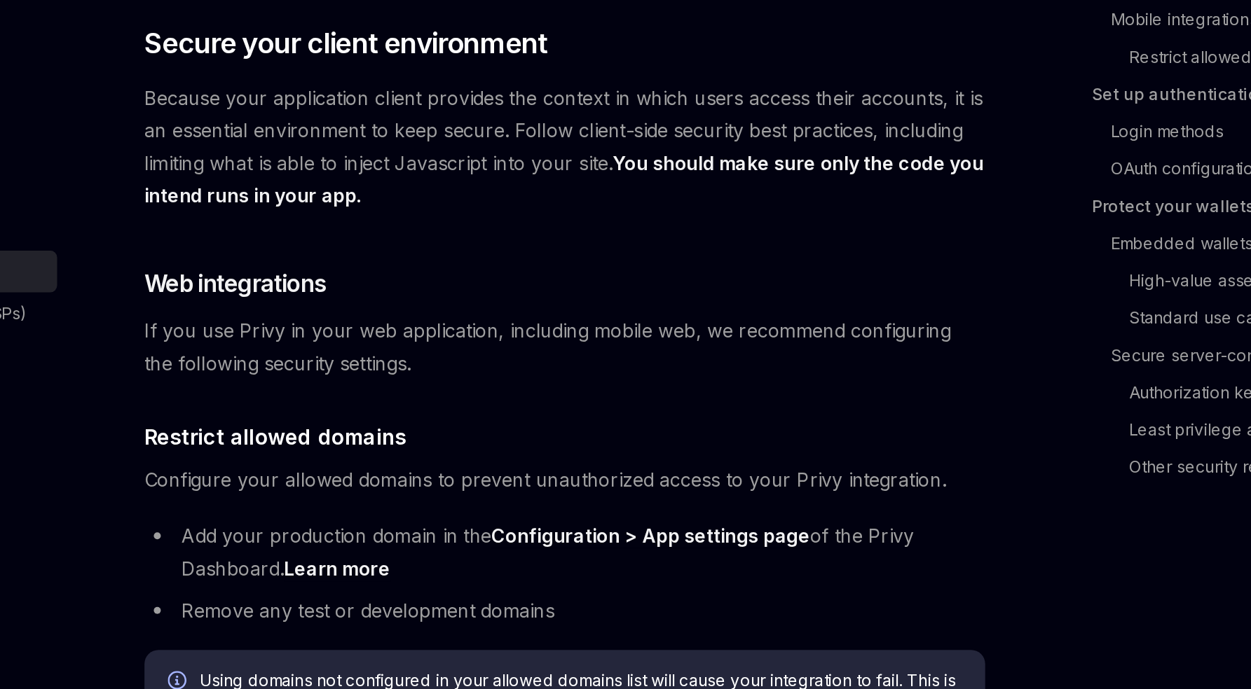
click at [586, 289] on span "Because your application client provides the context in which users access thei…" at bounding box center [616, 328] width 505 height 78
click at [618, 289] on span "Because your application client provides the context in which users access thei…" at bounding box center [616, 328] width 505 height 78
click at [706, 289] on span "Because your application client provides the context in which users access thei…" at bounding box center [616, 328] width 505 height 78
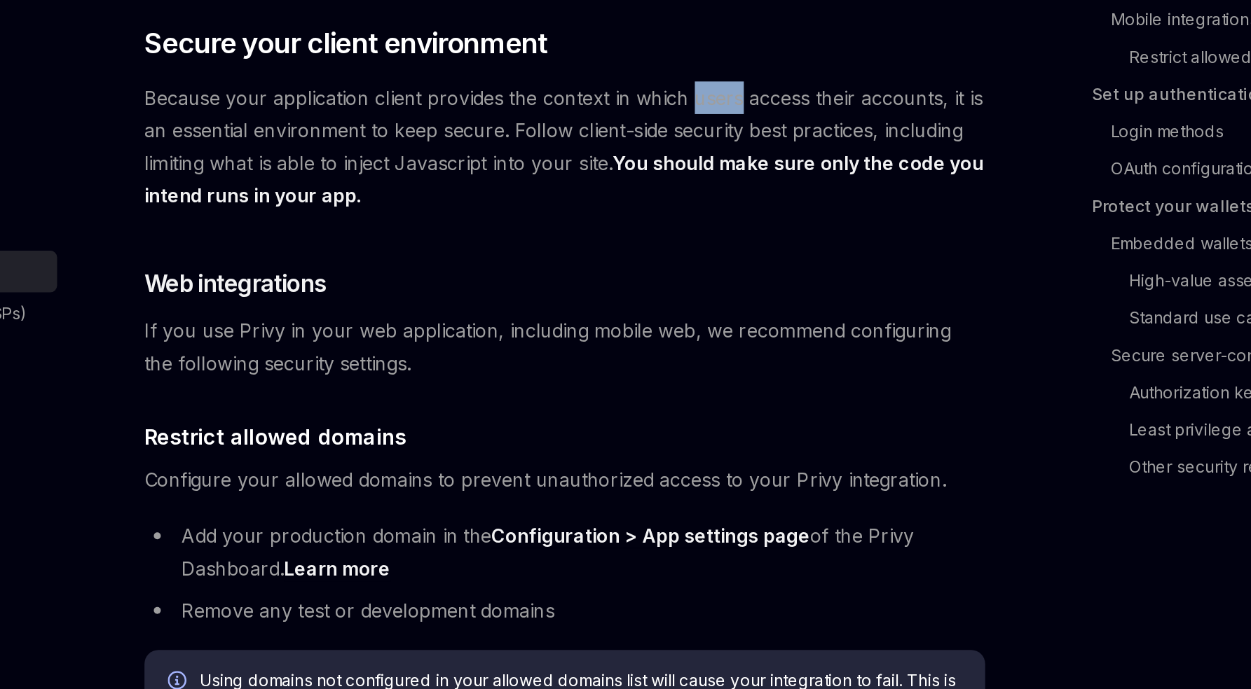
click at [706, 289] on span "Because your application client provides the context in which users access thei…" at bounding box center [616, 328] width 505 height 78
click at [855, 289] on span "Because your application client provides the context in which users access thei…" at bounding box center [616, 328] width 505 height 78
click at [420, 296] on span "Because your application client provides the context in which users access thei…" at bounding box center [616, 328] width 505 height 78
click at [577, 305] on span "Because your application client provides the context in which users access thei…" at bounding box center [616, 328] width 505 height 78
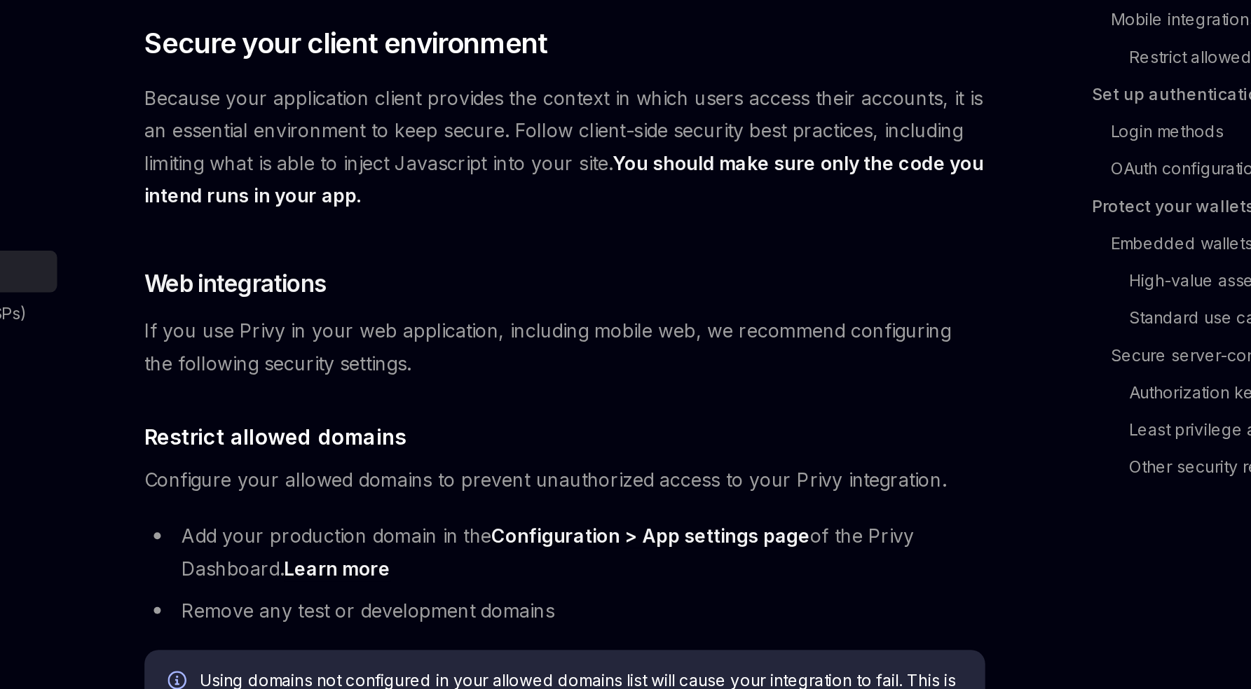
click at [600, 300] on span "Because your application client provides the context in which users access thei…" at bounding box center [616, 328] width 505 height 78
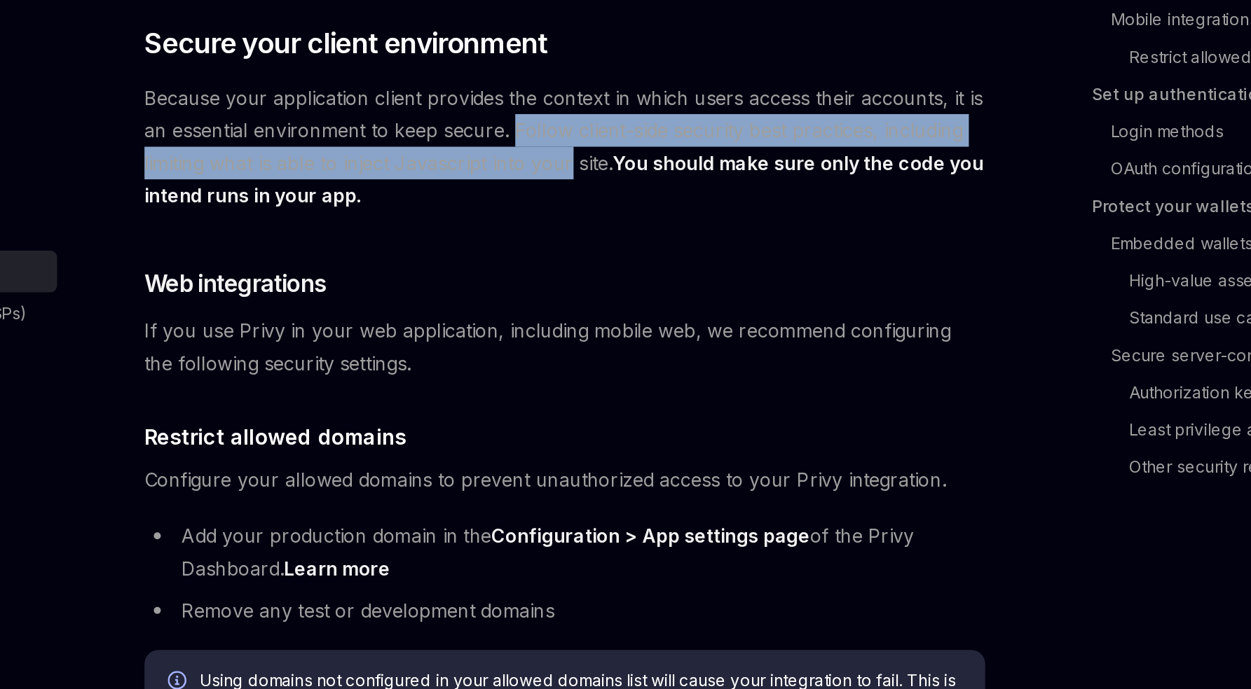
drag, startPoint x: 600, startPoint y: 300, endPoint x: 616, endPoint y: 312, distance: 19.9
click at [617, 312] on span "Because your application client provides the context in which users access thei…" at bounding box center [616, 328] width 505 height 78
click at [616, 312] on span "Because your application client provides the context in which users access thei…" at bounding box center [616, 328] width 505 height 78
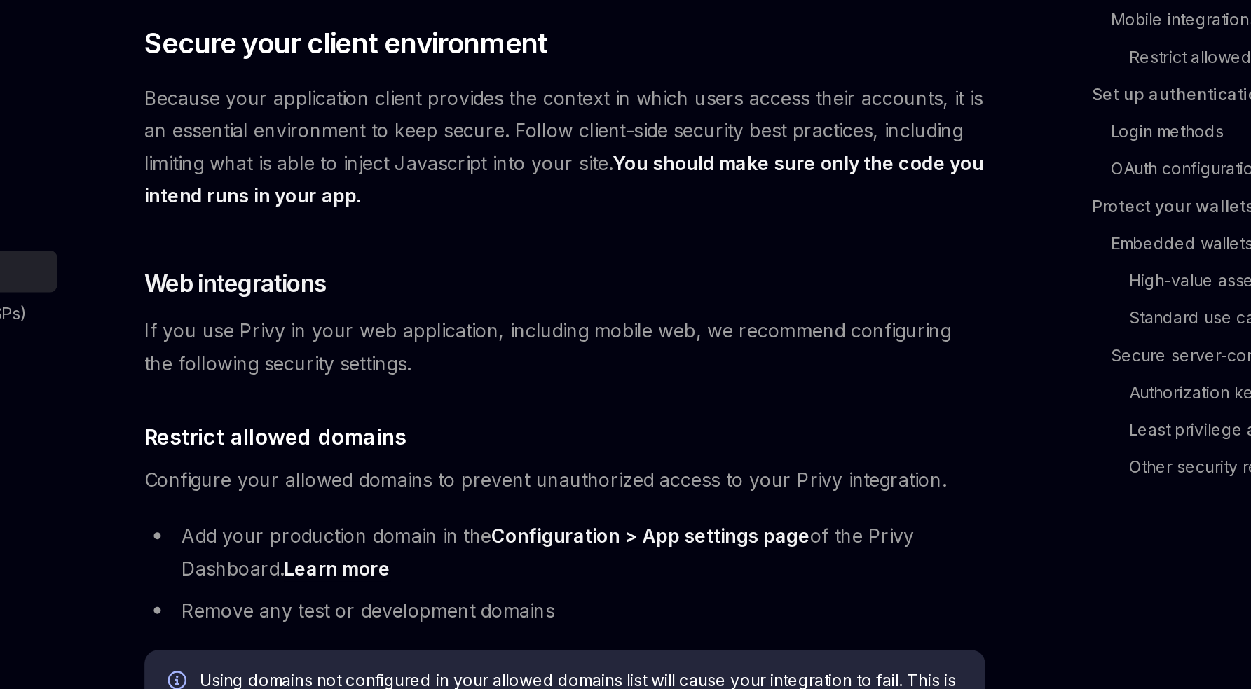
click at [476, 338] on strong "You should make sure only the code you intend runs in your app." at bounding box center [616, 348] width 504 height 34
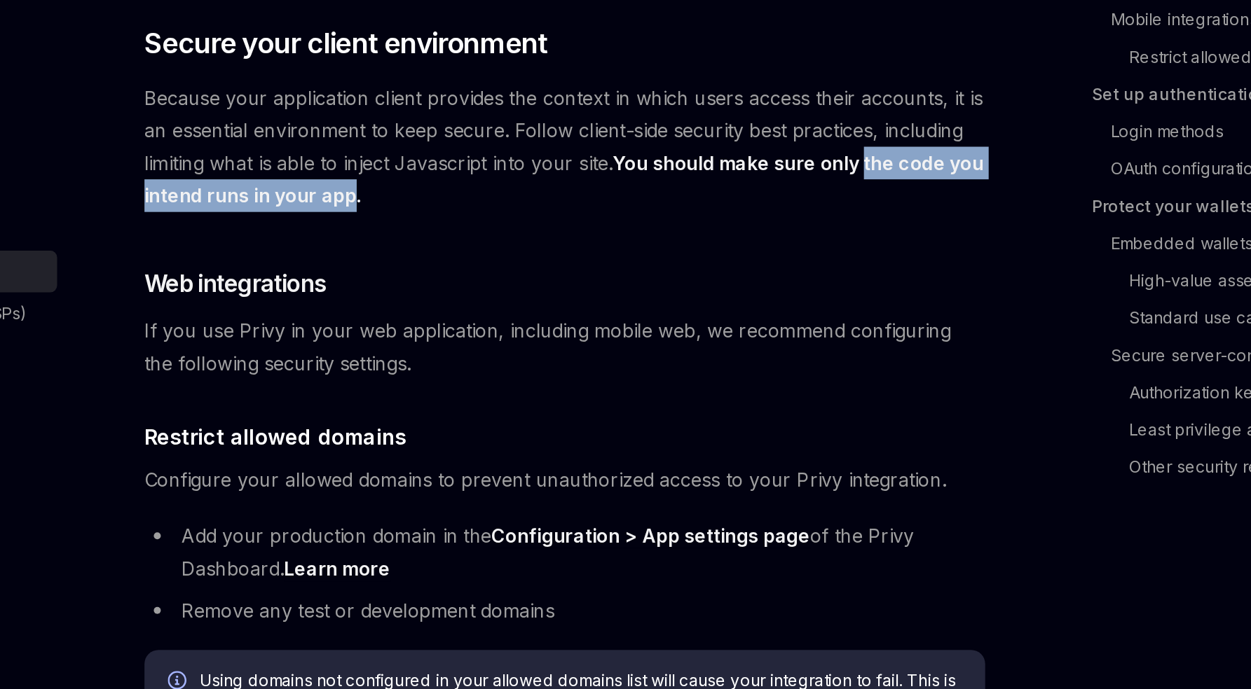
drag, startPoint x: 476, startPoint y: 338, endPoint x: 801, endPoint y: 326, distance: 325.3
click at [800, 326] on span "Because your application client provides the context in which users access thei…" at bounding box center [616, 328] width 505 height 78
click at [827, 331] on strong "You should make sure only the code you intend runs in your app." at bounding box center [616, 348] width 504 height 34
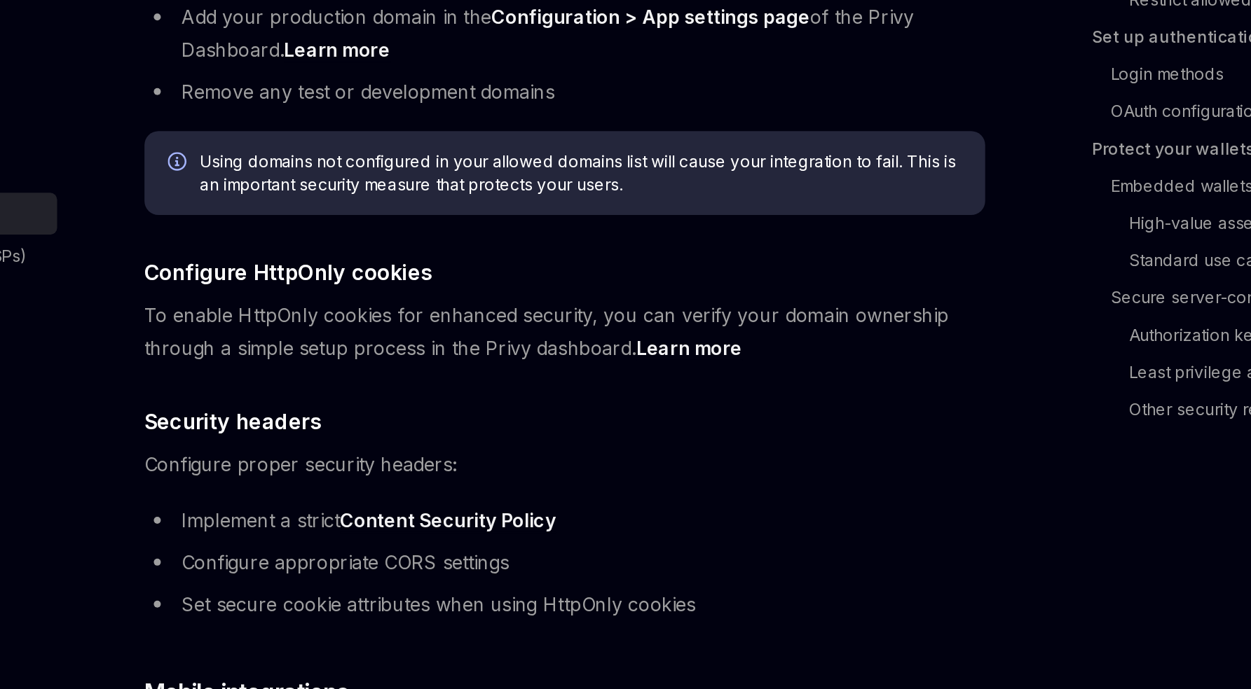
scroll to position [384, 0]
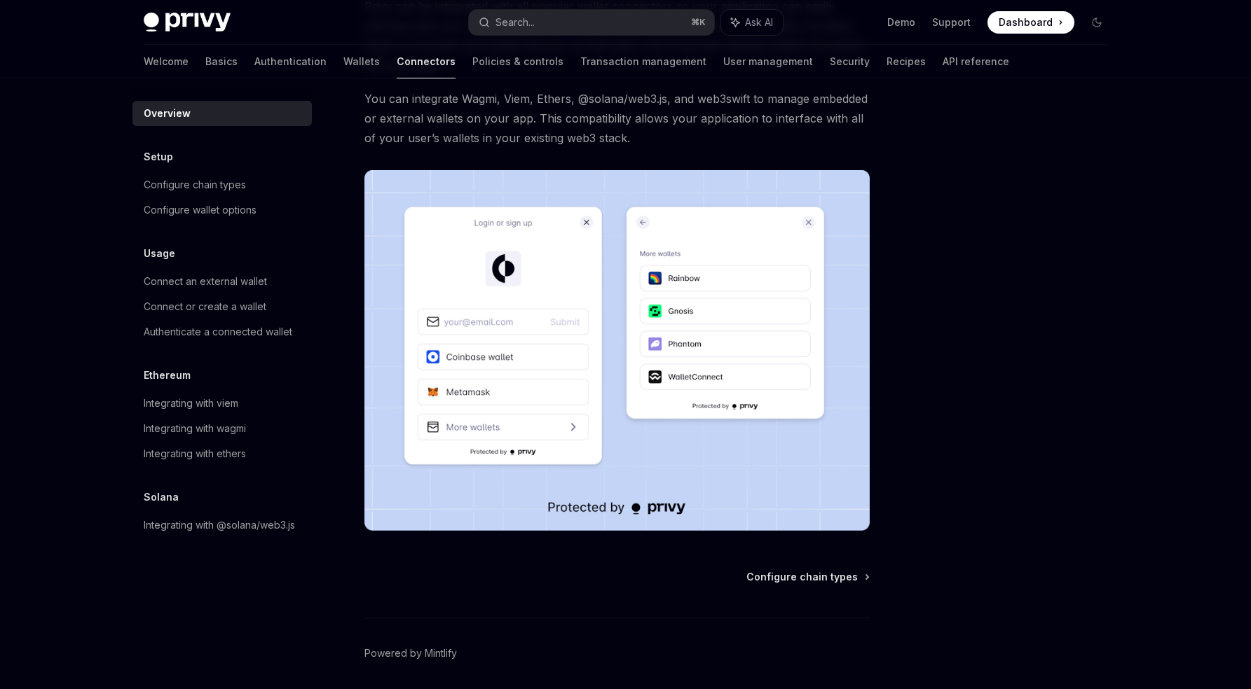
scroll to position [209, 0]
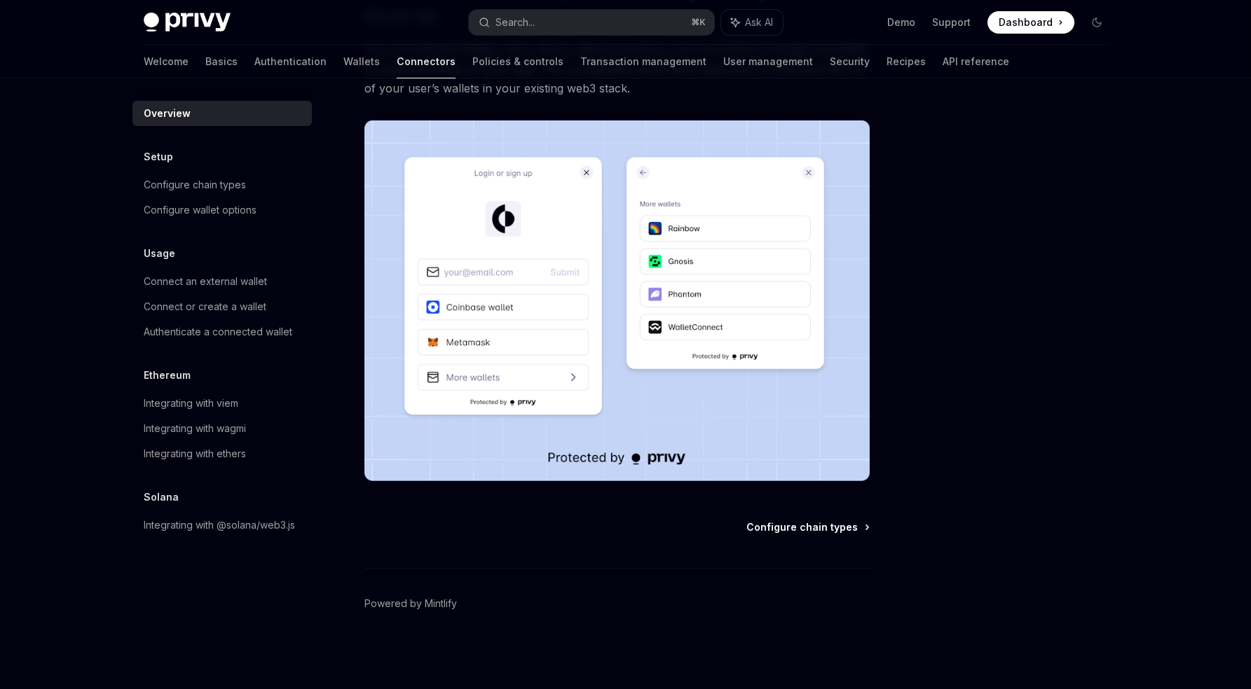
click at [785, 525] on span "Configure chain types" at bounding box center [801, 528] width 111 height 14
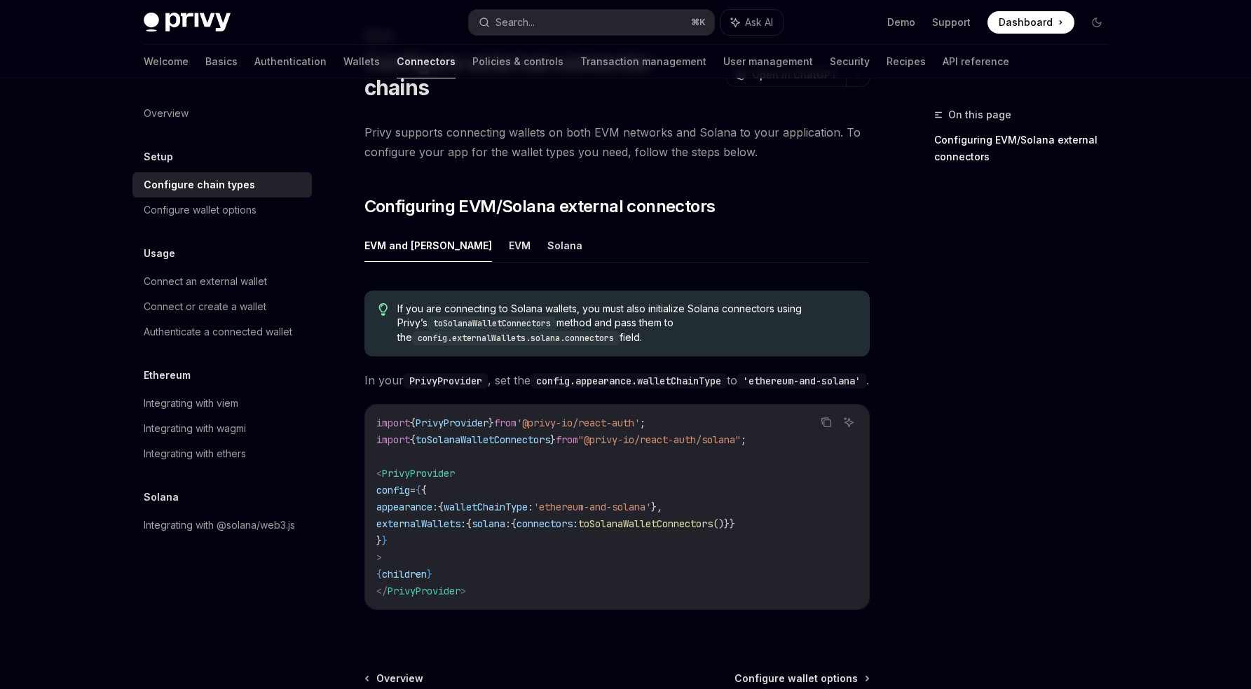
scroll to position [34, 0]
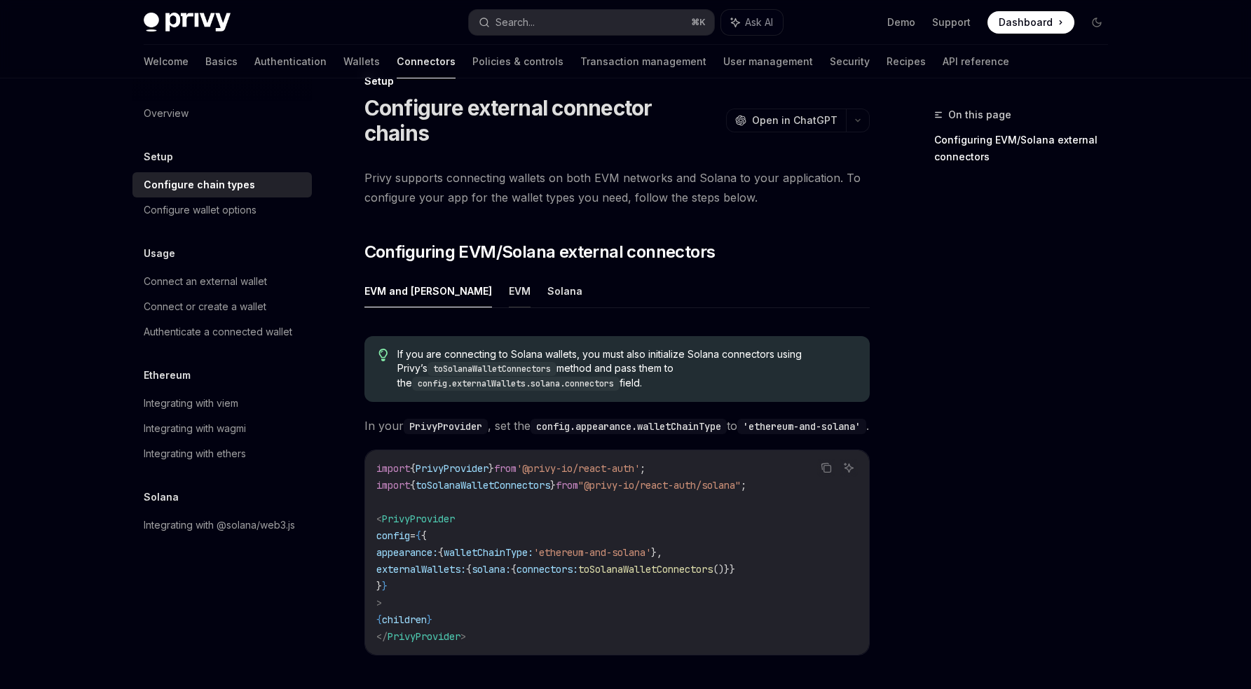
click at [509, 275] on button "EVM" at bounding box center [520, 291] width 22 height 33
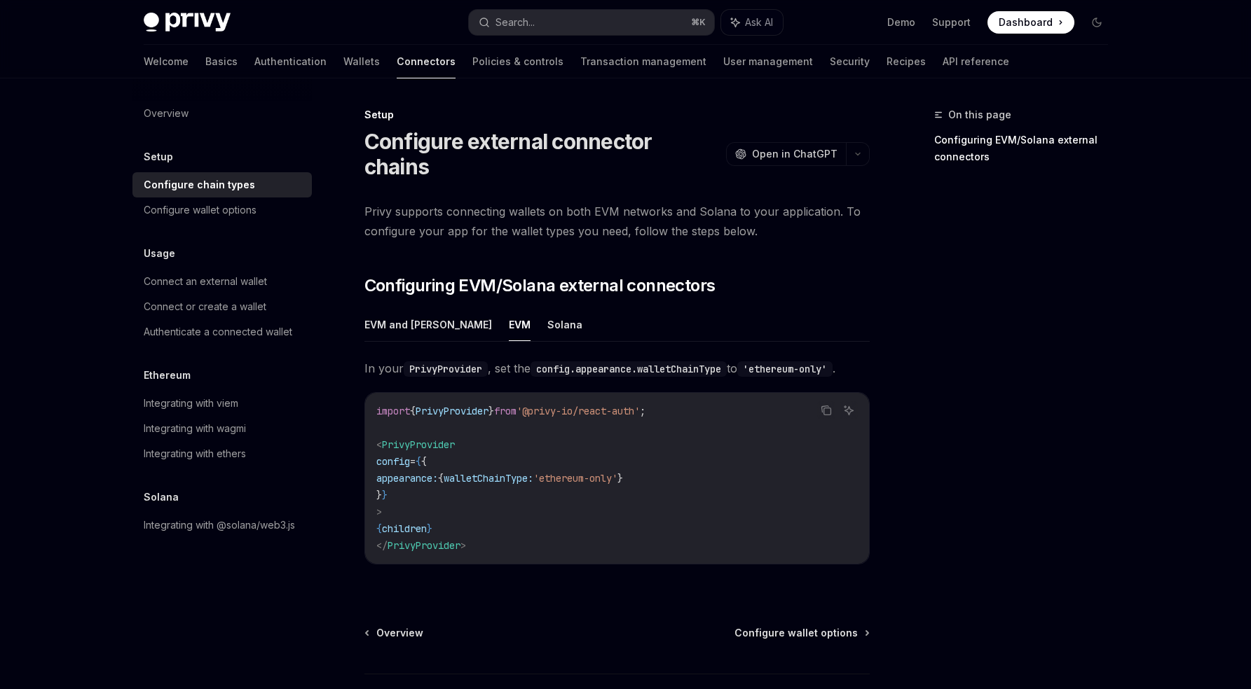
click at [254, 225] on div "Overview Setup Configure chain types Configure wallet options Usage Connect an …" at bounding box center [221, 319] width 179 height 437
click at [235, 212] on div "Configure wallet options" at bounding box center [200, 210] width 113 height 17
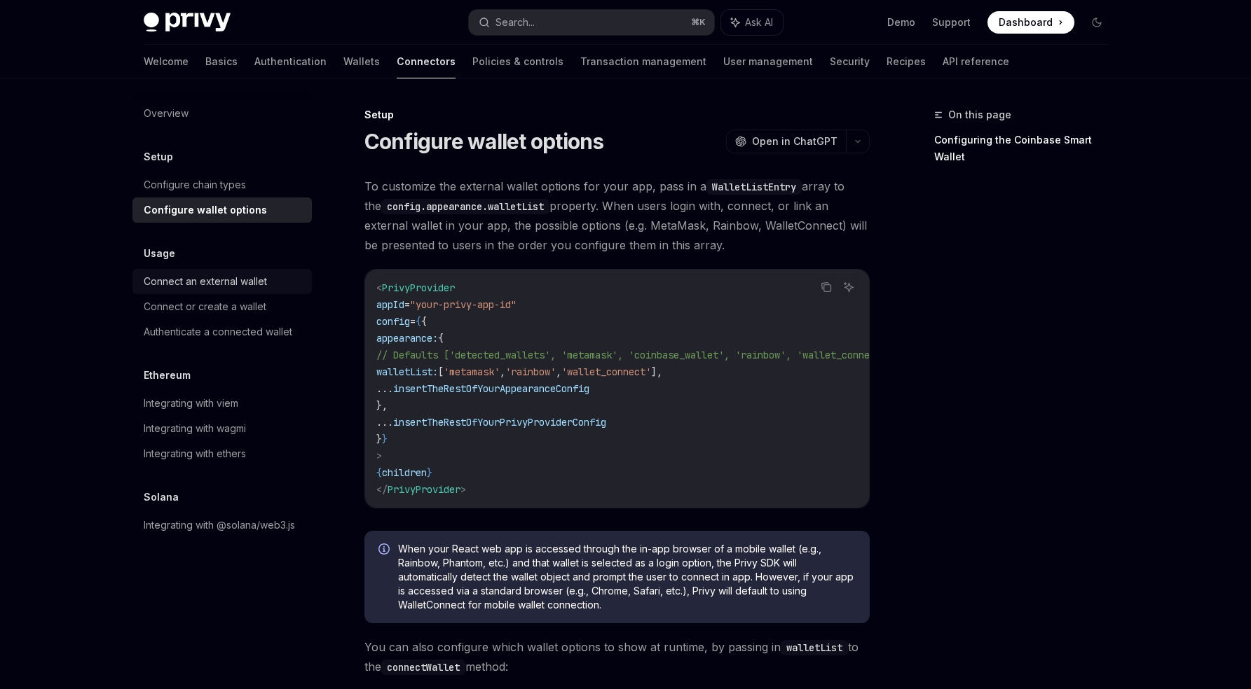
click at [280, 282] on div "Connect an external wallet" at bounding box center [224, 281] width 160 height 17
type textarea "*"
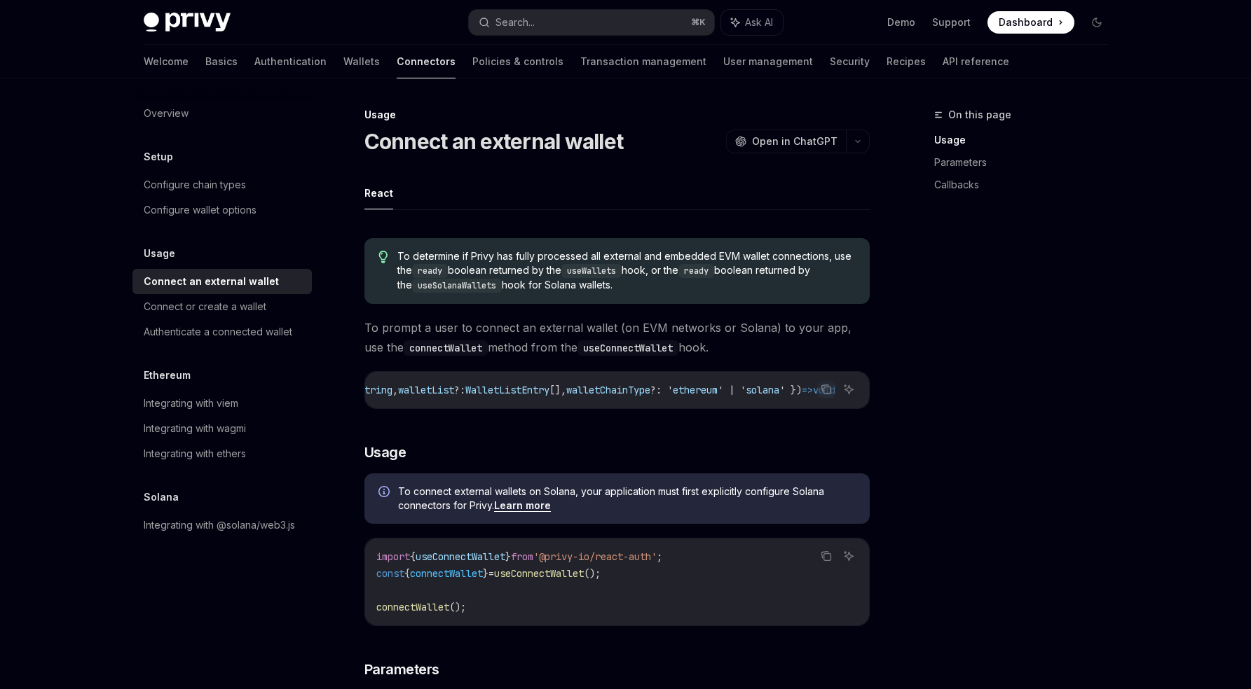
scroll to position [0, 324]
click at [496, 391] on span "WalletListEntry" at bounding box center [507, 390] width 84 height 13
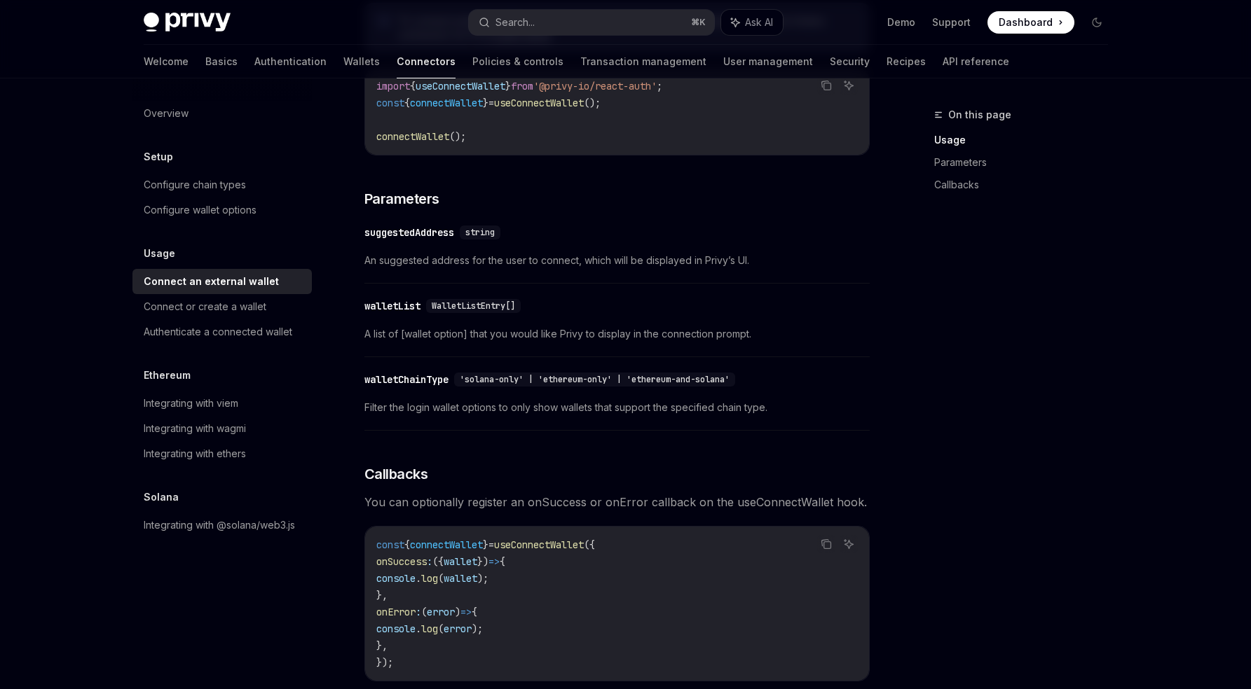
scroll to position [595, 0]
